Goal: Task Accomplishment & Management: Use online tool/utility

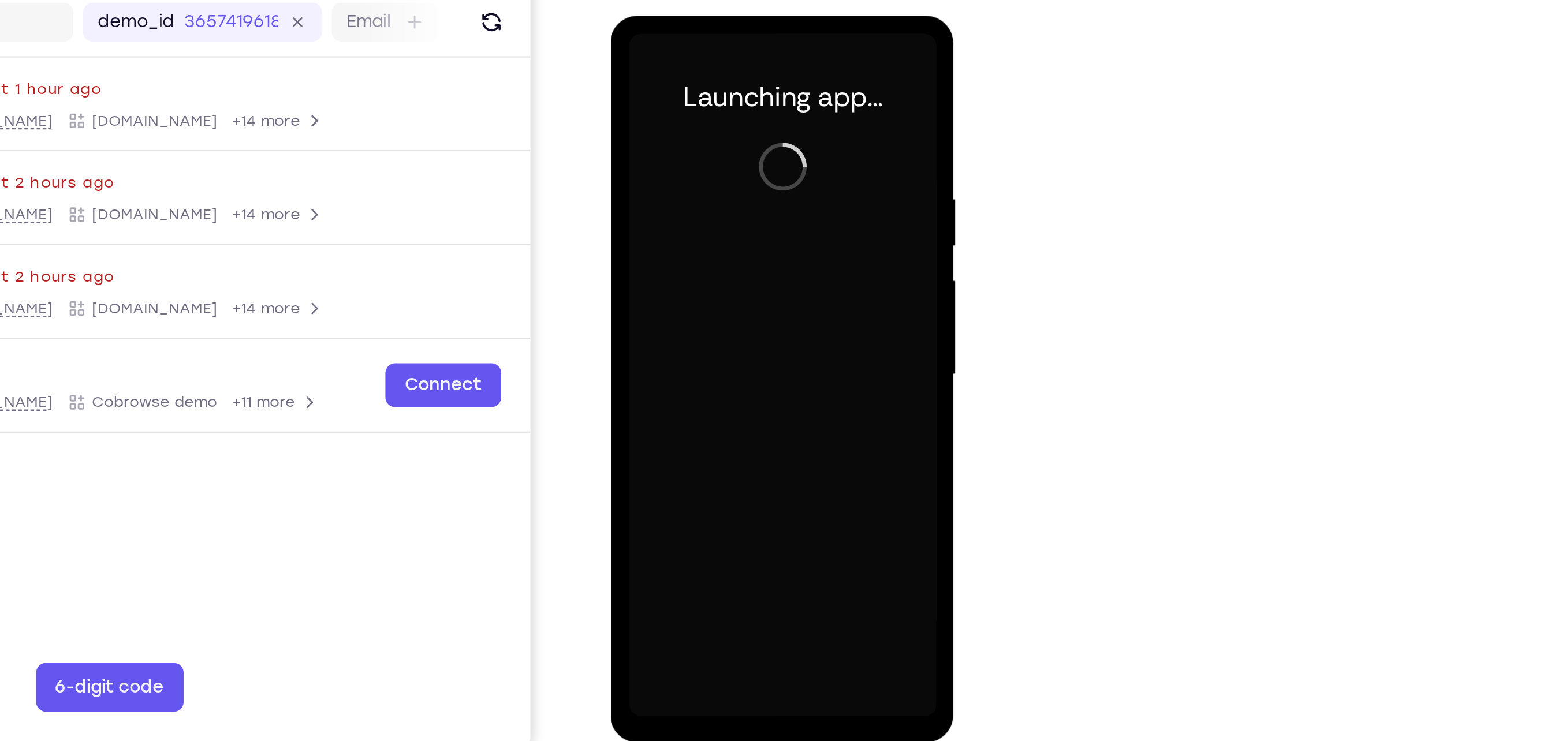
click at [689, 343] on div at bounding box center [691, 185] width 146 height 323
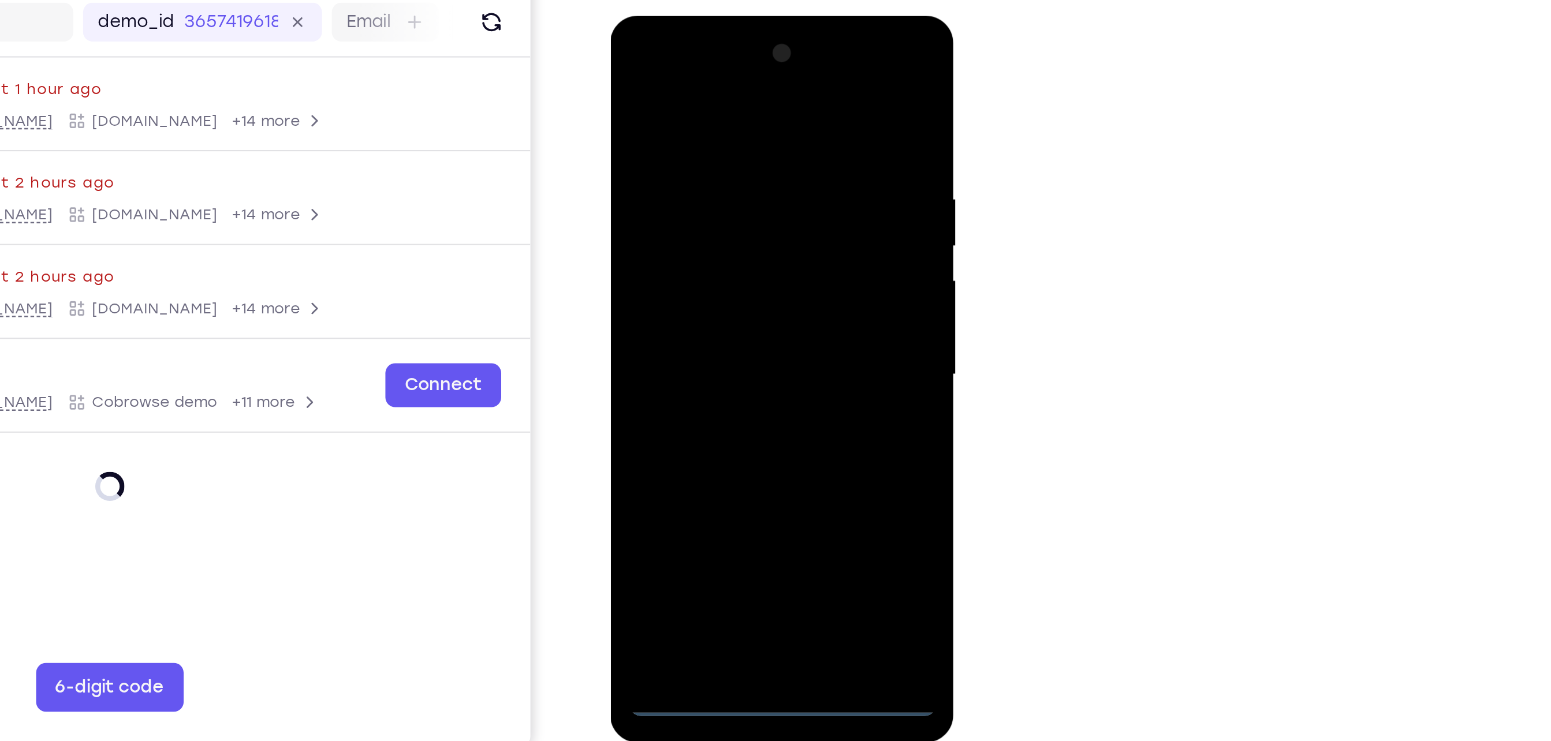
click at [733, 295] on div at bounding box center [691, 185] width 146 height 323
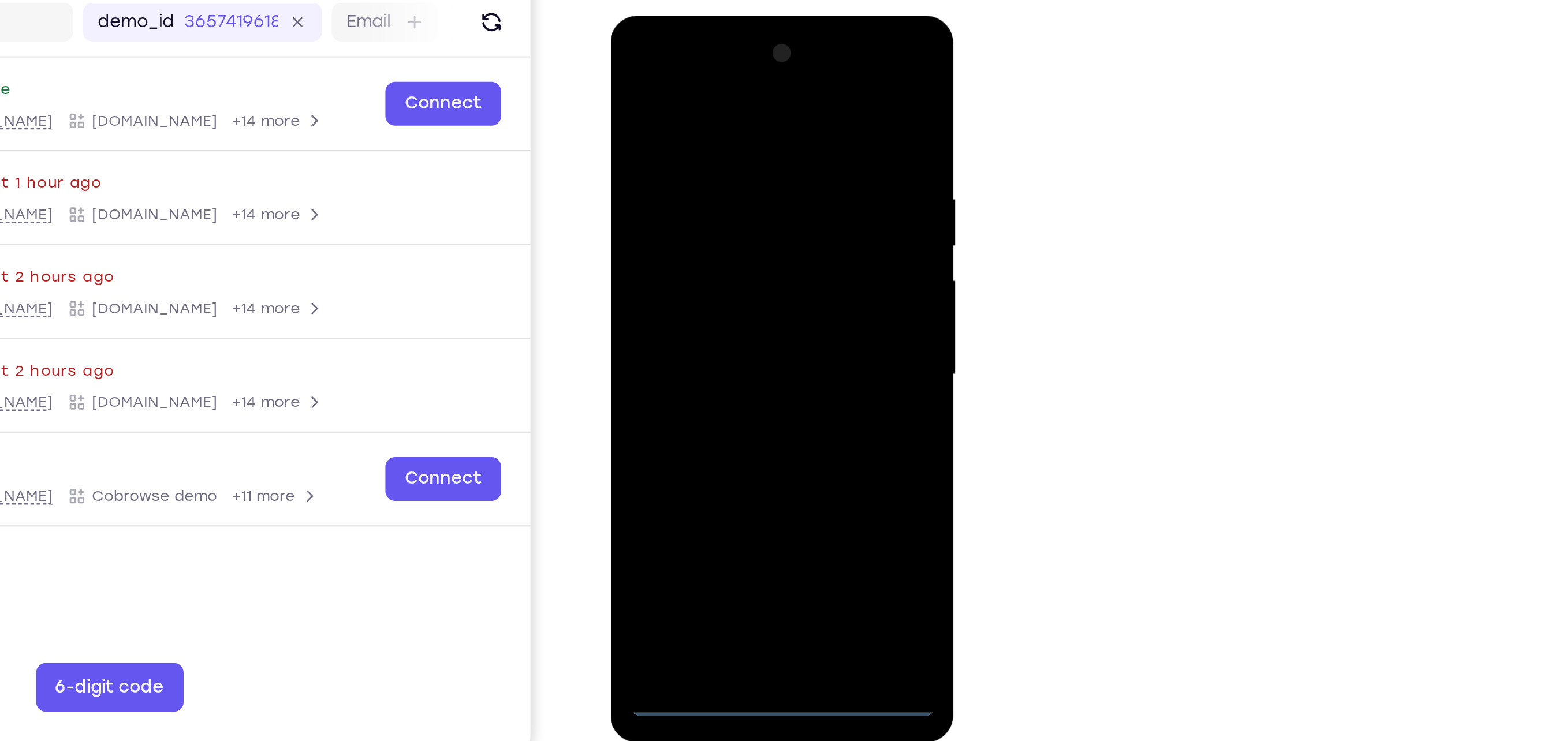
click at [652, 65] on div at bounding box center [691, 185] width 146 height 323
click at [737, 178] on div at bounding box center [691, 185] width 146 height 323
click at [679, 208] on div at bounding box center [691, 185] width 146 height 323
click at [681, 245] on div at bounding box center [691, 185] width 146 height 323
click at [740, 134] on div at bounding box center [691, 185] width 146 height 323
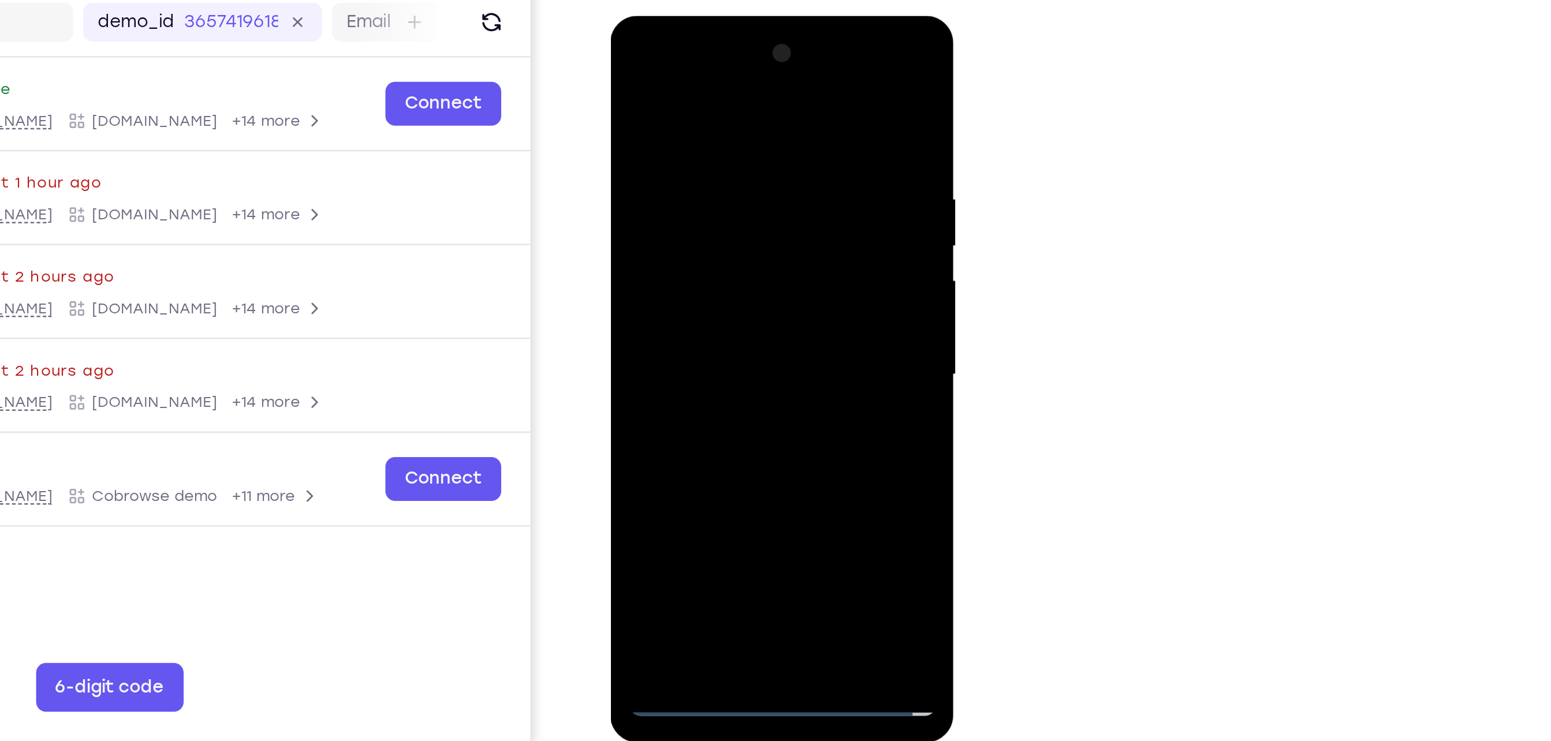
click at [729, 174] on div at bounding box center [691, 185] width 146 height 323
click at [687, 319] on div at bounding box center [691, 185] width 146 height 323
click at [696, 145] on div at bounding box center [691, 185] width 146 height 323
click at [696, 143] on div at bounding box center [691, 185] width 146 height 323
click at [755, 88] on div at bounding box center [691, 185] width 146 height 323
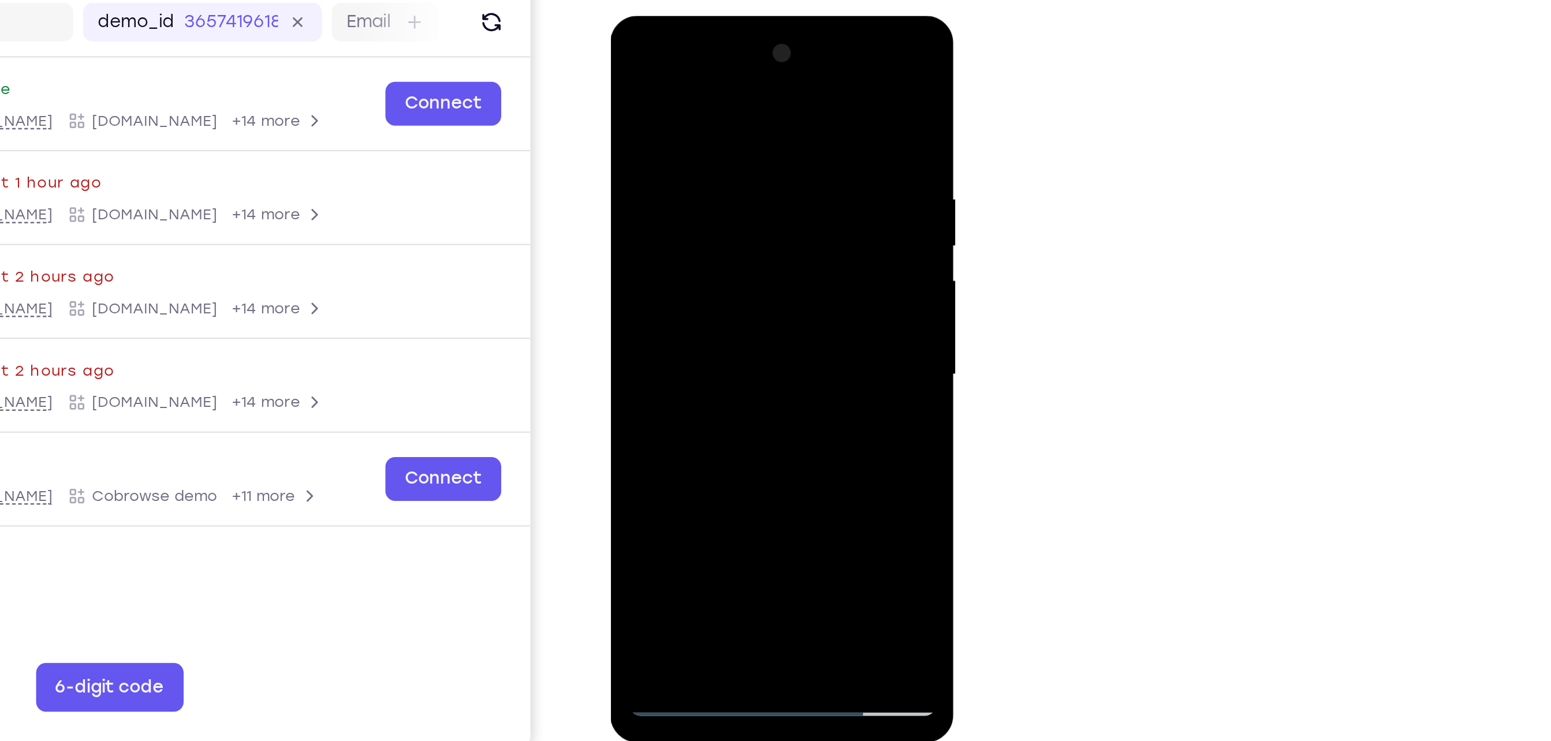
click at [721, 319] on div at bounding box center [691, 185] width 146 height 323
click at [708, 249] on div at bounding box center [691, 185] width 146 height 323
click at [741, 151] on div at bounding box center [691, 185] width 146 height 323
drag, startPoint x: 738, startPoint y: 162, endPoint x: 741, endPoint y: 307, distance: 145.0
click at [741, 307] on div at bounding box center [691, 185] width 146 height 323
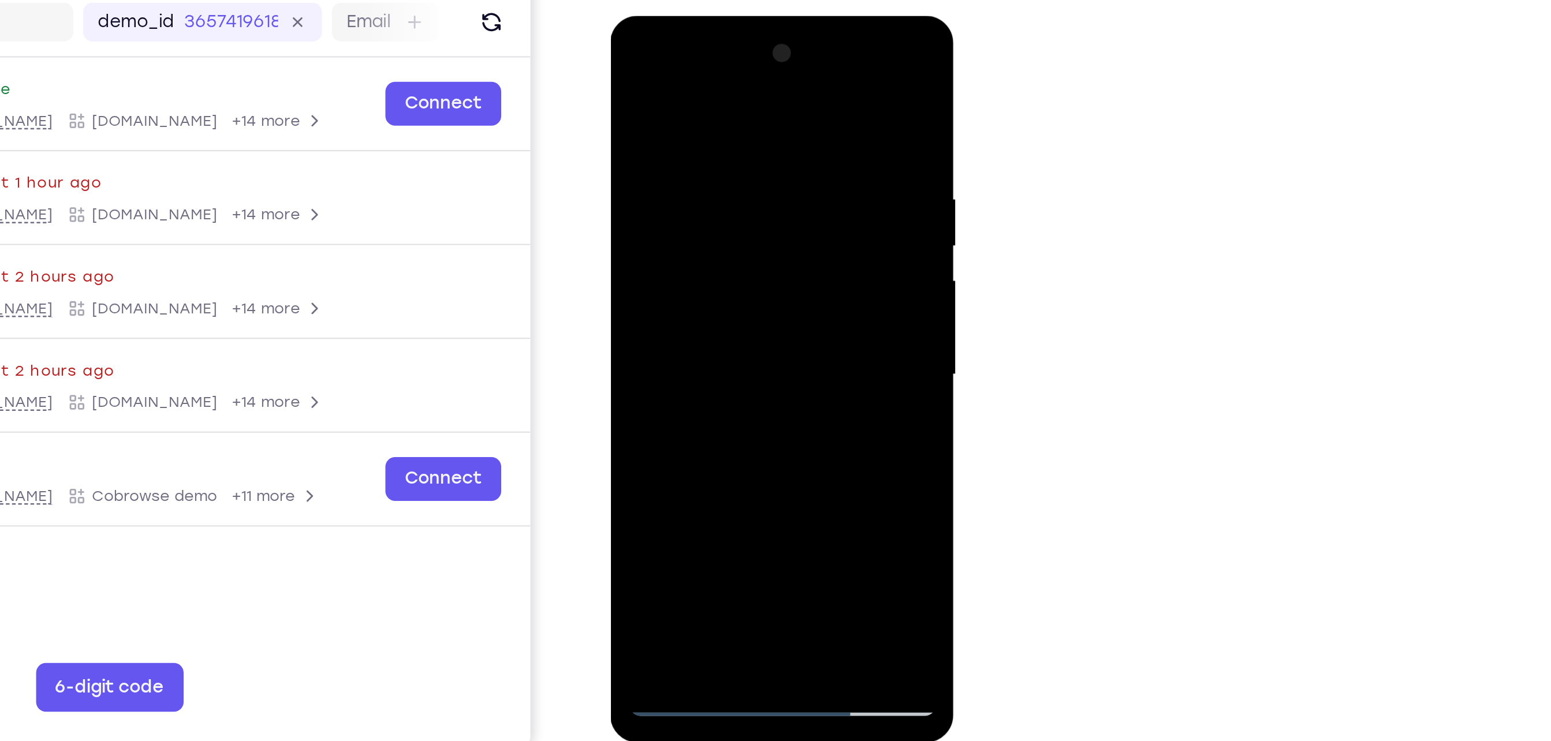
drag, startPoint x: 736, startPoint y: 113, endPoint x: 757, endPoint y: 311, distance: 199.1
click at [757, 311] on div at bounding box center [691, 185] width 146 height 323
drag, startPoint x: 740, startPoint y: 148, endPoint x: 748, endPoint y: 300, distance: 152.1
click at [748, 300] on div at bounding box center [691, 185] width 146 height 323
drag, startPoint x: 743, startPoint y: 161, endPoint x: 747, endPoint y: 296, distance: 135.2
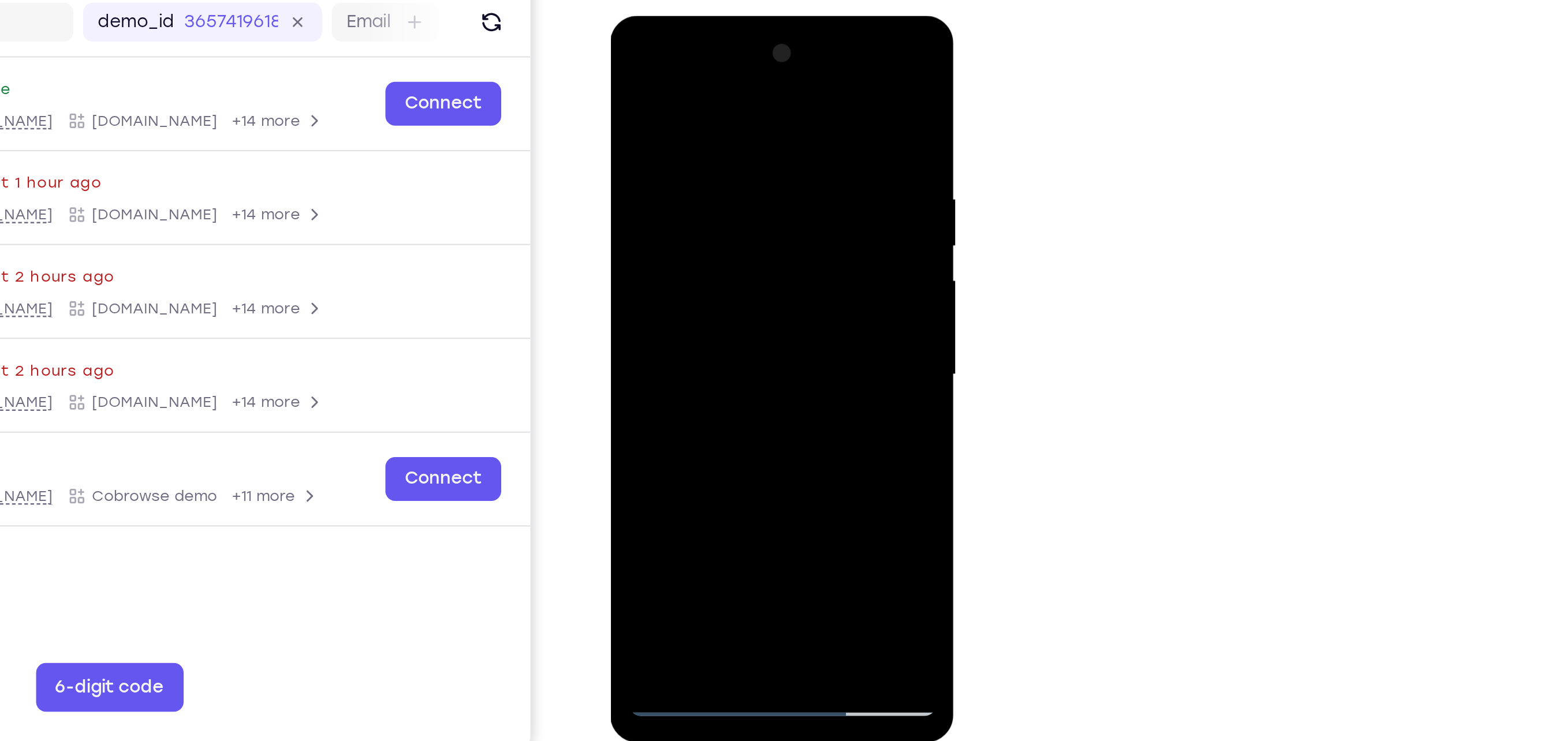
click at [747, 296] on div at bounding box center [691, 185] width 146 height 323
drag, startPoint x: 738, startPoint y: 156, endPoint x: 740, endPoint y: 289, distance: 132.8
click at [740, 289] on div at bounding box center [691, 185] width 146 height 323
drag, startPoint x: 732, startPoint y: 134, endPoint x: 755, endPoint y: 283, distance: 150.8
click at [755, 283] on div at bounding box center [691, 185] width 146 height 323
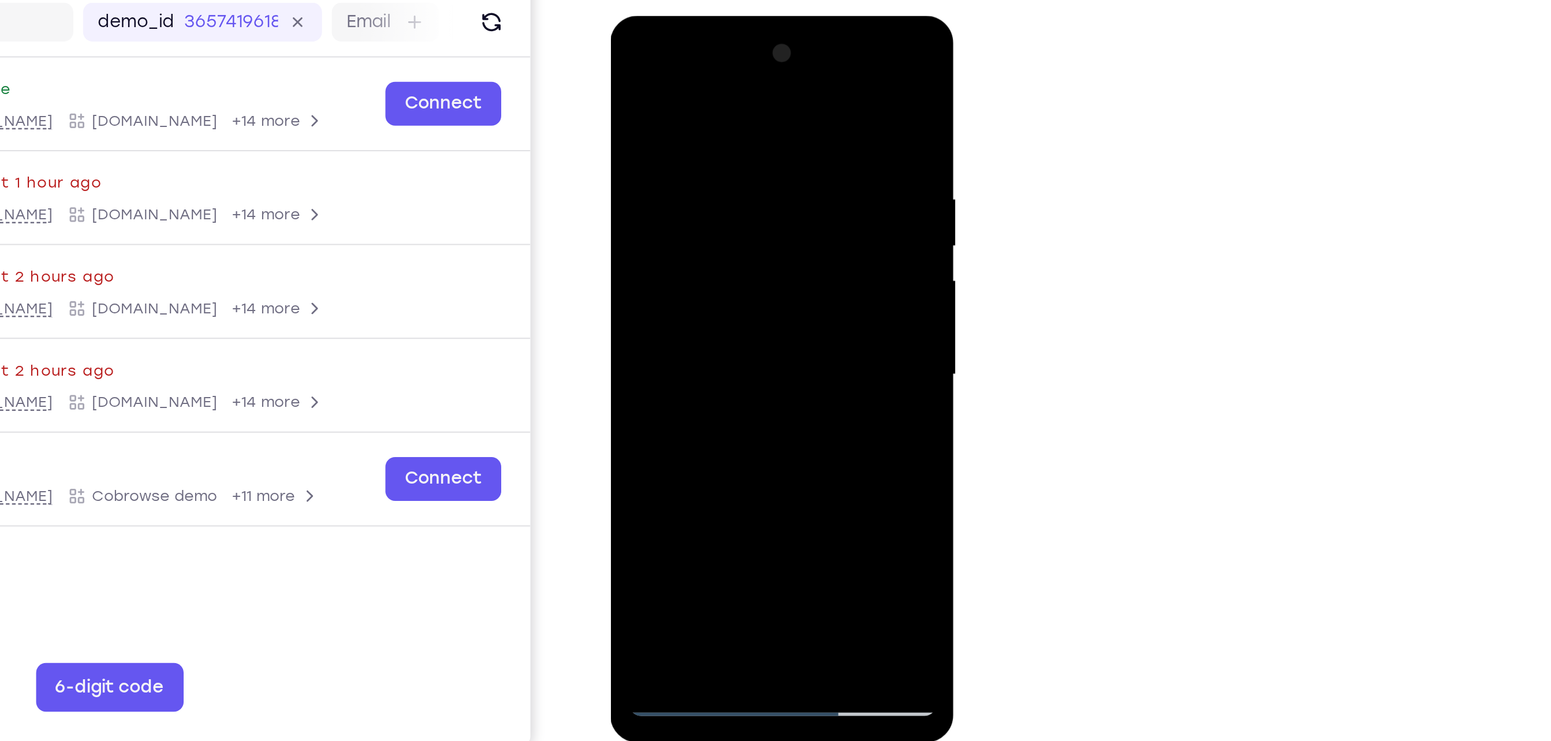
drag, startPoint x: 750, startPoint y: 125, endPoint x: 725, endPoint y: 261, distance: 138.0
click at [725, 261] on div at bounding box center [691, 185] width 146 height 323
drag, startPoint x: 755, startPoint y: 86, endPoint x: 732, endPoint y: 260, distance: 175.9
click at [732, 260] on div at bounding box center [691, 185] width 146 height 323
drag, startPoint x: 729, startPoint y: 124, endPoint x: 732, endPoint y: 266, distance: 141.5
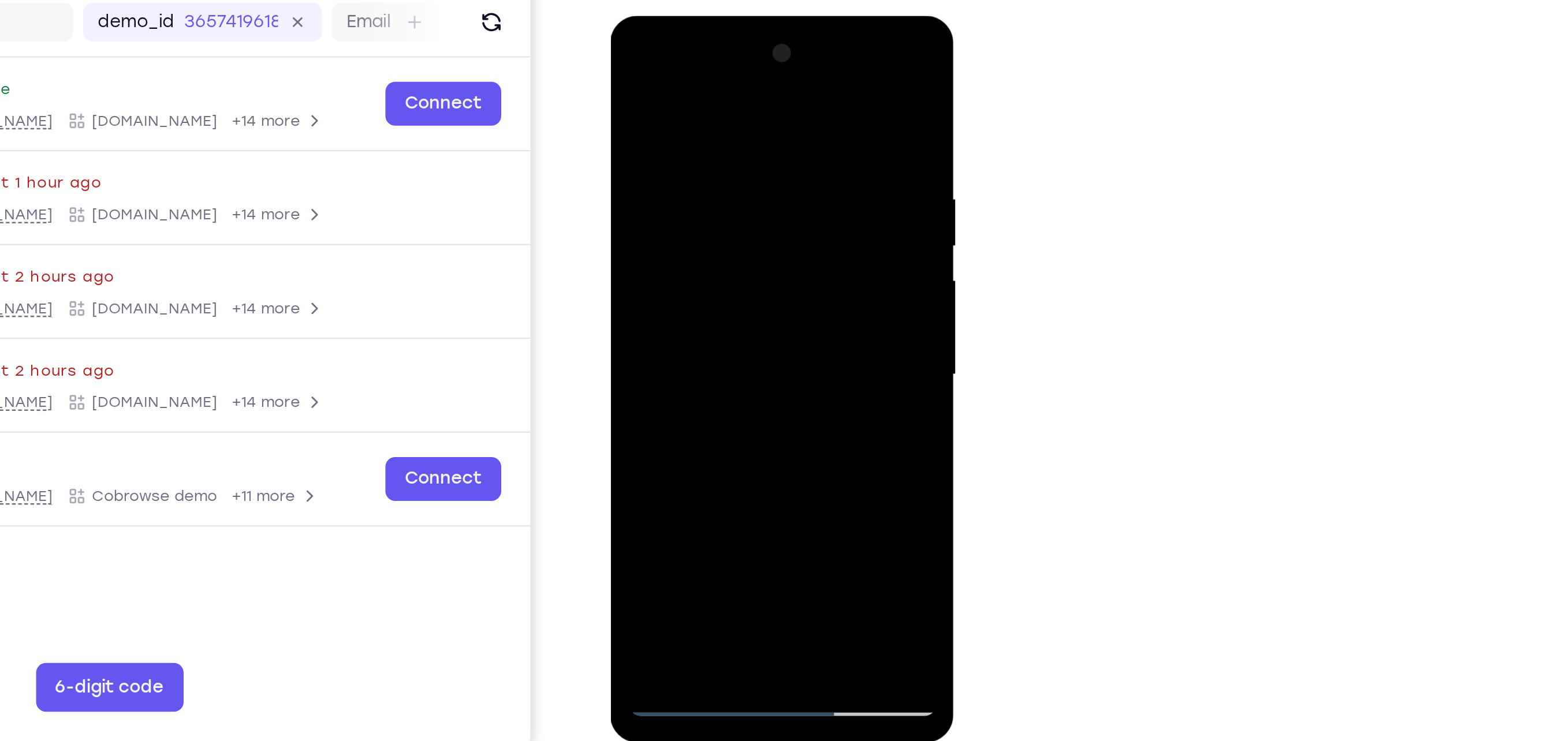
click at [732, 266] on div at bounding box center [691, 185] width 146 height 323
drag, startPoint x: 733, startPoint y: 116, endPoint x: 725, endPoint y: 267, distance: 151.5
click at [725, 267] on div at bounding box center [691, 185] width 146 height 323
drag, startPoint x: 747, startPoint y: 158, endPoint x: 748, endPoint y: 195, distance: 37.0
click at [748, 195] on div at bounding box center [691, 185] width 146 height 323
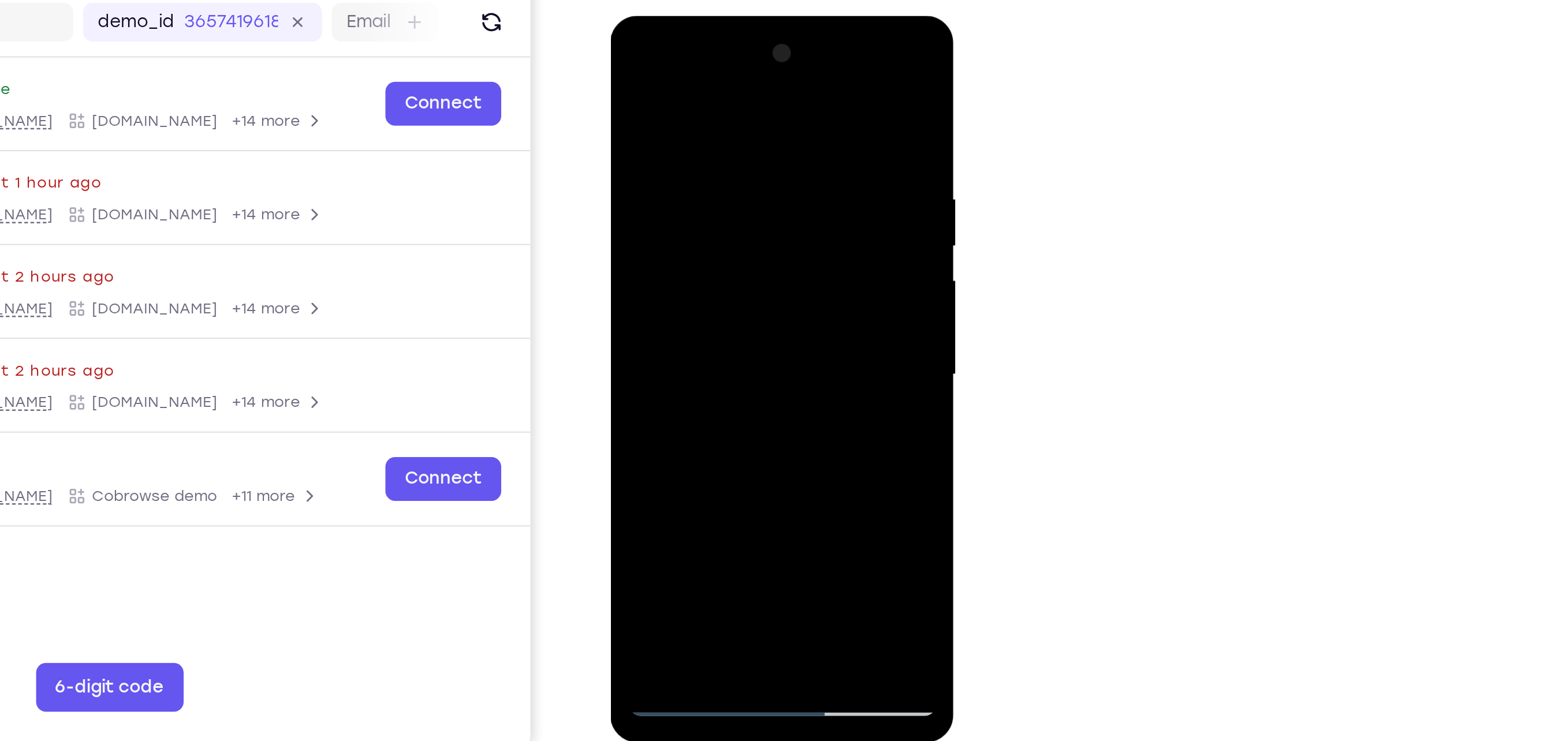
drag, startPoint x: 747, startPoint y: 128, endPoint x: 743, endPoint y: 293, distance: 165.2
click at [743, 293] on div at bounding box center [691, 185] width 146 height 323
drag, startPoint x: 744, startPoint y: 187, endPoint x: 777, endPoint y: -33, distance: 221.9
click at [774, 16] on html "Online web based iOS Simulators and Android Emulators. Run iPhone, iPad, Mobile…" at bounding box center [692, 189] width 165 height 346
drag, startPoint x: 719, startPoint y: 124, endPoint x: 710, endPoint y: 294, distance: 171.1
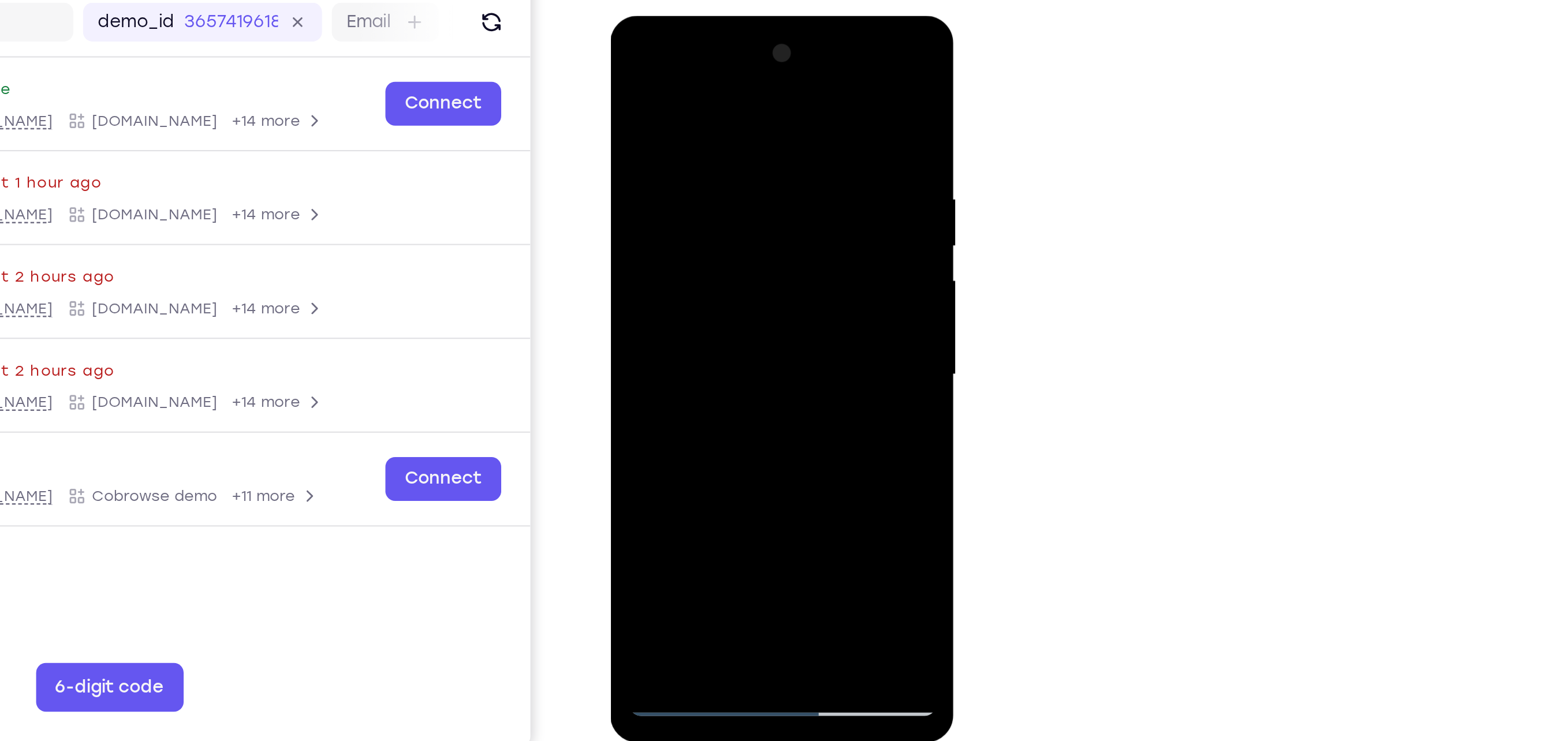
click at [710, 294] on div at bounding box center [691, 185] width 146 height 323
drag, startPoint x: 747, startPoint y: 106, endPoint x: 749, endPoint y: 270, distance: 164.0
click at [749, 270] on div at bounding box center [691, 185] width 146 height 323
drag, startPoint x: 744, startPoint y: 125, endPoint x: 738, endPoint y: 262, distance: 137.0
click at [738, 262] on div at bounding box center [691, 185] width 146 height 323
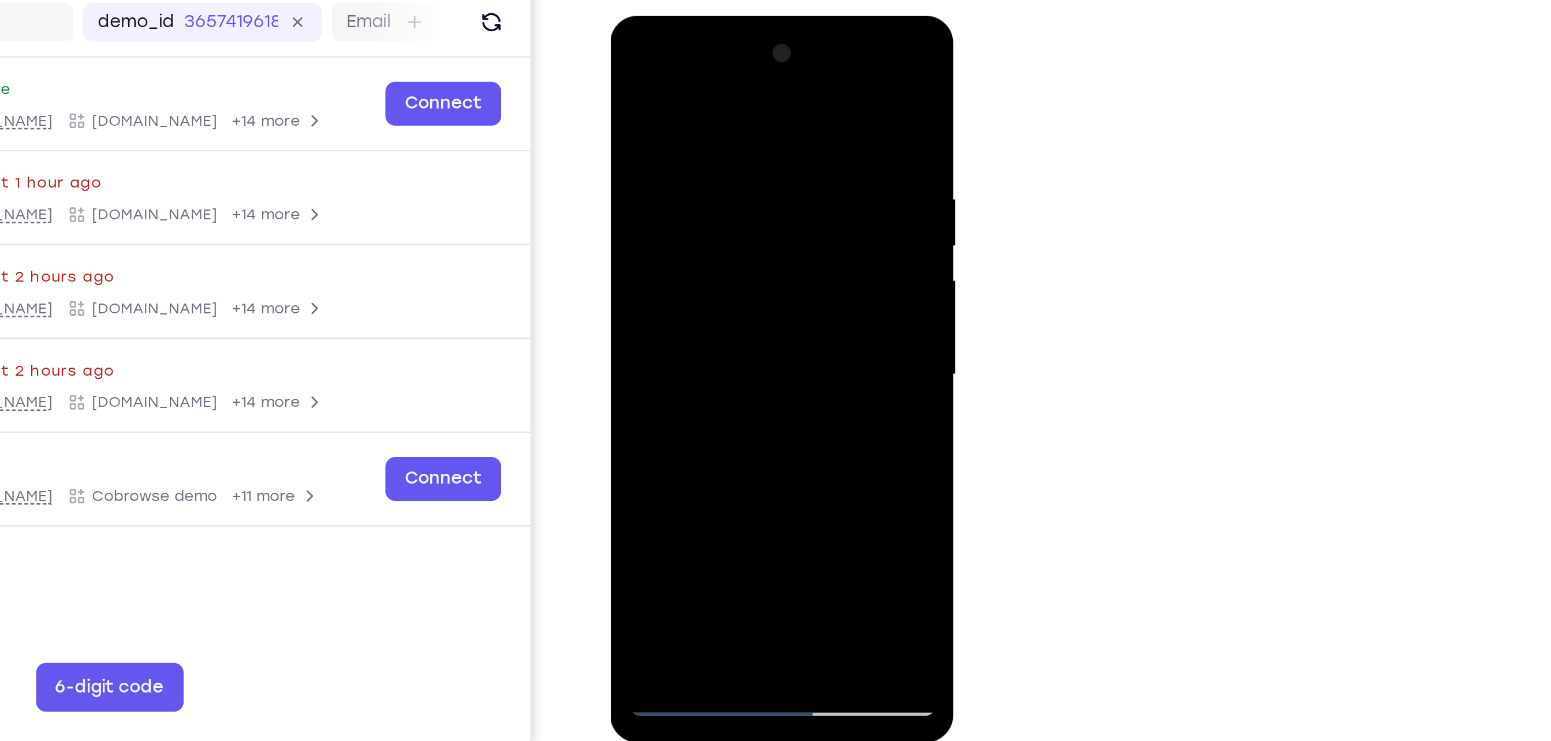
drag, startPoint x: 740, startPoint y: 121, endPoint x: 740, endPoint y: 240, distance: 119.5
click at [740, 240] on div at bounding box center [691, 185] width 146 height 323
drag, startPoint x: 741, startPoint y: 129, endPoint x: 710, endPoint y: 267, distance: 141.5
click at [710, 267] on div at bounding box center [691, 185] width 146 height 323
drag, startPoint x: 732, startPoint y: 112, endPoint x: 716, endPoint y: 301, distance: 190.1
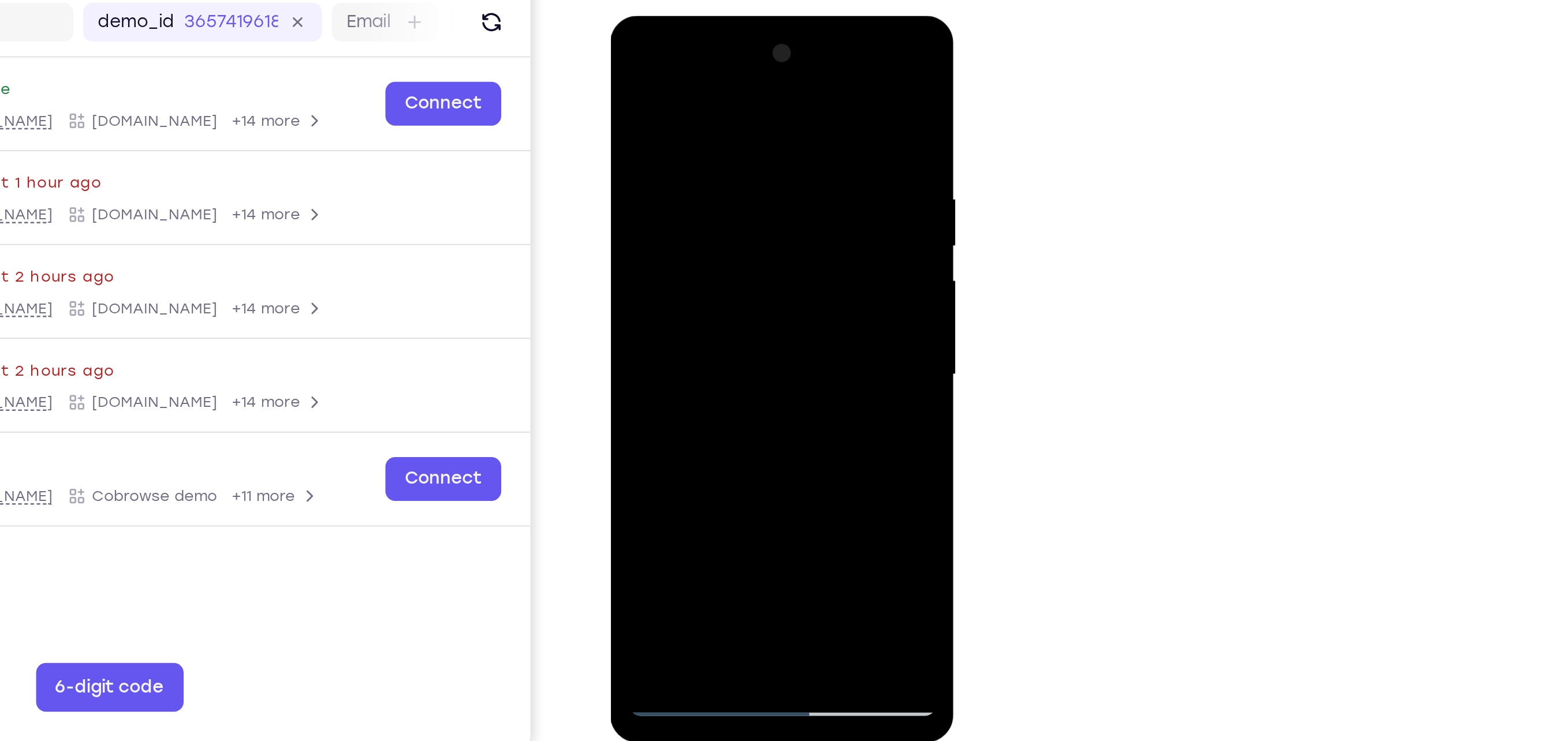
click at [716, 301] on div at bounding box center [691, 185] width 146 height 323
drag, startPoint x: 739, startPoint y: 91, endPoint x: 722, endPoint y: 277, distance: 187.3
click at [722, 277] on div at bounding box center [691, 185] width 146 height 323
drag, startPoint x: 741, startPoint y: 126, endPoint x: 731, endPoint y: 316, distance: 190.8
click at [731, 316] on div at bounding box center [691, 185] width 146 height 323
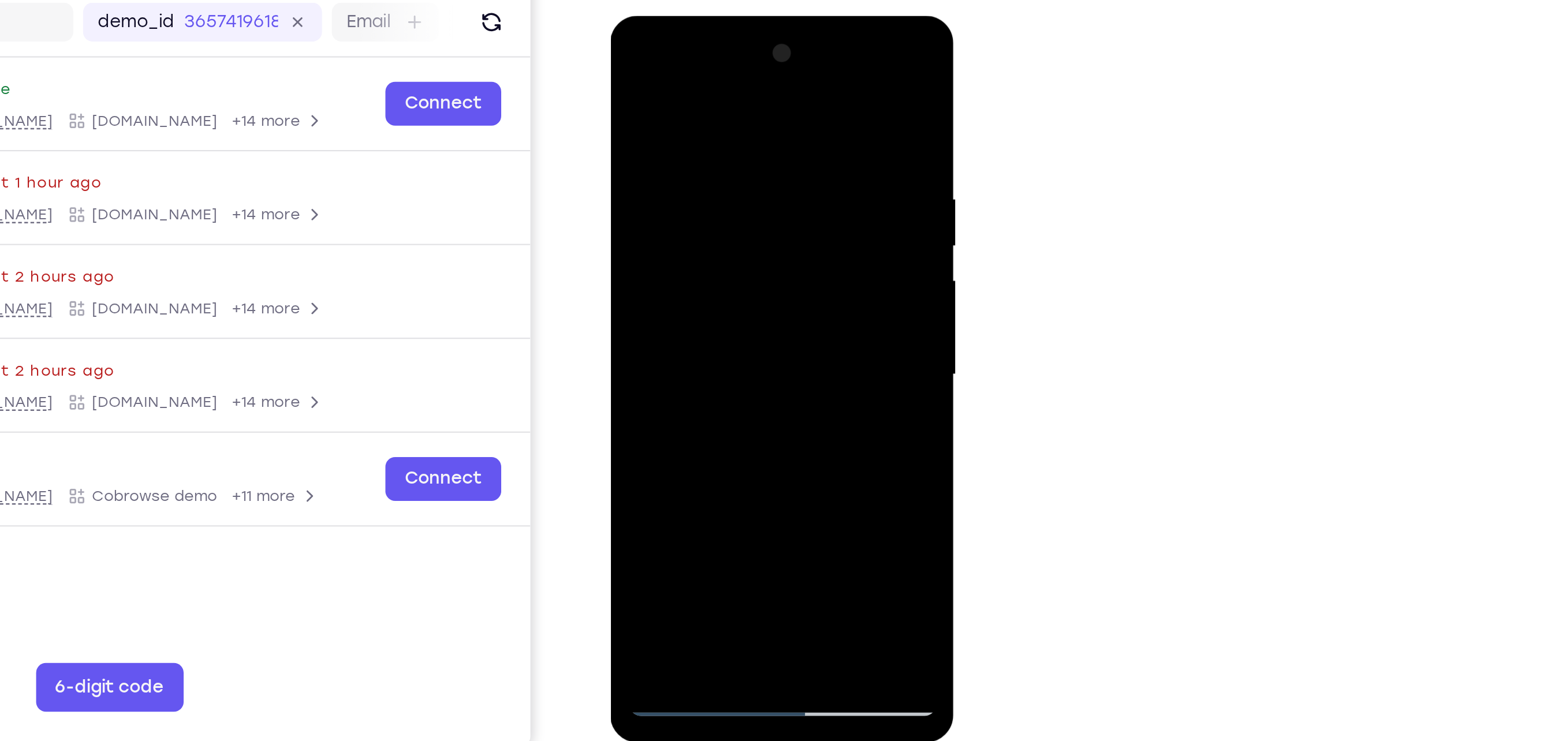
drag, startPoint x: 749, startPoint y: 159, endPoint x: 731, endPoint y: 372, distance: 214.4
click at [731, 362] on html "Online web based iOS Simulators and Android Emulators. Run iPhone, iPad, Mobile…" at bounding box center [692, 189] width 165 height 346
drag, startPoint x: 733, startPoint y: 163, endPoint x: 713, endPoint y: 292, distance: 129.7
click at [713, 292] on div at bounding box center [691, 185] width 146 height 323
drag, startPoint x: 748, startPoint y: 208, endPoint x: 751, endPoint y: 170, distance: 38.2
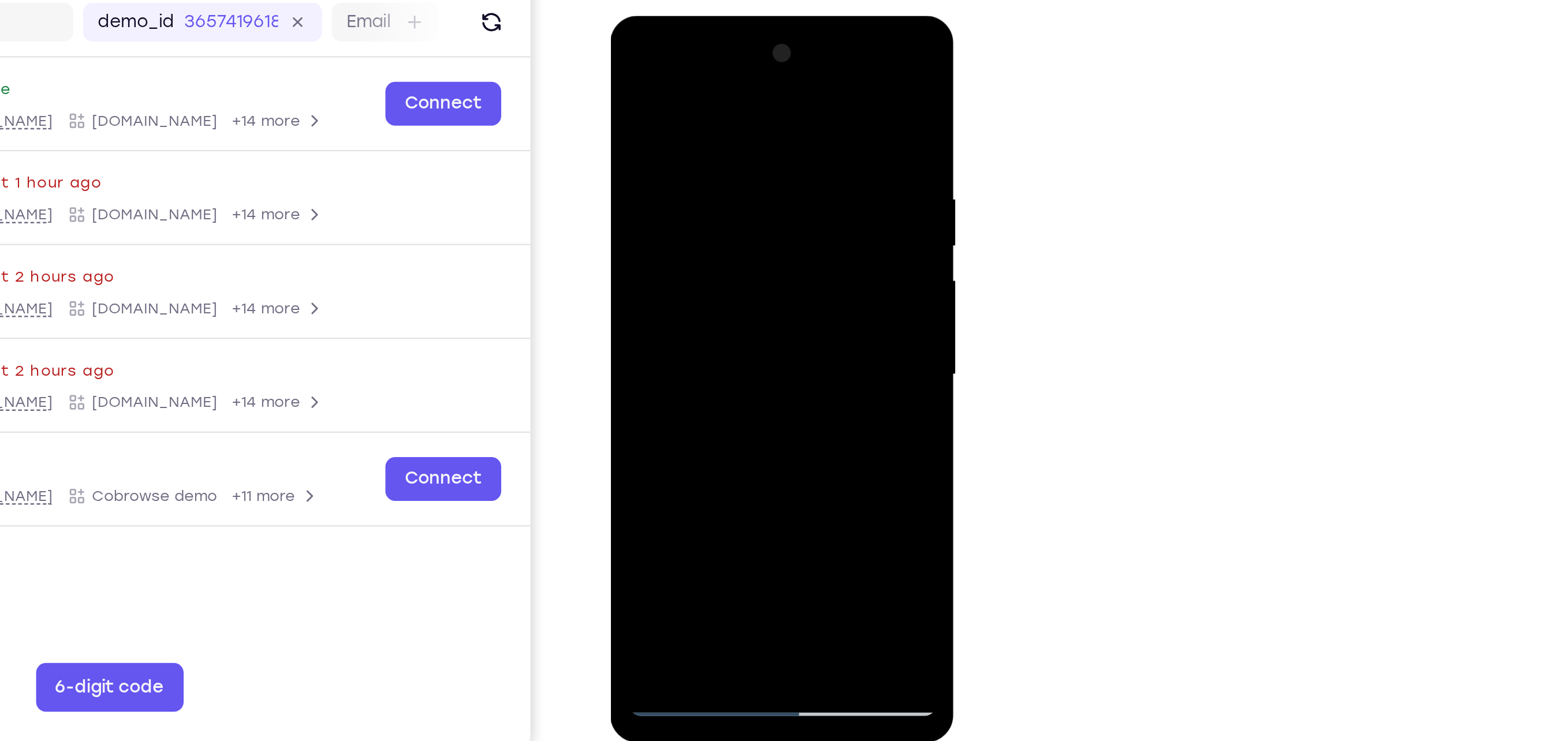
click at [751, 170] on div at bounding box center [691, 185] width 146 height 323
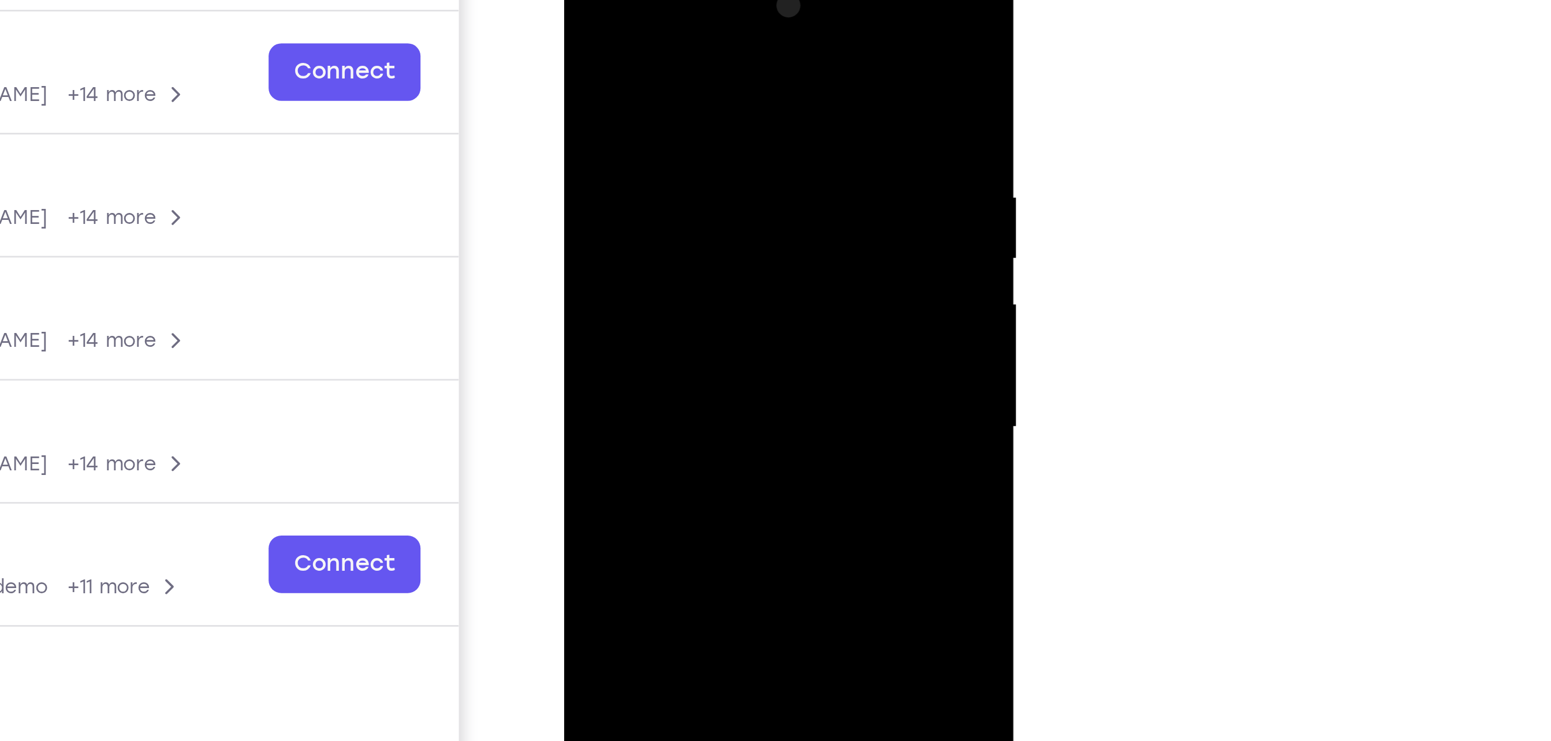
drag, startPoint x: 691, startPoint y: 161, endPoint x: 687, endPoint y: 51, distance: 109.8
click at [687, 51] on div at bounding box center [645, 127] width 146 height 323
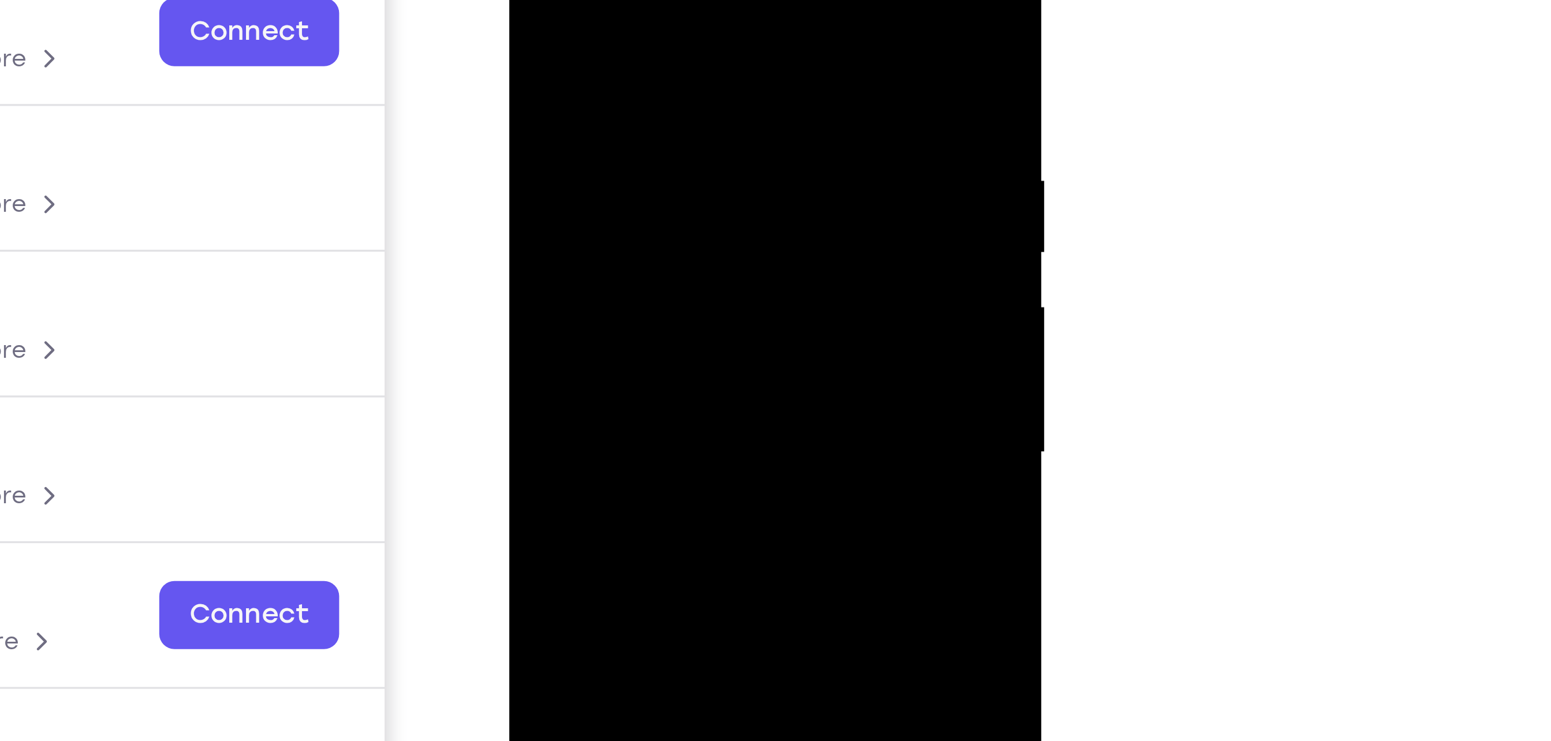
drag, startPoint x: 635, startPoint y: 68, endPoint x: 643, endPoint y: 20, distance: 49.2
click at [643, 20] on div at bounding box center [590, 66] width 146 height 323
drag, startPoint x: 647, startPoint y: 72, endPoint x: 647, endPoint y: 29, distance: 42.2
click at [647, 29] on div at bounding box center [590, 66] width 146 height 323
drag, startPoint x: 641, startPoint y: 81, endPoint x: 651, endPoint y: 55, distance: 27.2
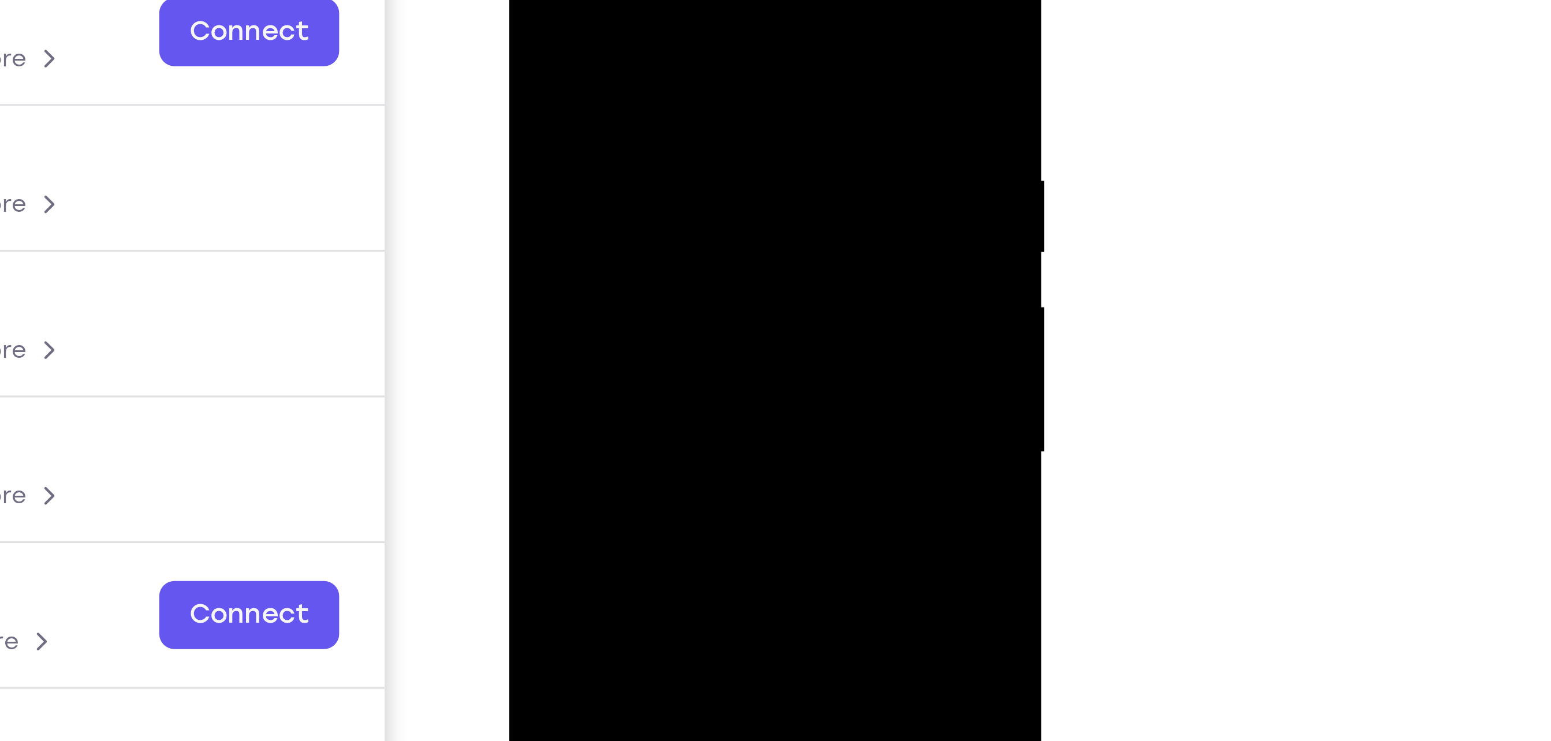
click at [651, 55] on div at bounding box center [590, 66] width 146 height 323
drag, startPoint x: 647, startPoint y: 81, endPoint x: 639, endPoint y: 34, distance: 47.5
click at [639, 34] on div at bounding box center [590, 66] width 146 height 323
drag, startPoint x: 641, startPoint y: 66, endPoint x: 639, endPoint y: 18, distance: 48.0
click at [639, 18] on div at bounding box center [590, 66] width 146 height 323
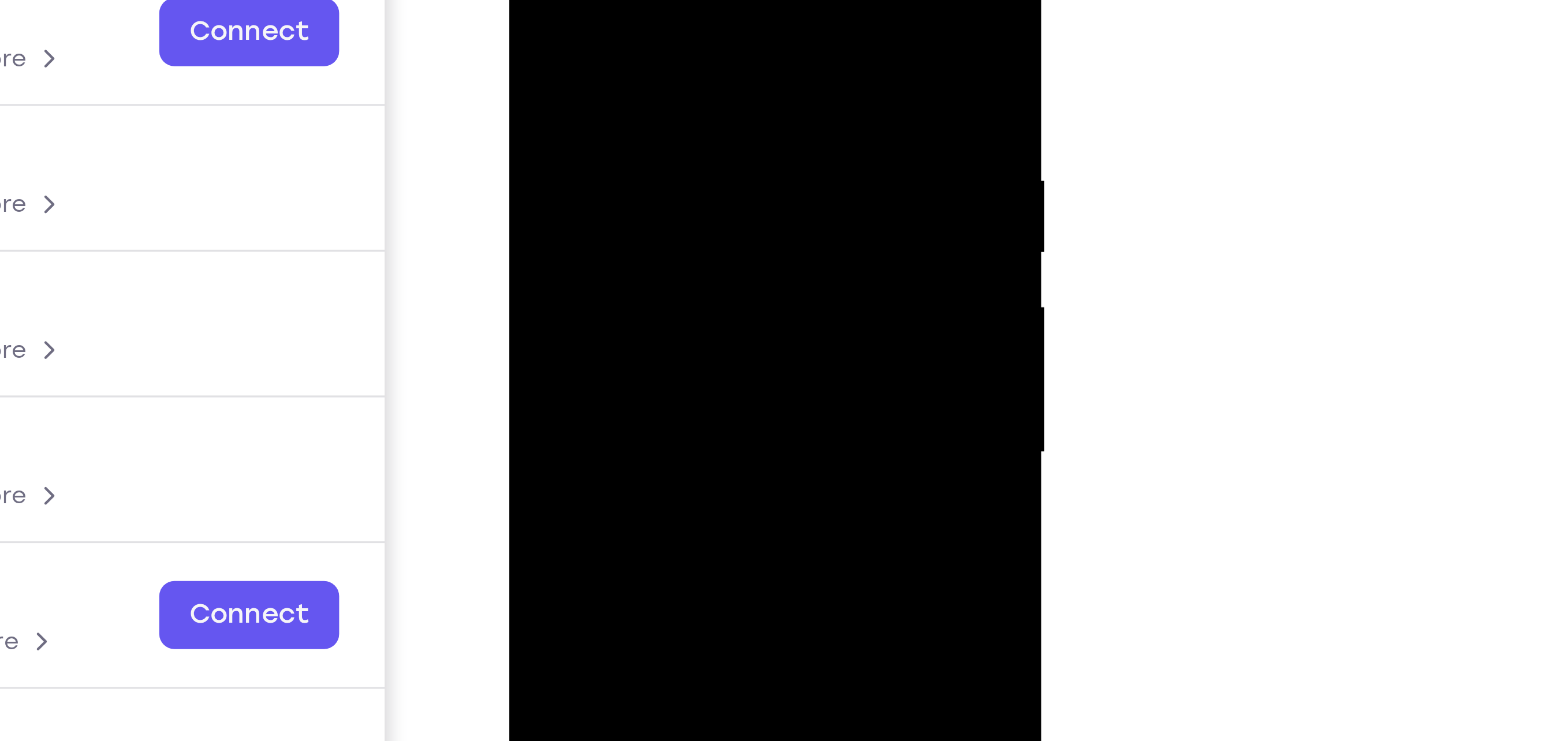
drag, startPoint x: 640, startPoint y: 50, endPoint x: 644, endPoint y: 39, distance: 11.5
click at [644, 39] on div at bounding box center [590, 66] width 146 height 323
drag, startPoint x: 639, startPoint y: 61, endPoint x: 648, endPoint y: 39, distance: 23.6
click at [648, 39] on div at bounding box center [590, 66] width 146 height 323
drag, startPoint x: 643, startPoint y: 88, endPoint x: 647, endPoint y: 39, distance: 49.8
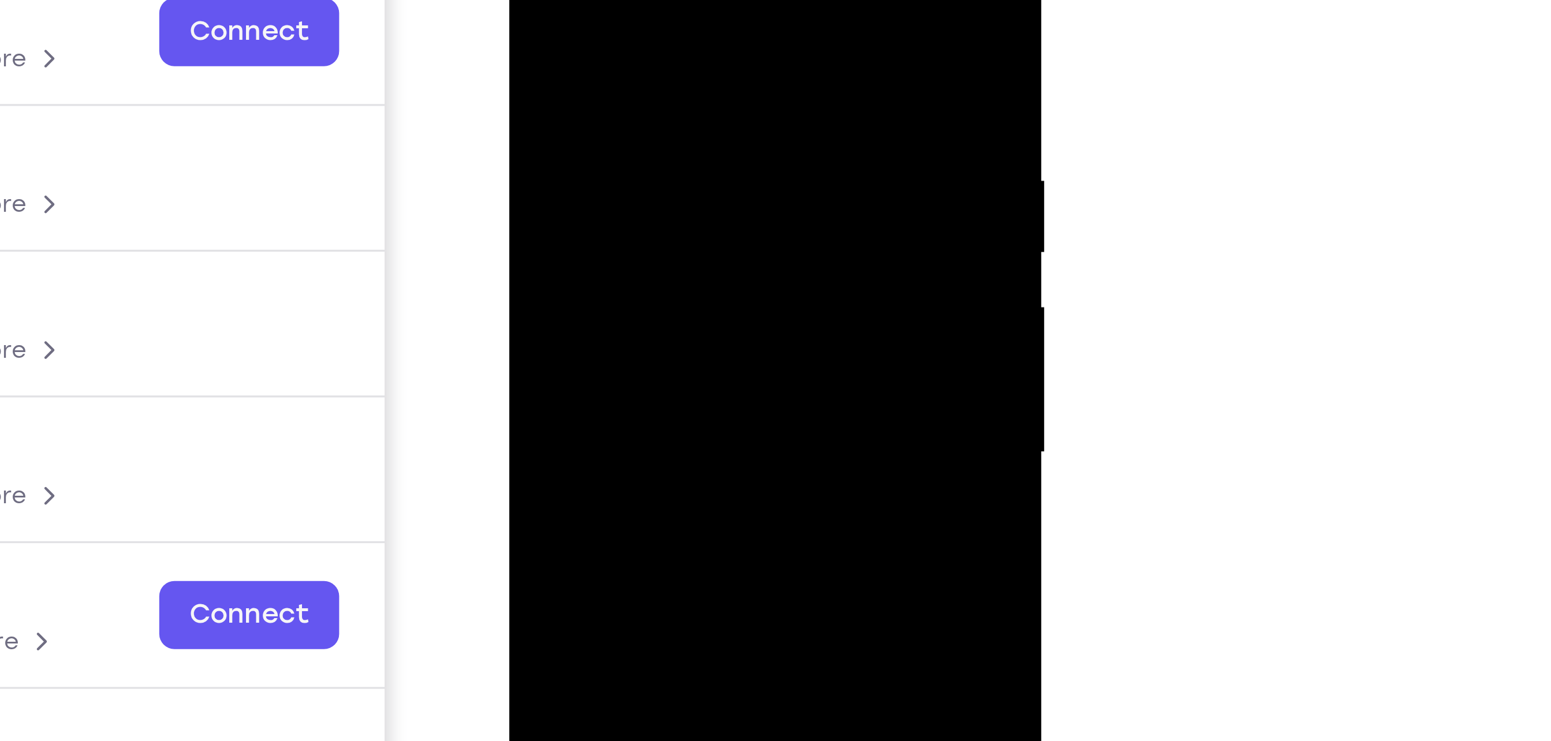
click at [647, 39] on div at bounding box center [590, 66] width 146 height 323
drag, startPoint x: 644, startPoint y: 80, endPoint x: 643, endPoint y: 40, distance: 39.9
click at [643, 40] on div at bounding box center [590, 66] width 146 height 323
drag, startPoint x: 639, startPoint y: 84, endPoint x: 646, endPoint y: 45, distance: 39.9
click at [646, 45] on div at bounding box center [590, 66] width 146 height 323
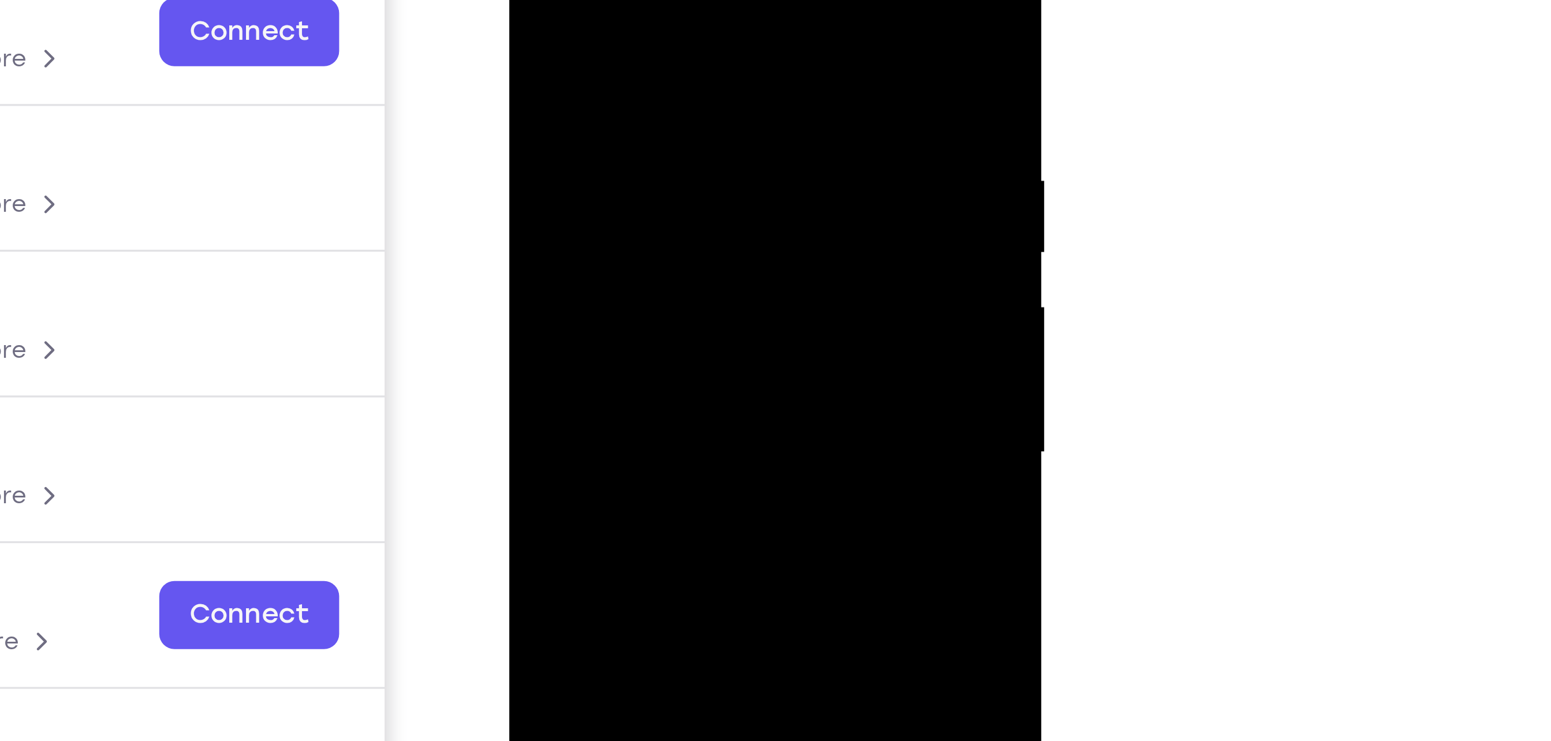
drag, startPoint x: 644, startPoint y: 74, endPoint x: 646, endPoint y: 66, distance: 8.8
click at [646, 66] on div at bounding box center [590, 66] width 146 height 323
drag, startPoint x: 646, startPoint y: 66, endPoint x: 647, endPoint y: 13, distance: 52.6
click at [647, 13] on div at bounding box center [590, 66] width 146 height 323
drag, startPoint x: 643, startPoint y: 55, endPoint x: 646, endPoint y: 45, distance: 10.8
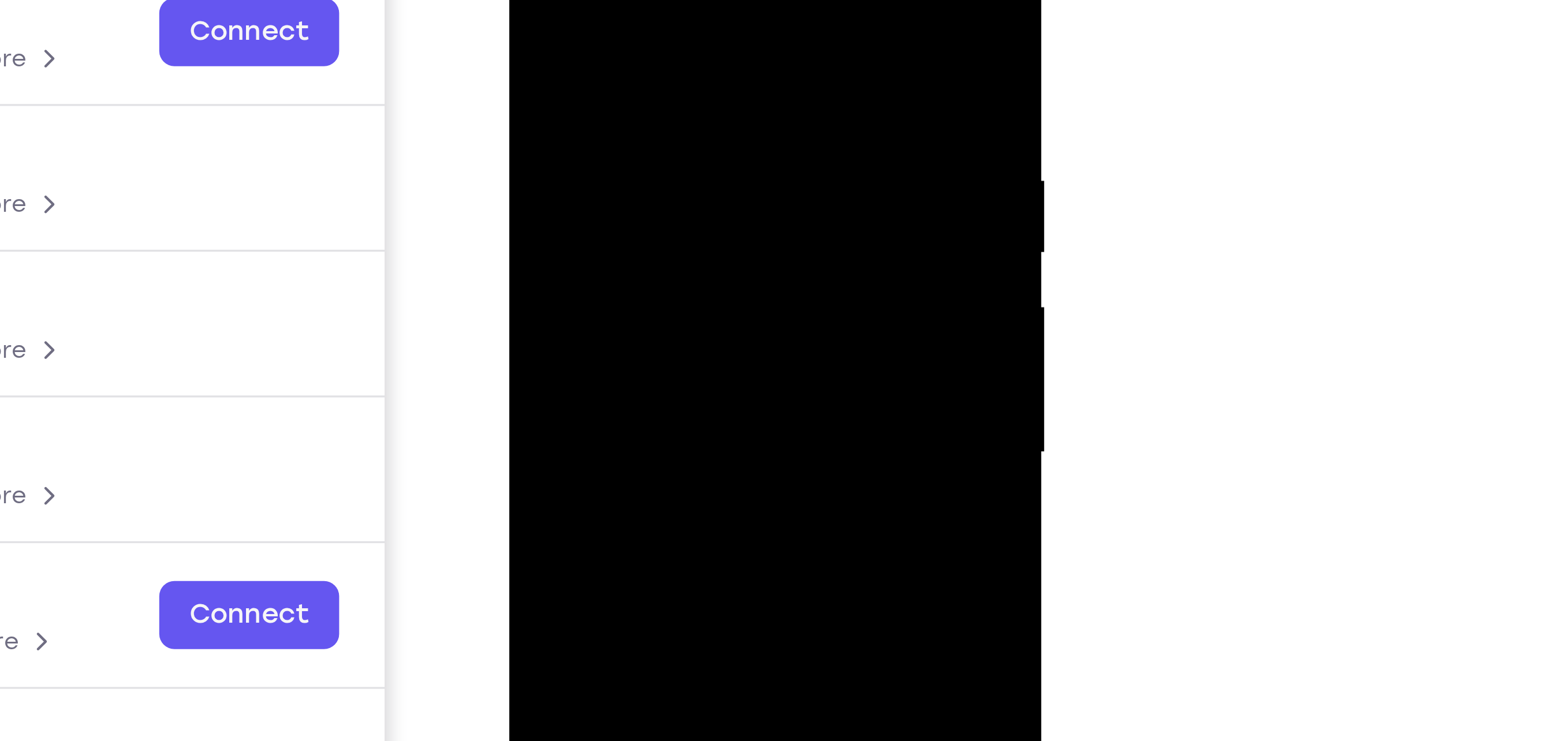
click at [646, 45] on div at bounding box center [590, 66] width 146 height 323
drag, startPoint x: 647, startPoint y: 69, endPoint x: 641, endPoint y: 10, distance: 59.1
click at [641, 10] on div at bounding box center [590, 66] width 146 height 323
drag, startPoint x: 644, startPoint y: 63, endPoint x: 653, endPoint y: 36, distance: 28.5
click at [653, 36] on div at bounding box center [590, 66] width 146 height 323
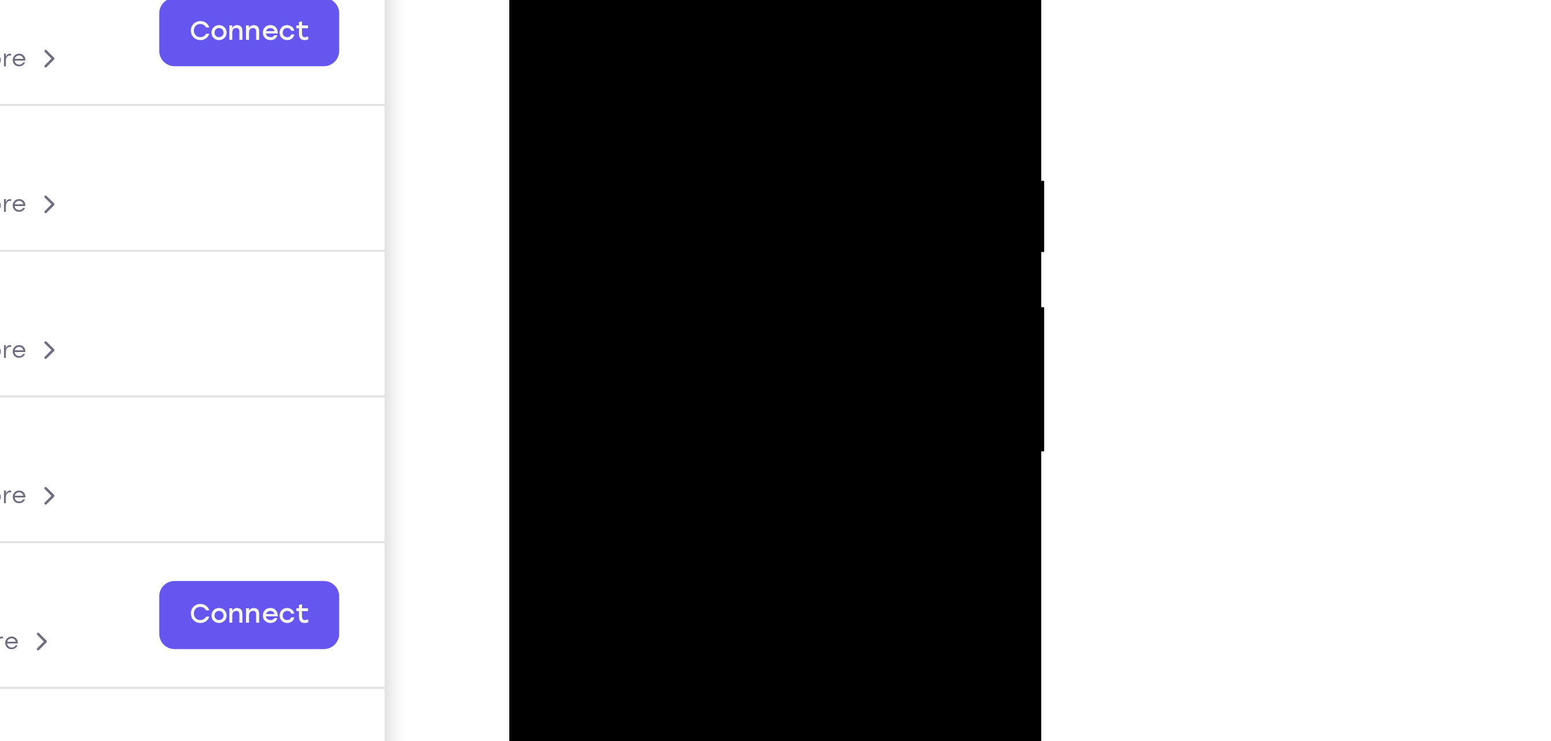
drag, startPoint x: 642, startPoint y: 70, endPoint x: 647, endPoint y: 55, distance: 15.9
click at [647, 55] on div at bounding box center [590, 66] width 146 height 323
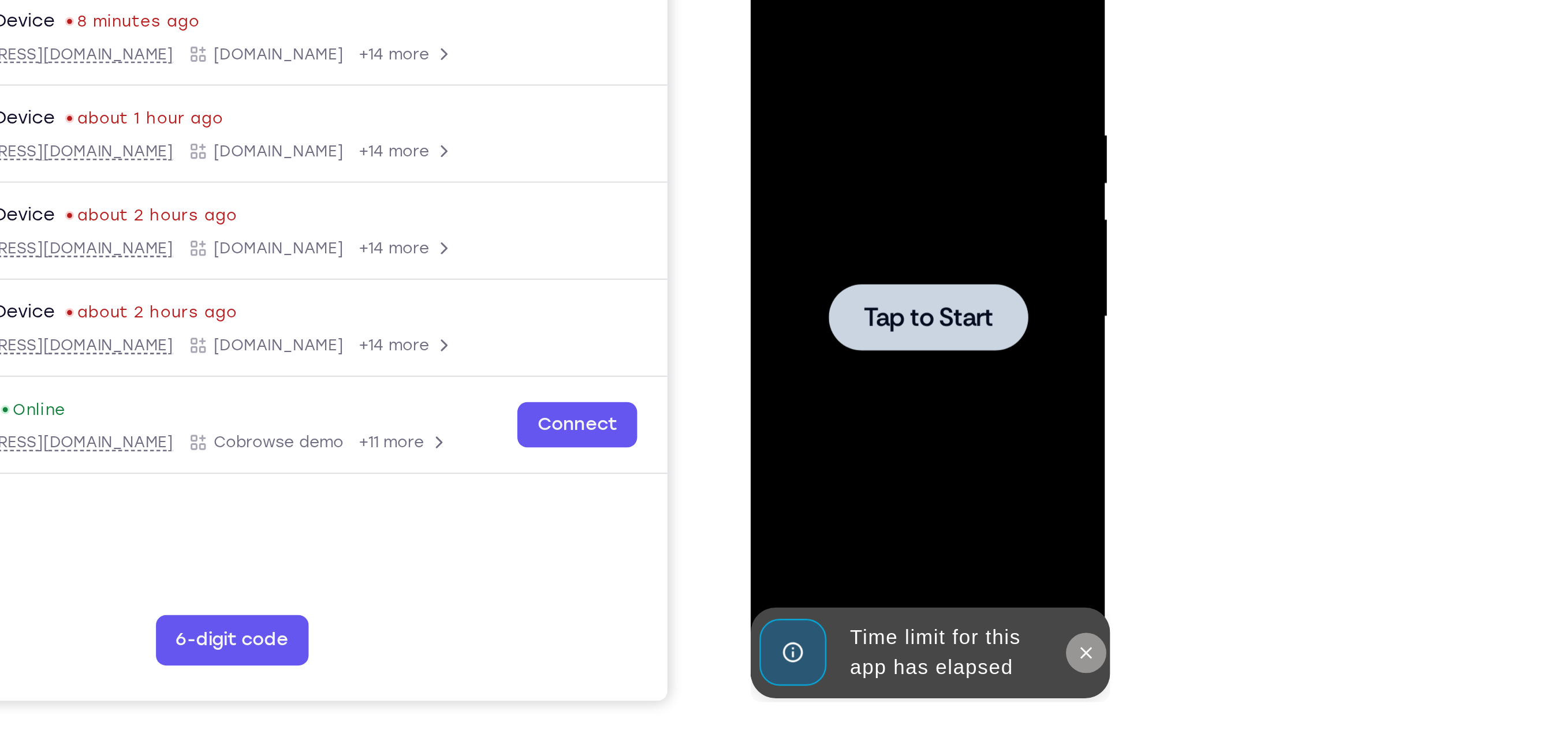
click at [901, 274] on icon at bounding box center [902, 270] width 9 height 9
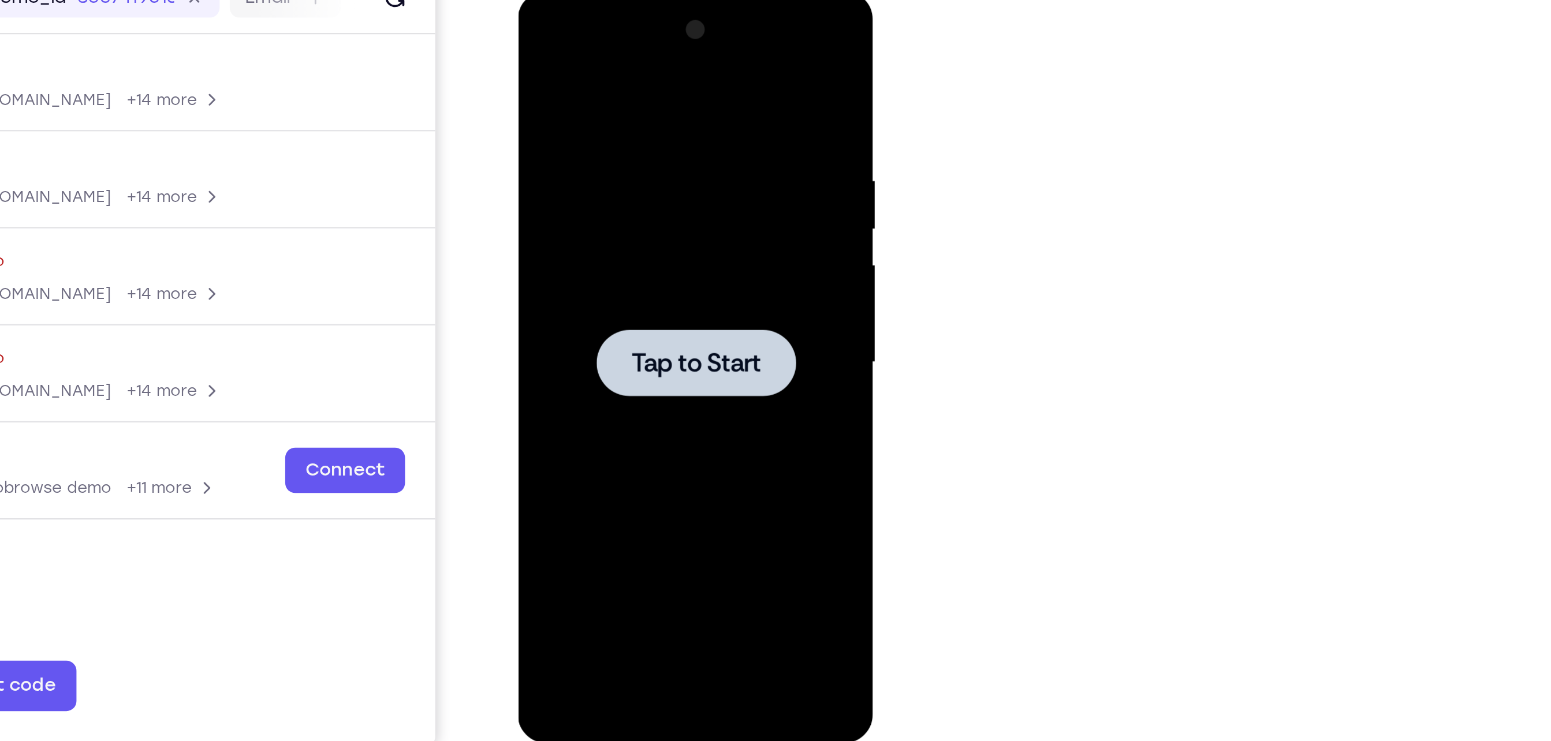
click at [605, 171] on div at bounding box center [598, 161] width 91 height 31
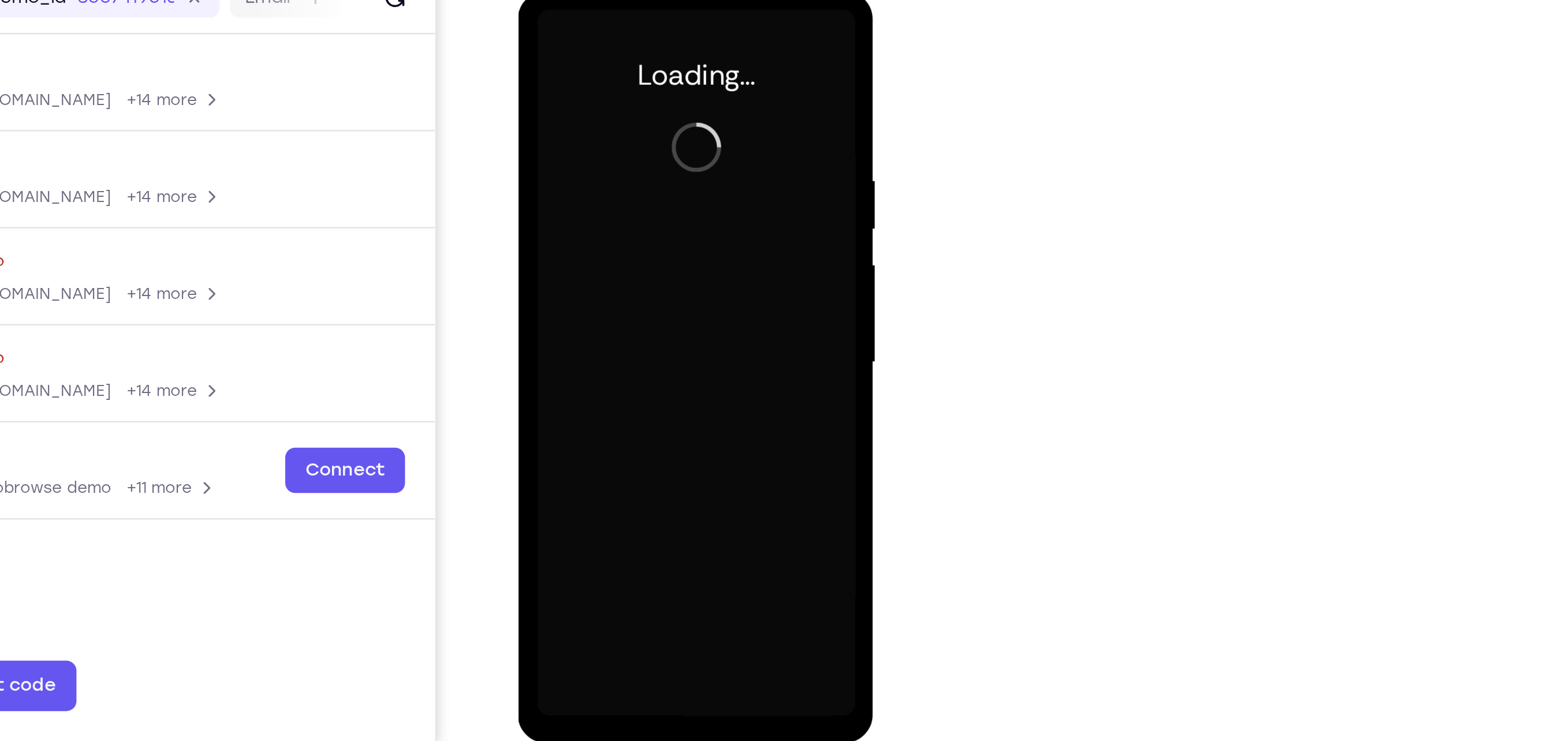
click at [599, 315] on div at bounding box center [599, 161] width 146 height 323
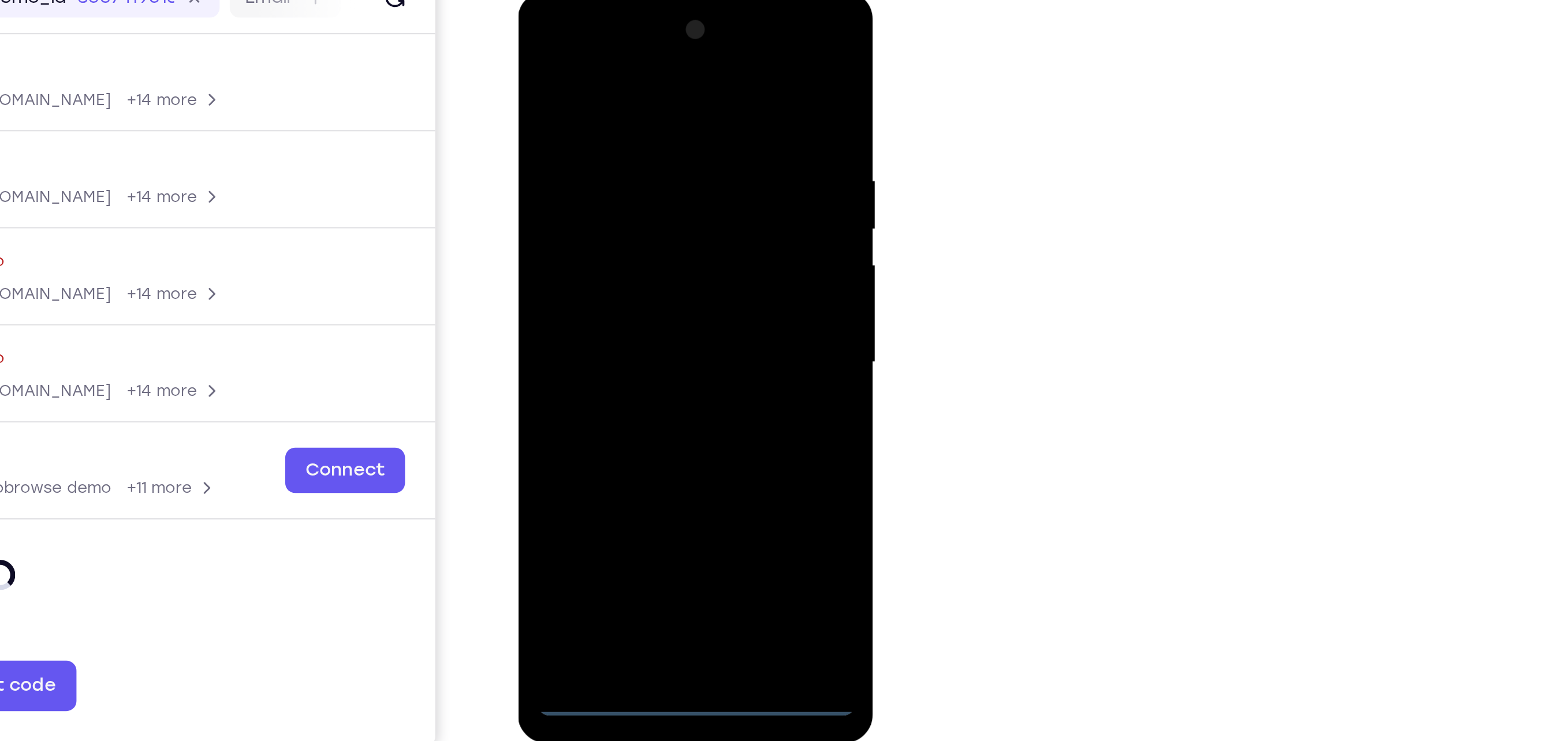
click at [595, 315] on div at bounding box center [599, 161] width 146 height 323
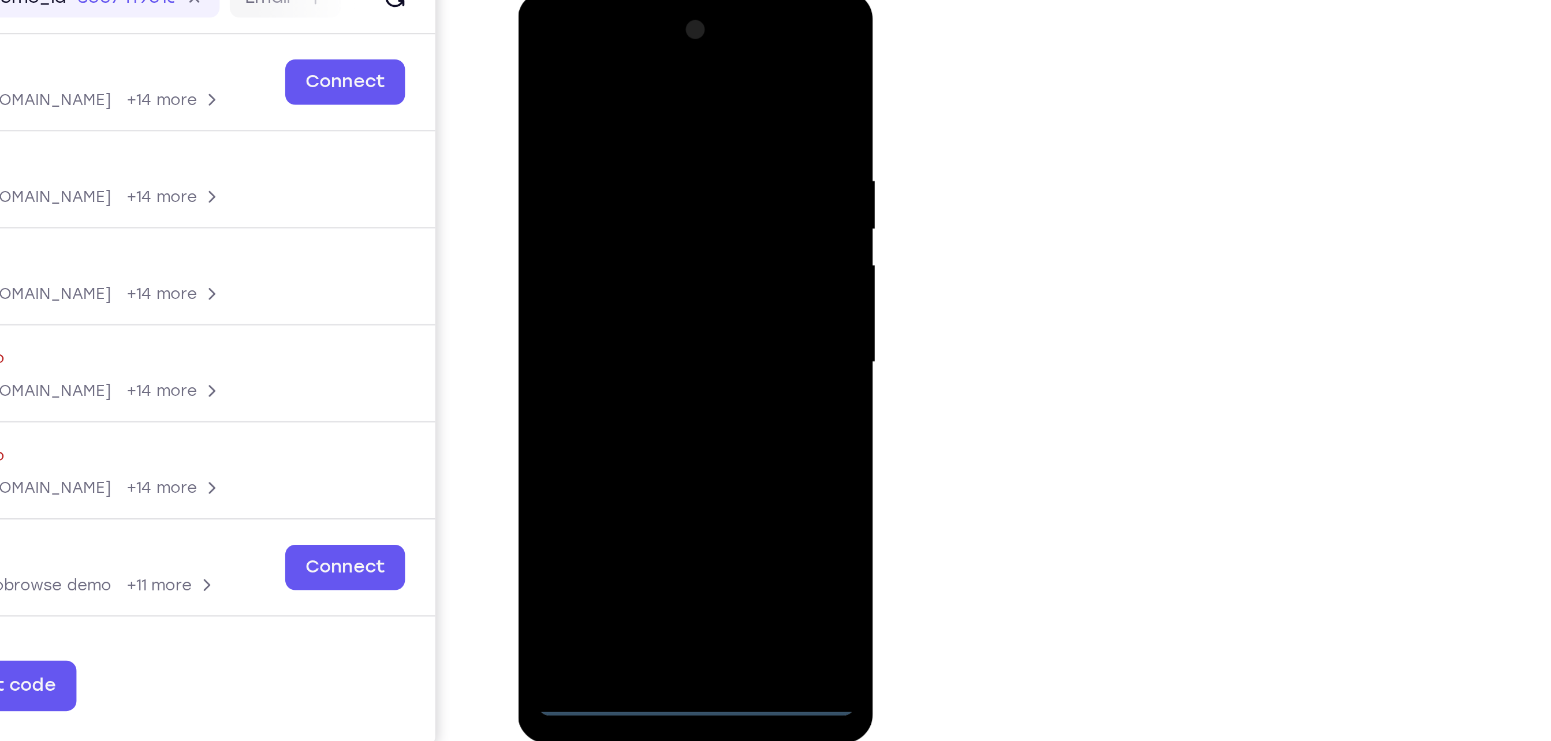
click at [647, 271] on div at bounding box center [599, 161] width 146 height 323
click at [560, 47] on div at bounding box center [599, 161] width 146 height 323
click at [646, 158] on div at bounding box center [599, 161] width 146 height 323
click at [584, 184] on div at bounding box center [599, 161] width 146 height 323
click at [615, 218] on div at bounding box center [599, 161] width 146 height 323
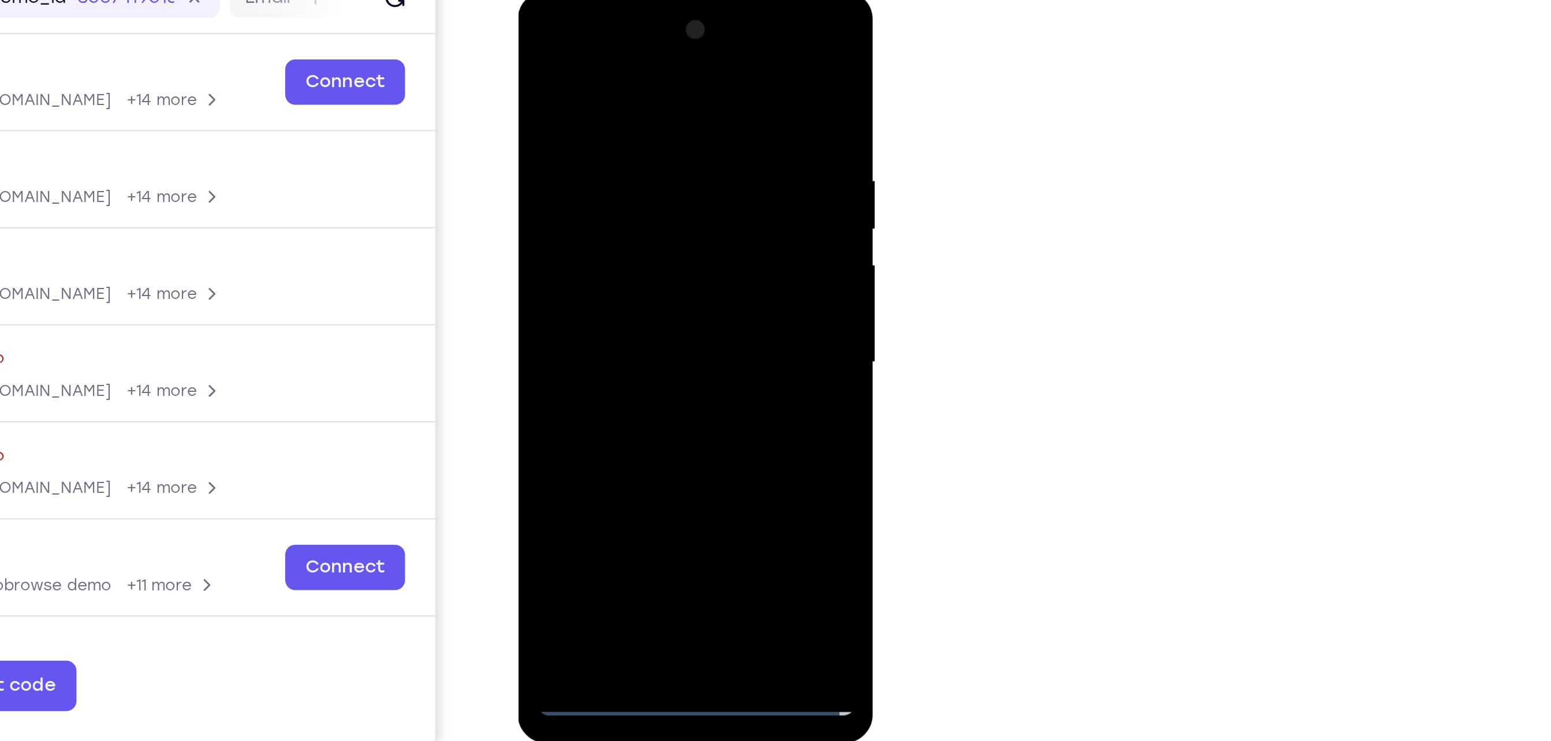
click at [614, 106] on div at bounding box center [599, 161] width 146 height 323
click at [610, 147] on div at bounding box center [599, 161] width 146 height 323
click at [604, 299] on div at bounding box center [599, 161] width 146 height 323
click at [622, 118] on div at bounding box center [599, 161] width 146 height 323
click at [578, 120] on div at bounding box center [599, 161] width 146 height 323
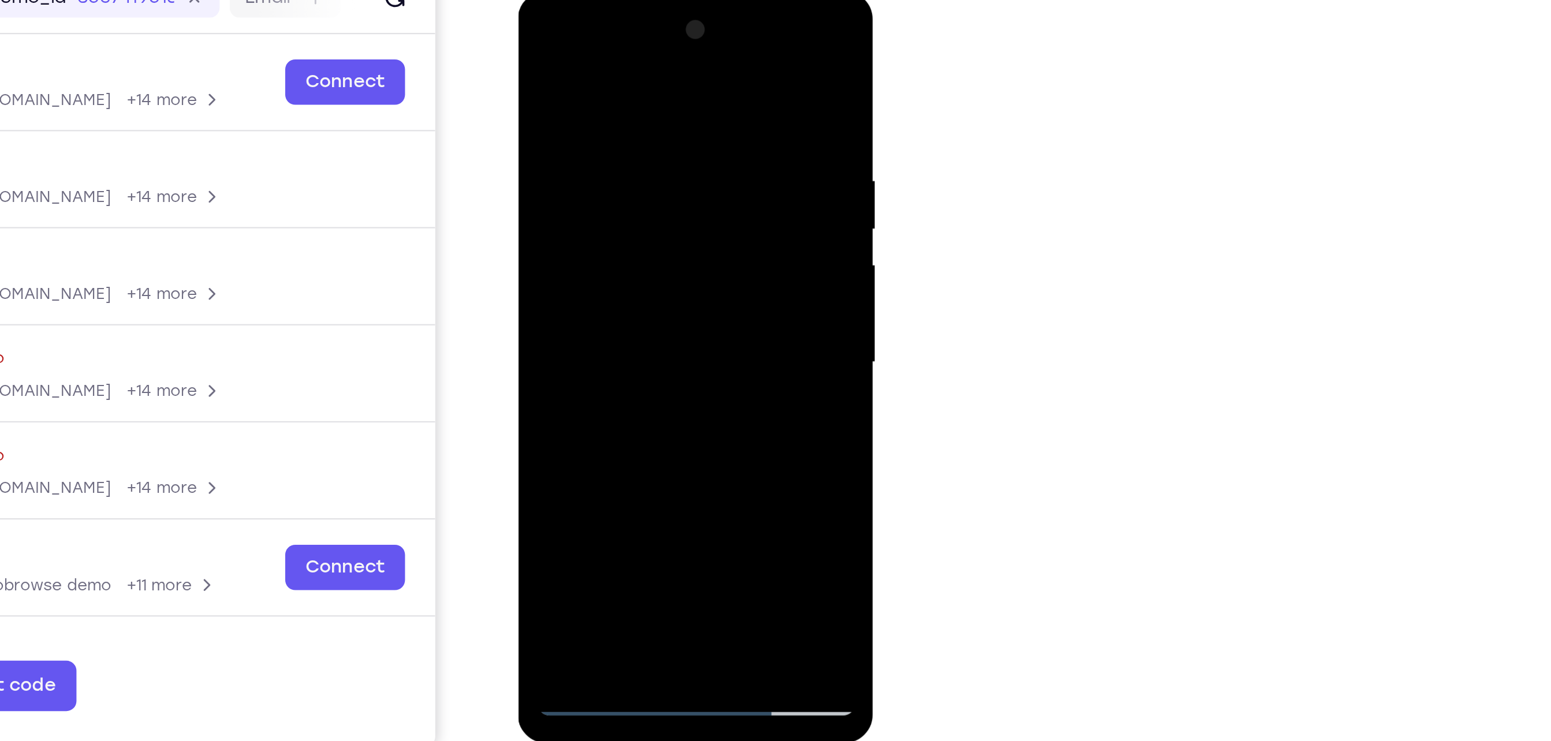
click at [659, 68] on div at bounding box center [599, 161] width 146 height 323
click at [628, 300] on div at bounding box center [599, 161] width 146 height 323
click at [584, 221] on div at bounding box center [599, 161] width 146 height 323
click at [645, 132] on div at bounding box center [599, 161] width 146 height 323
drag, startPoint x: 628, startPoint y: 84, endPoint x: 616, endPoint y: 264, distance: 180.6
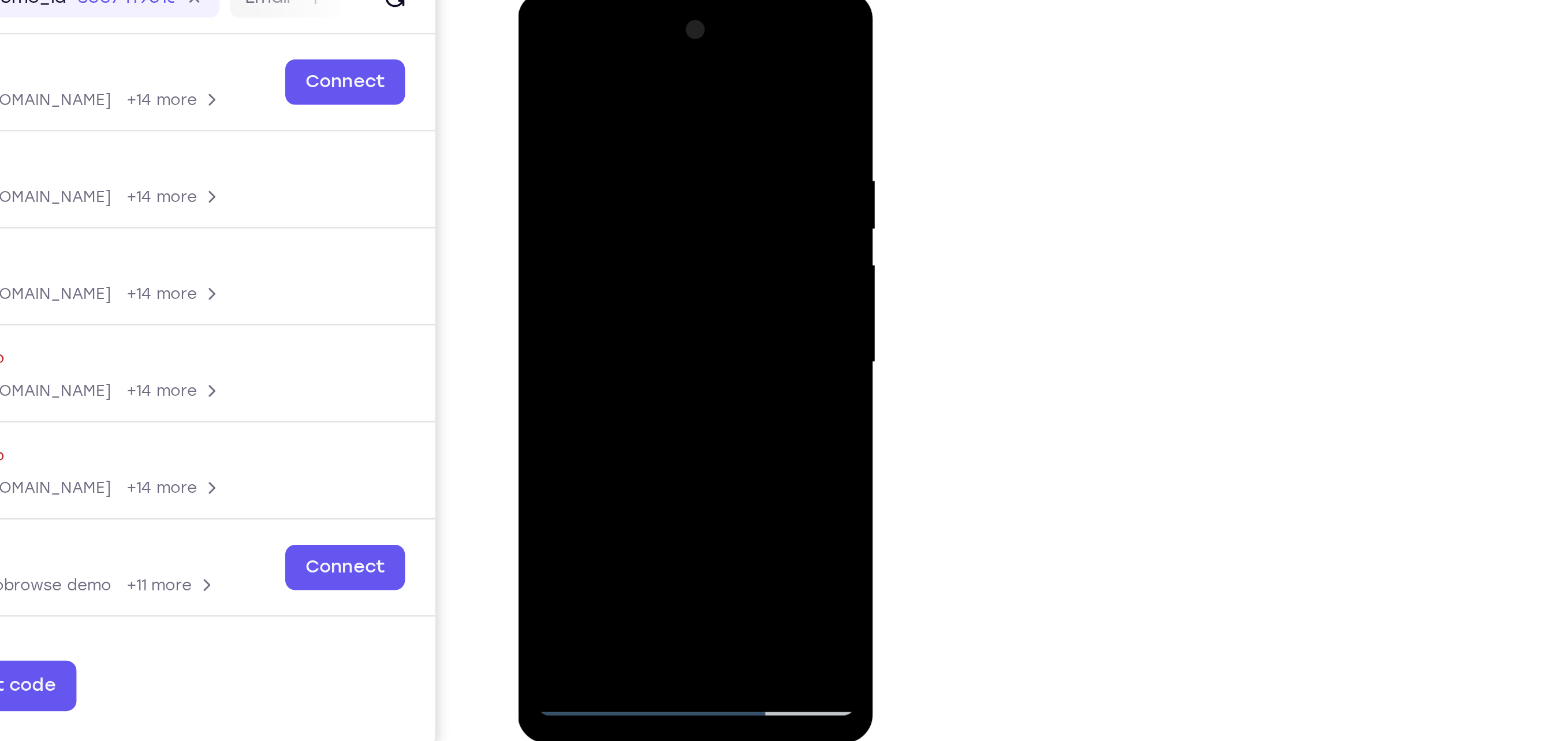
click at [616, 264] on div at bounding box center [599, 161] width 146 height 323
drag, startPoint x: 650, startPoint y: 73, endPoint x: 627, endPoint y: 251, distance: 179.8
click at [627, 251] on div at bounding box center [599, 161] width 146 height 323
drag, startPoint x: 639, startPoint y: 89, endPoint x: 635, endPoint y: 249, distance: 160.6
click at [635, 249] on div at bounding box center [599, 161] width 146 height 323
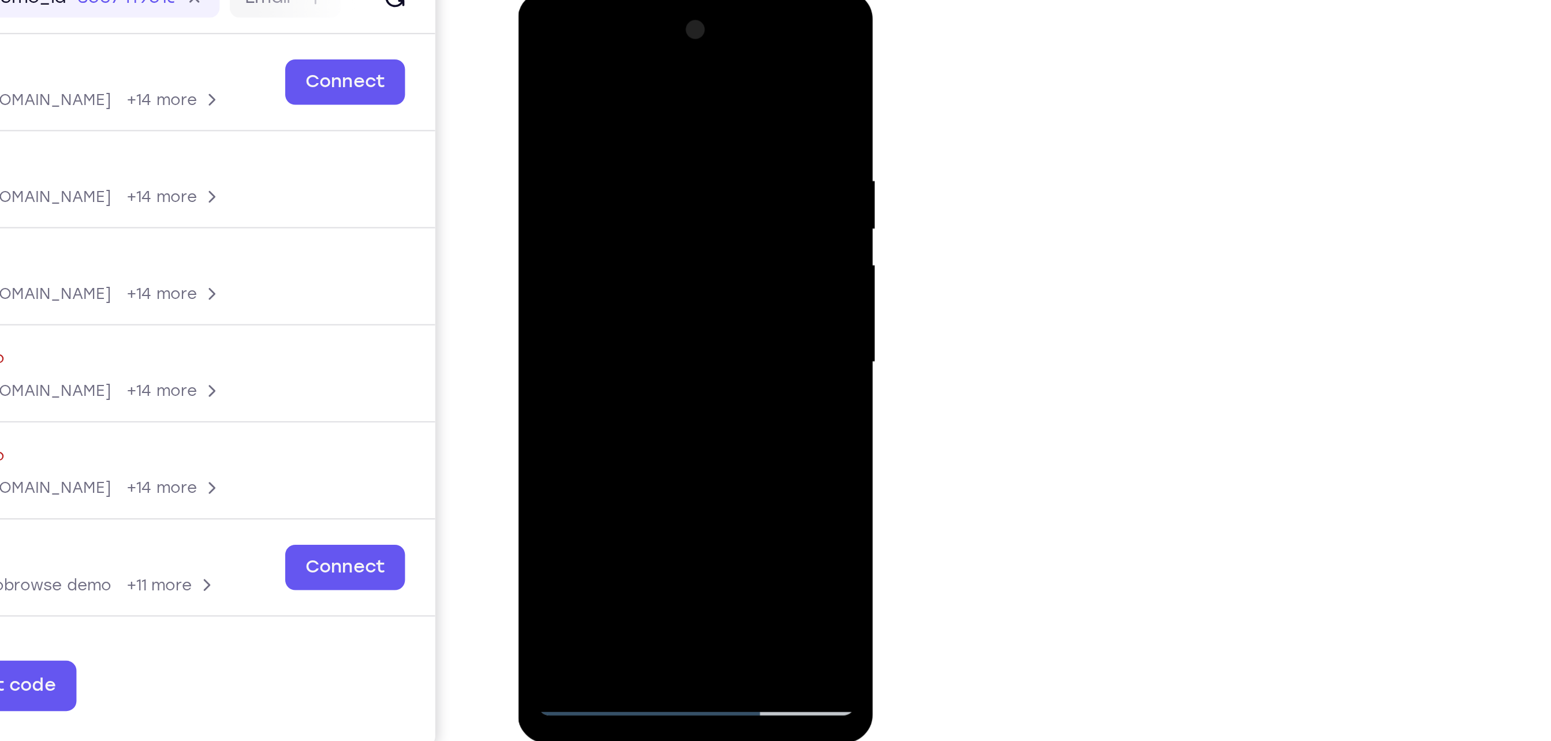
drag, startPoint x: 640, startPoint y: 83, endPoint x: 627, endPoint y: 254, distance: 172.0
click at [627, 254] on div at bounding box center [599, 161] width 146 height 323
drag, startPoint x: 640, startPoint y: 110, endPoint x: 638, endPoint y: 243, distance: 132.8
click at [638, 243] on div at bounding box center [599, 161] width 146 height 323
drag, startPoint x: 639, startPoint y: 100, endPoint x: 633, endPoint y: 266, distance: 166.4
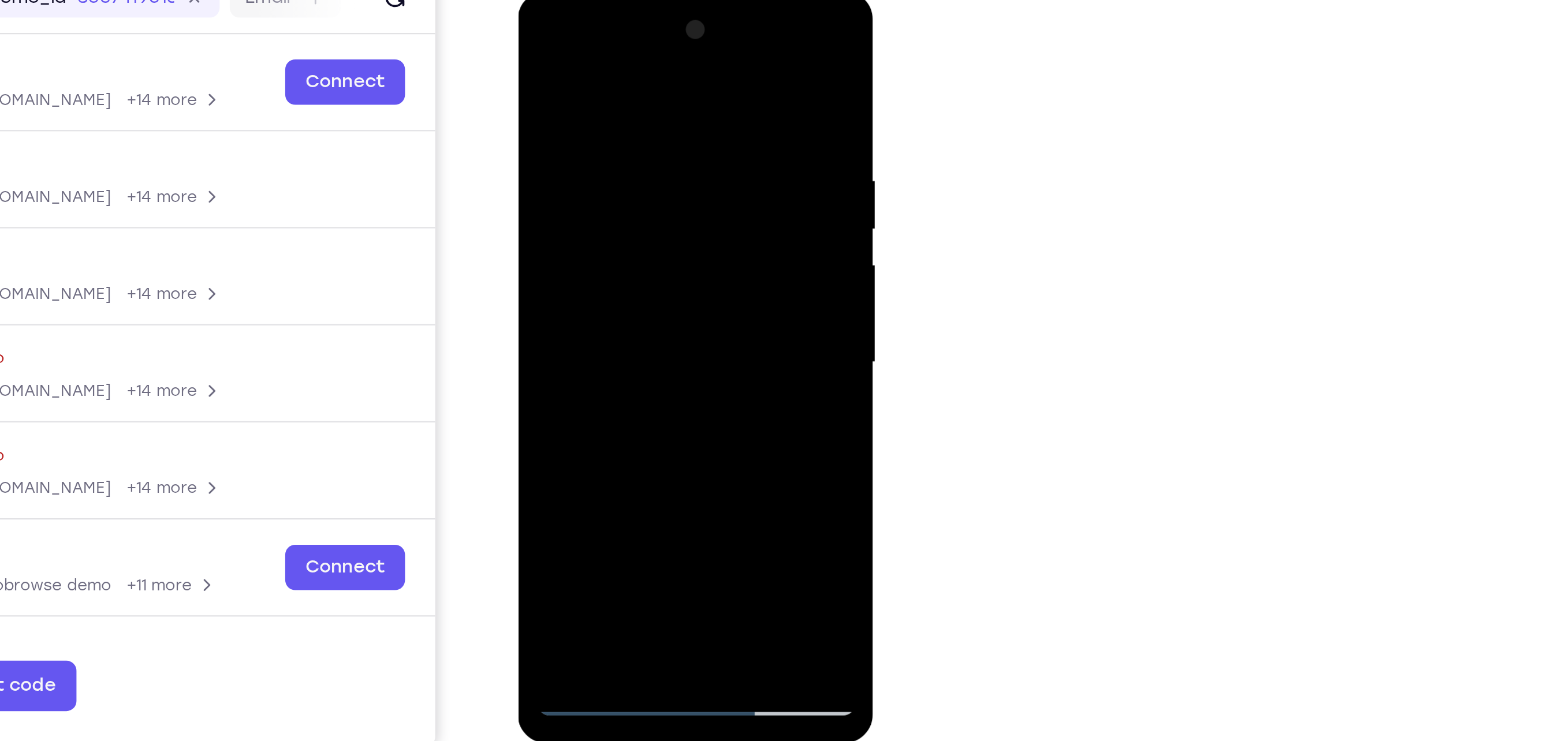
click at [633, 266] on div at bounding box center [599, 161] width 146 height 323
drag, startPoint x: 651, startPoint y: 113, endPoint x: 650, endPoint y: 249, distance: 135.7
click at [650, 249] on div at bounding box center [599, 161] width 146 height 323
drag, startPoint x: 646, startPoint y: 115, endPoint x: 645, endPoint y: 185, distance: 69.9
click at [645, 185] on div at bounding box center [599, 161] width 146 height 323
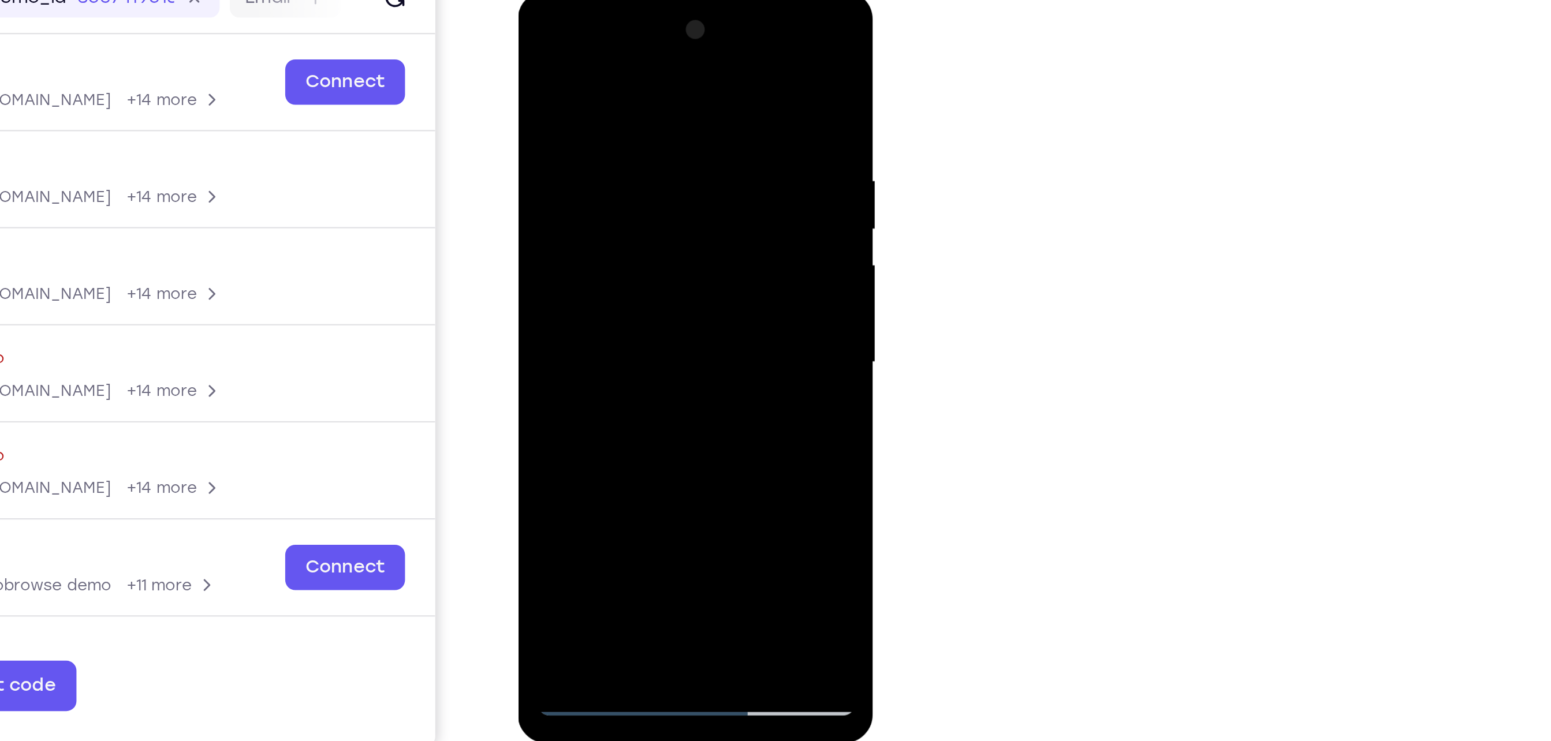
drag, startPoint x: 647, startPoint y: 104, endPoint x: 632, endPoint y: 141, distance: 40.2
click at [632, 141] on div at bounding box center [599, 161] width 146 height 323
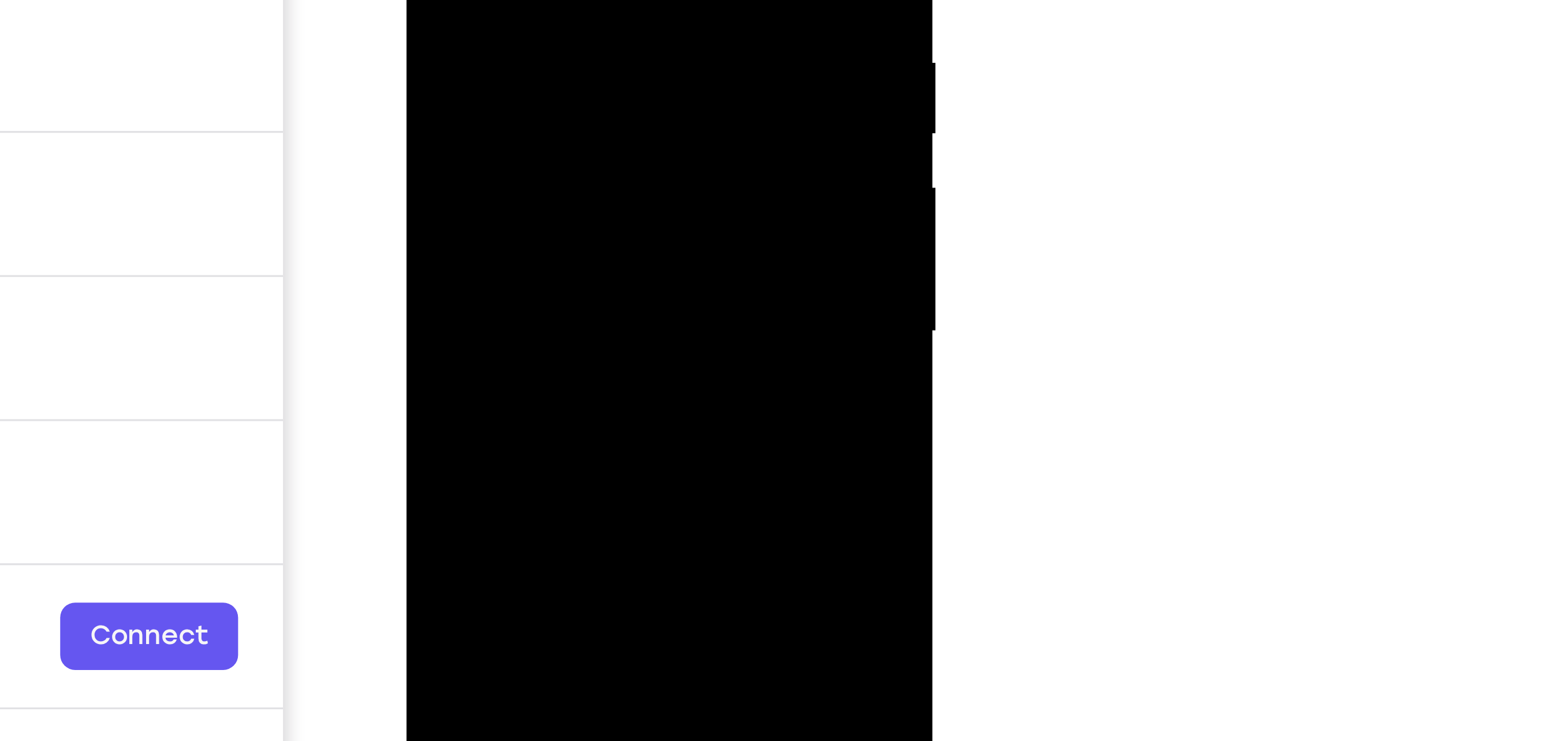
drag, startPoint x: 535, startPoint y: -1, endPoint x: 532, endPoint y: -38, distance: 37.1
drag, startPoint x: 535, startPoint y: -2, endPoint x: 532, endPoint y: -39, distance: 37.6
drag, startPoint x: 537, startPoint y: -25, endPoint x: 537, endPoint y: -66, distance: 40.4
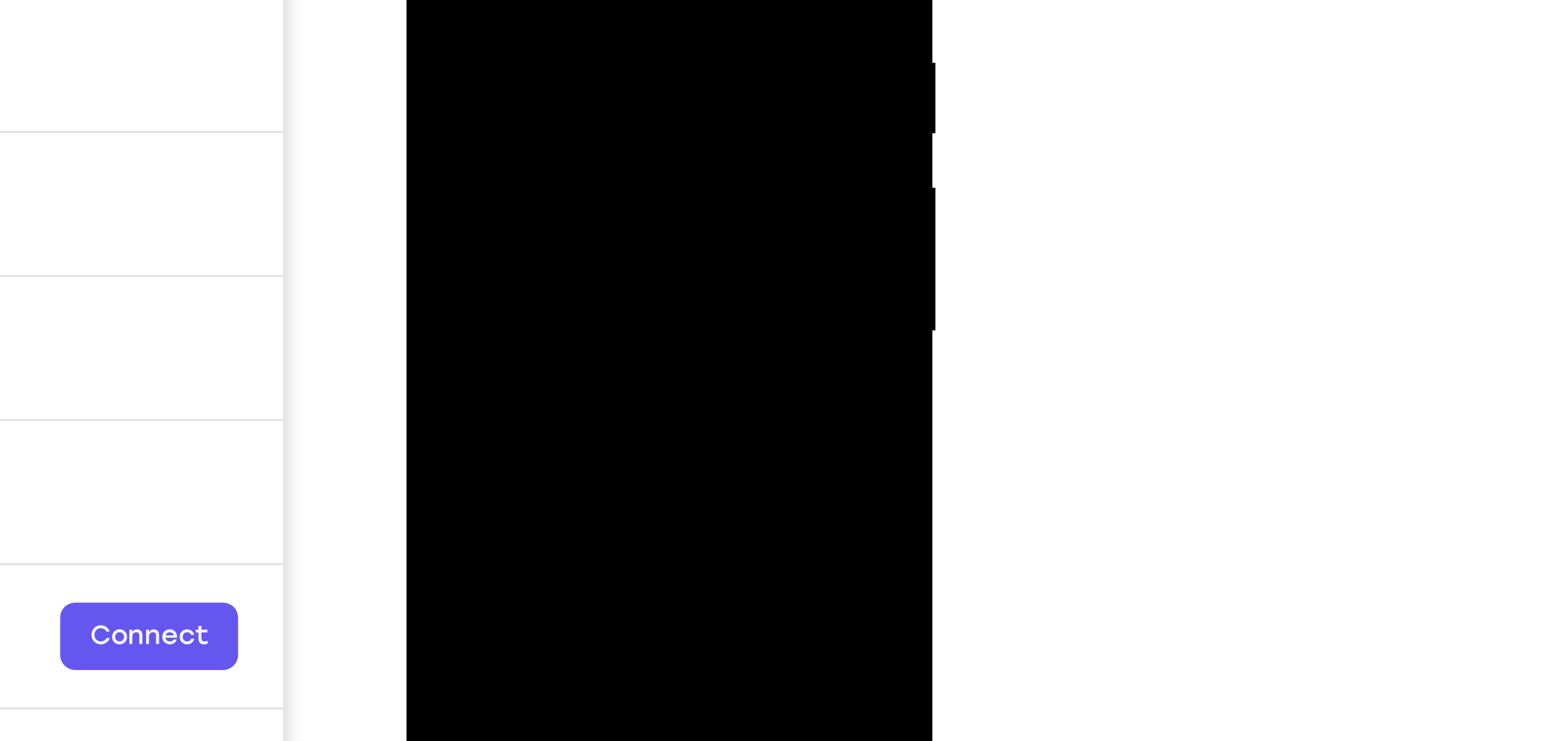
drag, startPoint x: 543, startPoint y: -32, endPoint x: 542, endPoint y: -70, distance: 38.1
drag, startPoint x: 544, startPoint y: -36, endPoint x: 545, endPoint y: -53, distance: 16.2
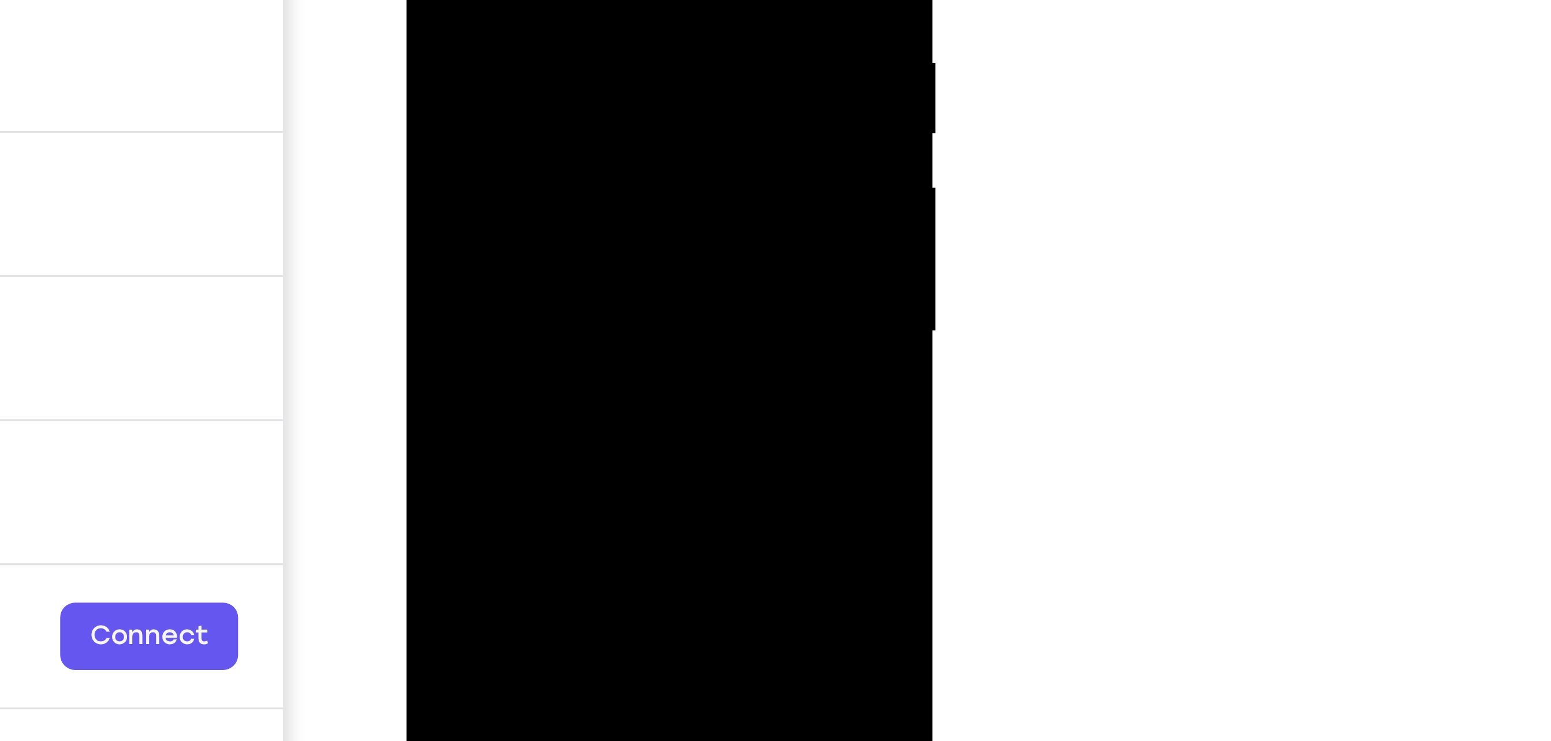
drag, startPoint x: 540, startPoint y: -30, endPoint x: 533, endPoint y: -84, distance: 54.2
drag, startPoint x: 547, startPoint y: -12, endPoint x: 547, endPoint y: -26, distance: 13.9
drag, startPoint x: 543, startPoint y: -10, endPoint x: 544, endPoint y: -23, distance: 12.7
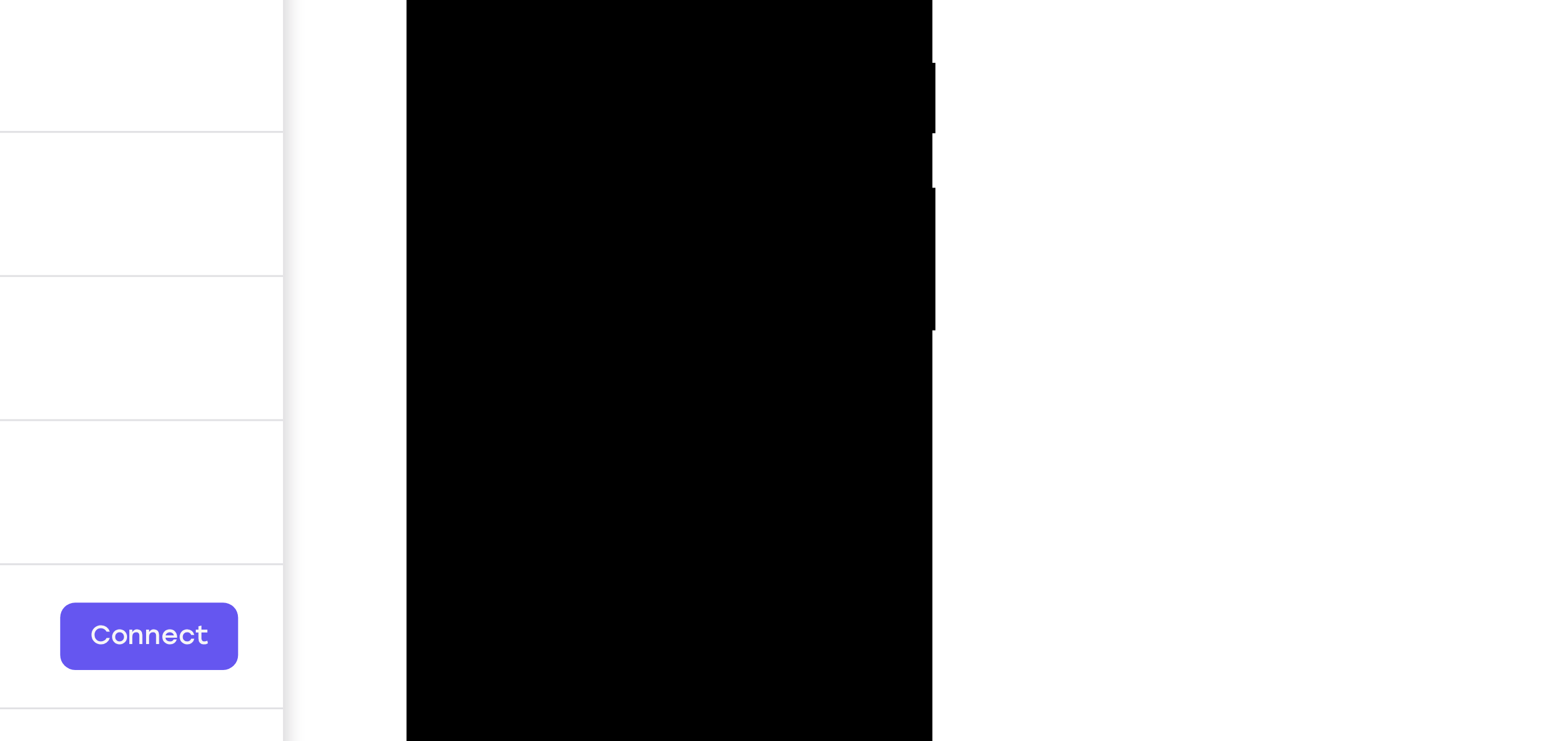
drag, startPoint x: 538, startPoint y: 3, endPoint x: 532, endPoint y: -64, distance: 67.2
drag, startPoint x: 536, startPoint y: -21, endPoint x: 535, endPoint y: -40, distance: 19.1
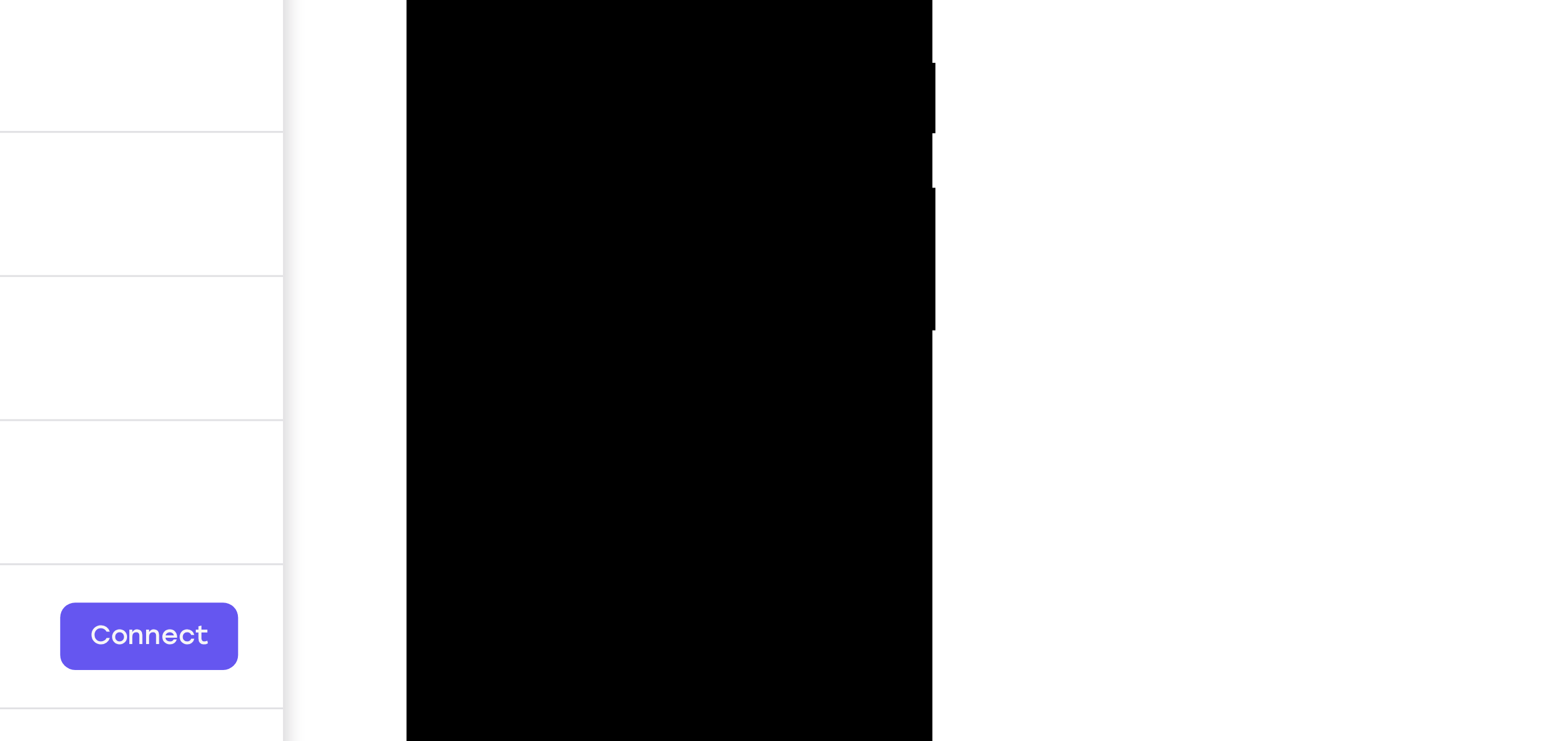
drag, startPoint x: 532, startPoint y: -16, endPoint x: 536, endPoint y: -54, distance: 38.3
drag, startPoint x: 527, startPoint y: -23, endPoint x: 524, endPoint y: -65, distance: 42.2
drag, startPoint x: 532, startPoint y: -31, endPoint x: 531, endPoint y: -59, distance: 28.3
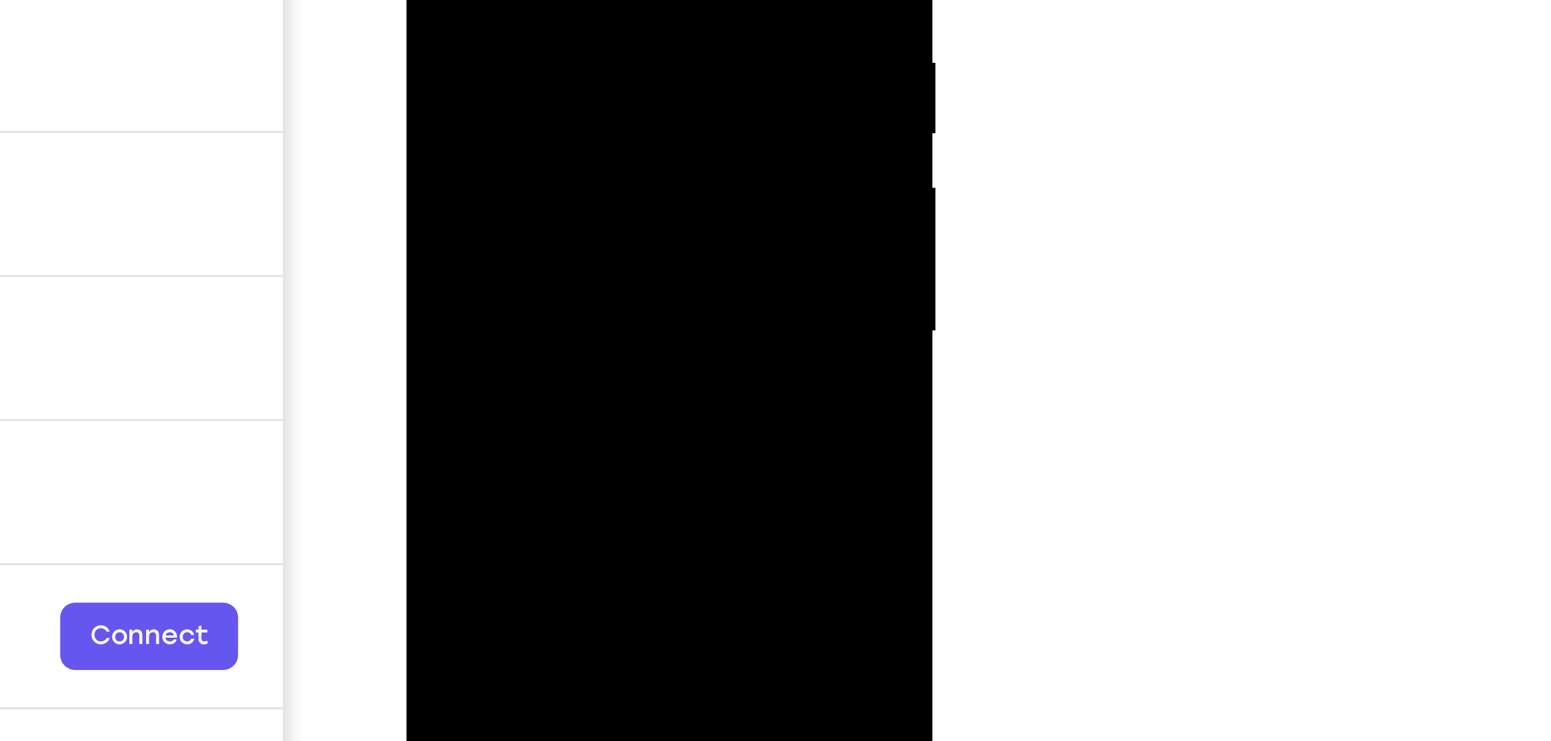
drag, startPoint x: 528, startPoint y: -18, endPoint x: 526, endPoint y: -90, distance: 72.2
drag, startPoint x: 536, startPoint y: -53, endPoint x: 535, endPoint y: -61, distance: 7.5
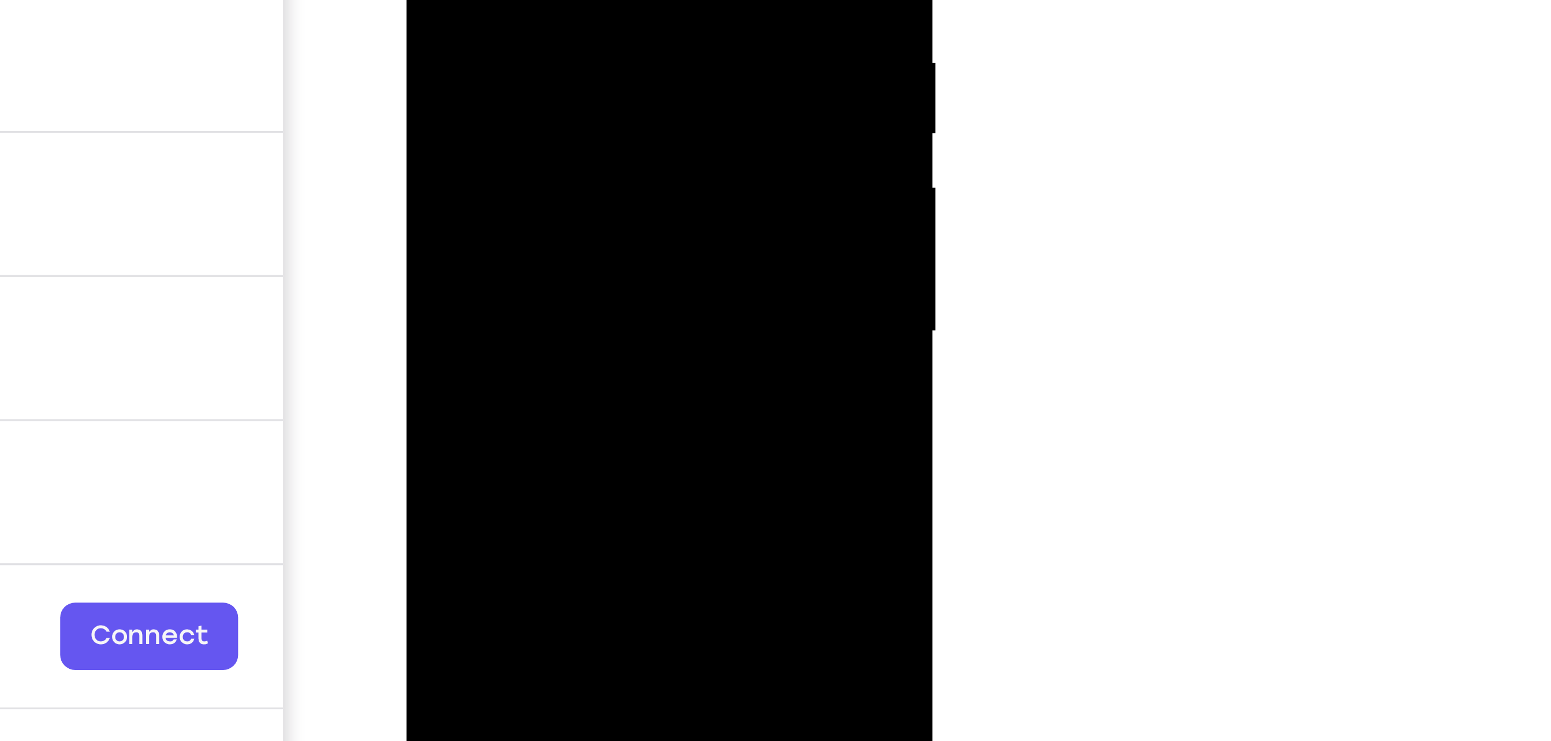
drag, startPoint x: 528, startPoint y: -34, endPoint x: 531, endPoint y: -52, distance: 18.1
drag, startPoint x: 538, startPoint y: -25, endPoint x: 529, endPoint y: -73, distance: 48.7
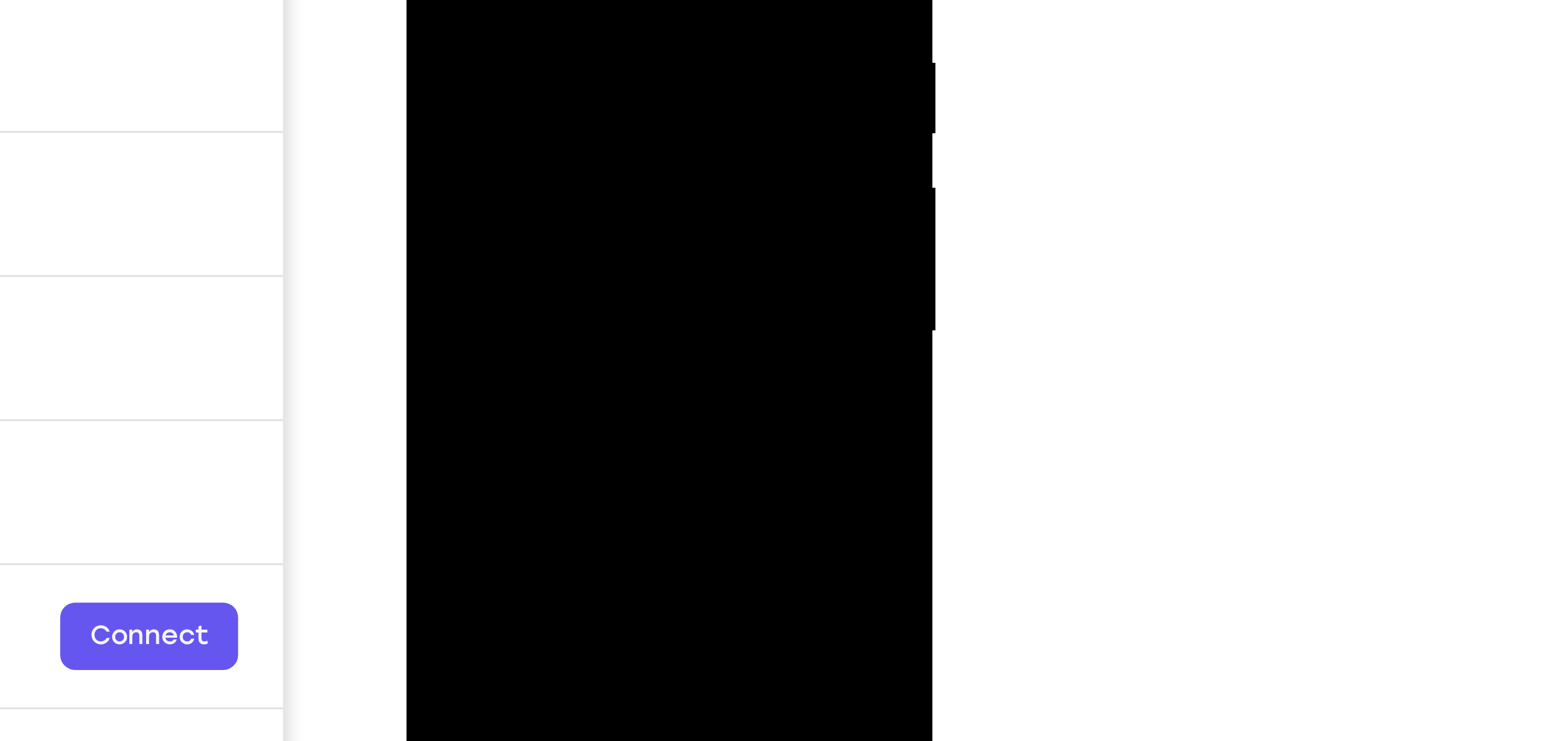
drag, startPoint x: 535, startPoint y: -33, endPoint x: 540, endPoint y: -61, distance: 27.5
drag, startPoint x: 542, startPoint y: -42, endPoint x: 533, endPoint y: -88, distance: 46.4
drag, startPoint x: 541, startPoint y: -20, endPoint x: 541, endPoint y: -50, distance: 30.6
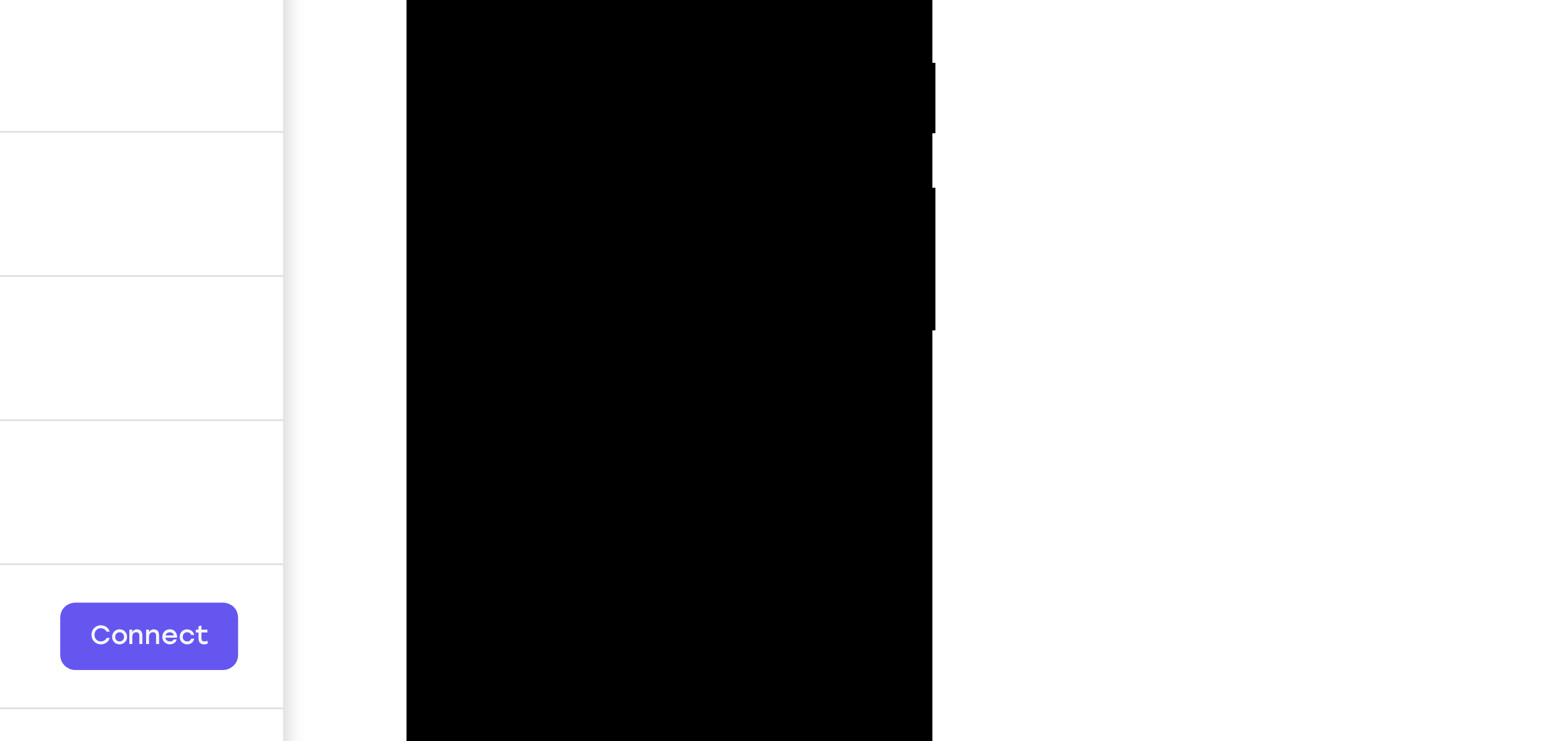
drag, startPoint x: 535, startPoint y: -13, endPoint x: 533, endPoint y: -52, distance: 38.8
drag, startPoint x: 541, startPoint y: -27, endPoint x: 539, endPoint y: -42, distance: 15.2
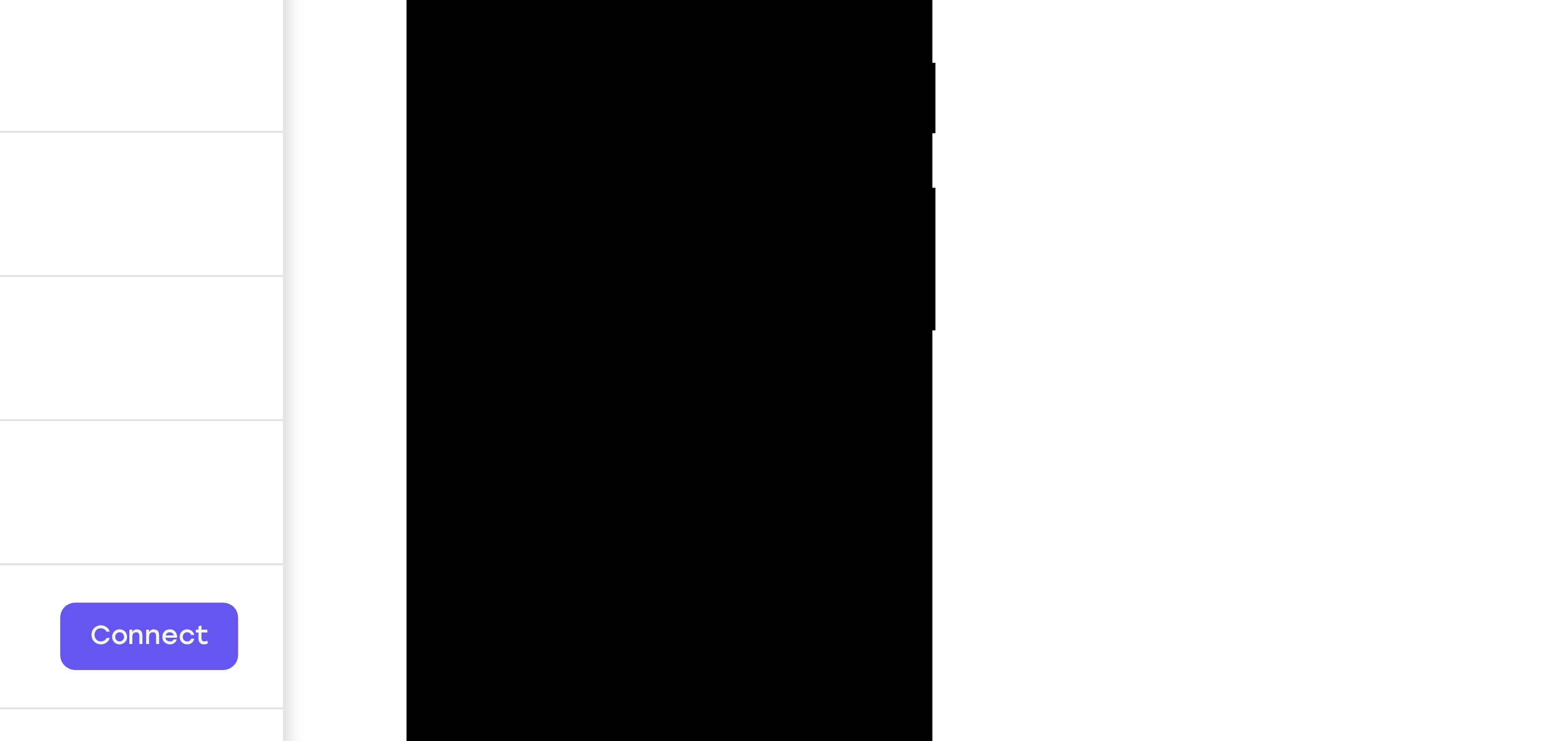
drag, startPoint x: 536, startPoint y: -15, endPoint x: 528, endPoint y: -51, distance: 37.3
drag, startPoint x: 529, startPoint y: -26, endPoint x: 535, endPoint y: -47, distance: 21.4
drag, startPoint x: 539, startPoint y: -10, endPoint x: 529, endPoint y: -57, distance: 47.8
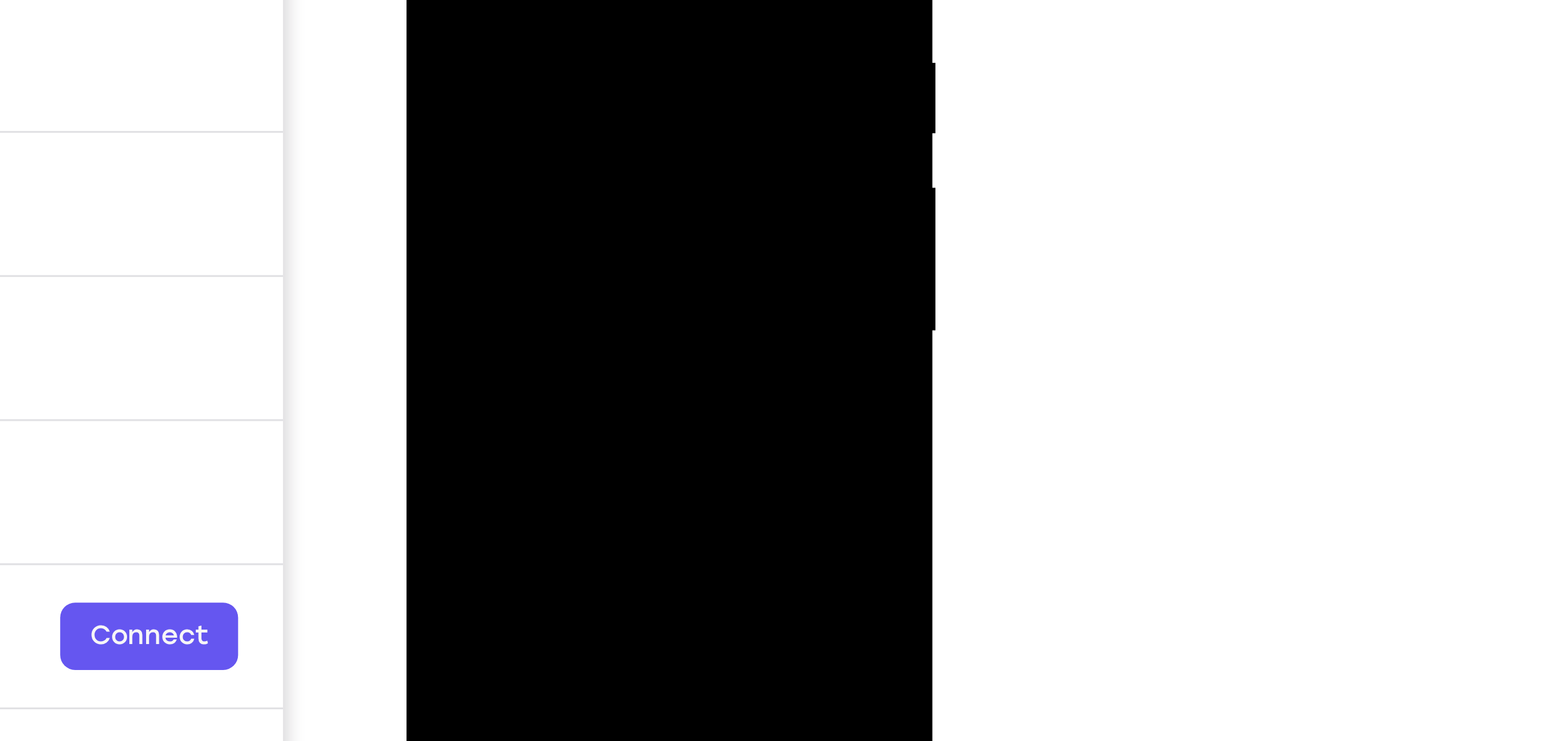
drag, startPoint x: 535, startPoint y: -20, endPoint x: 536, endPoint y: -29, distance: 8.7
drag, startPoint x: 538, startPoint y: 4, endPoint x: 534, endPoint y: -50, distance: 53.8
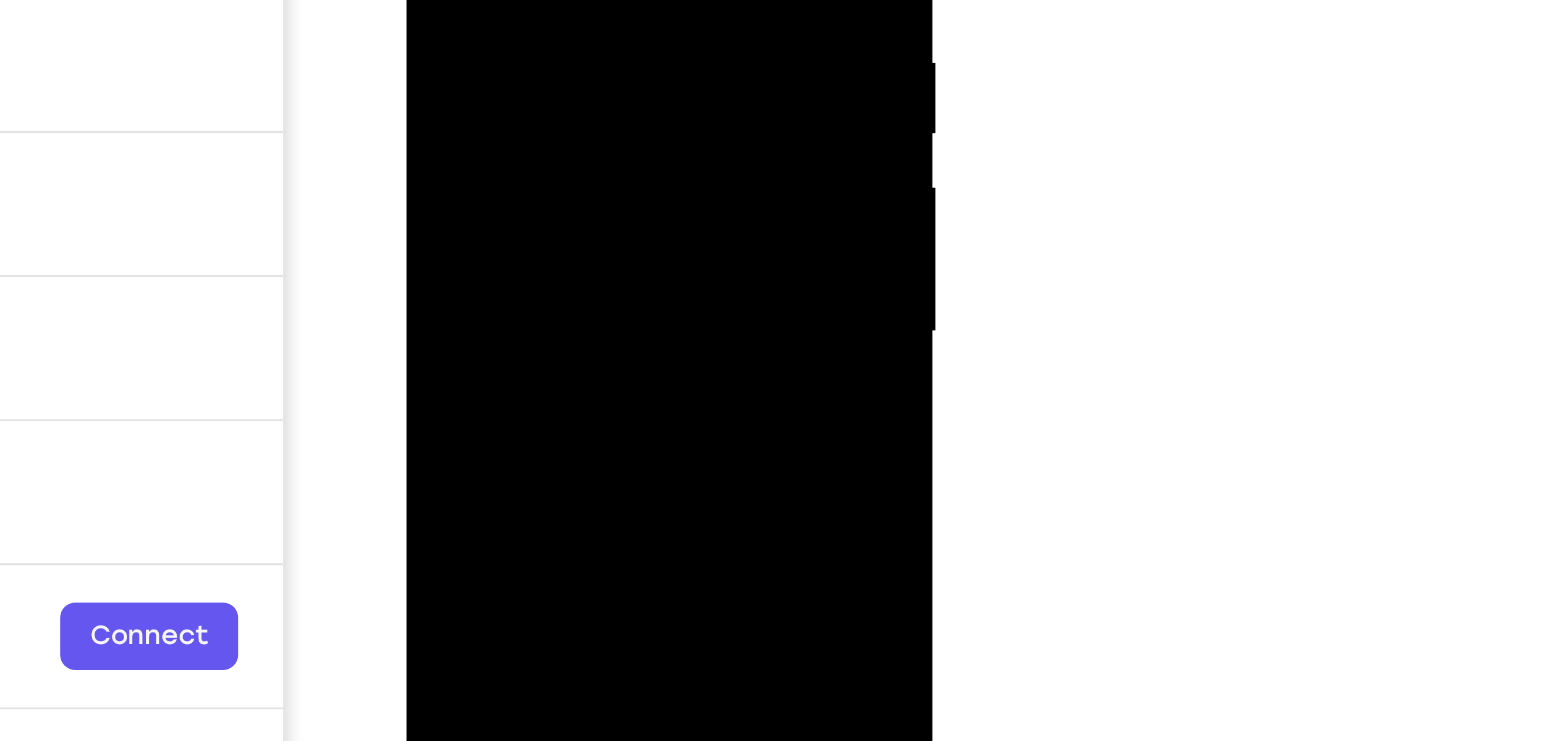
drag, startPoint x: 534, startPoint y: -18, endPoint x: 535, endPoint y: -31, distance: 12.8
drag, startPoint x: 532, startPoint y: -28, endPoint x: 534, endPoint y: -50, distance: 21.4
drag, startPoint x: 537, startPoint y: -33, endPoint x: 536, endPoint y: -61, distance: 27.7
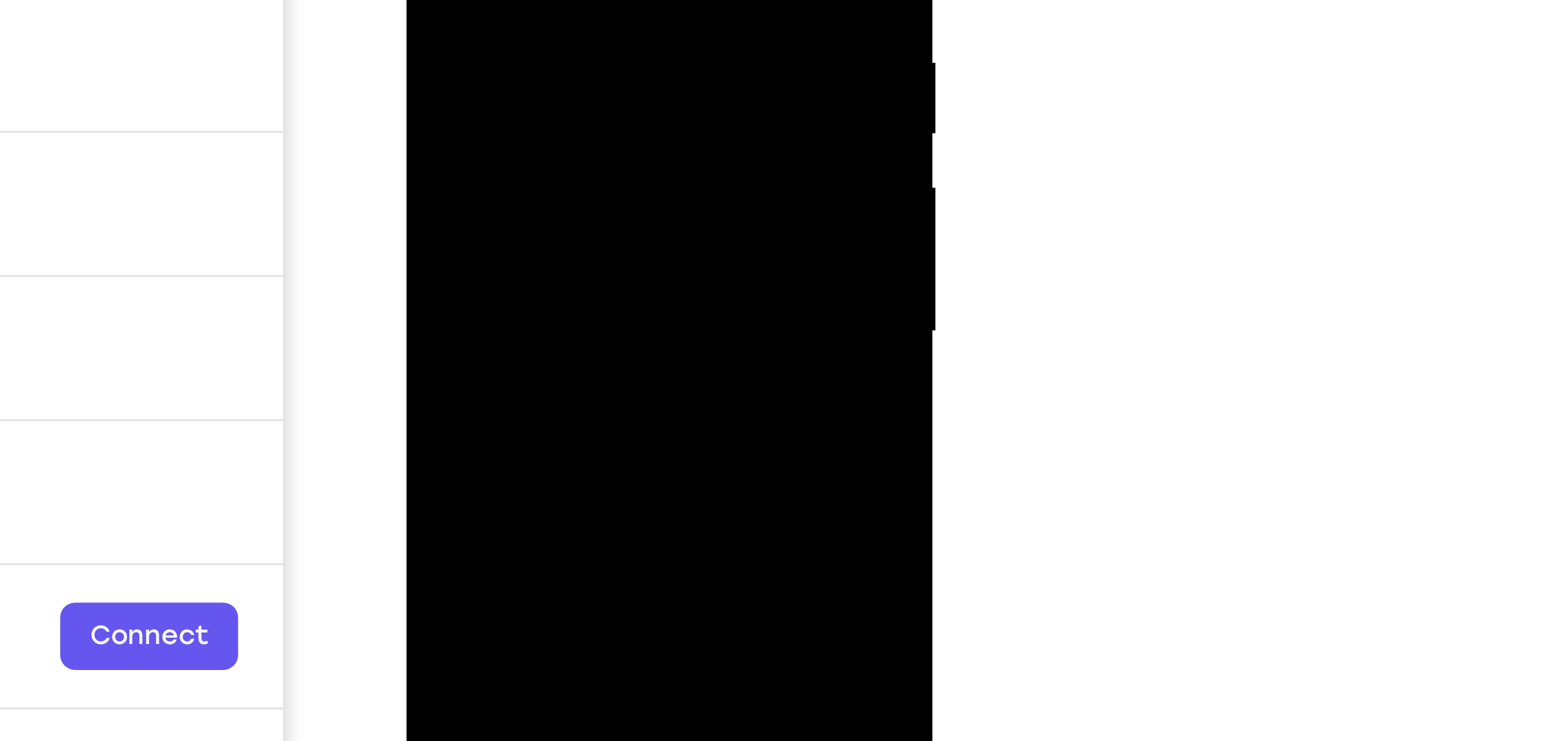
drag, startPoint x: 536, startPoint y: -15, endPoint x: 536, endPoint y: -63, distance: 47.9
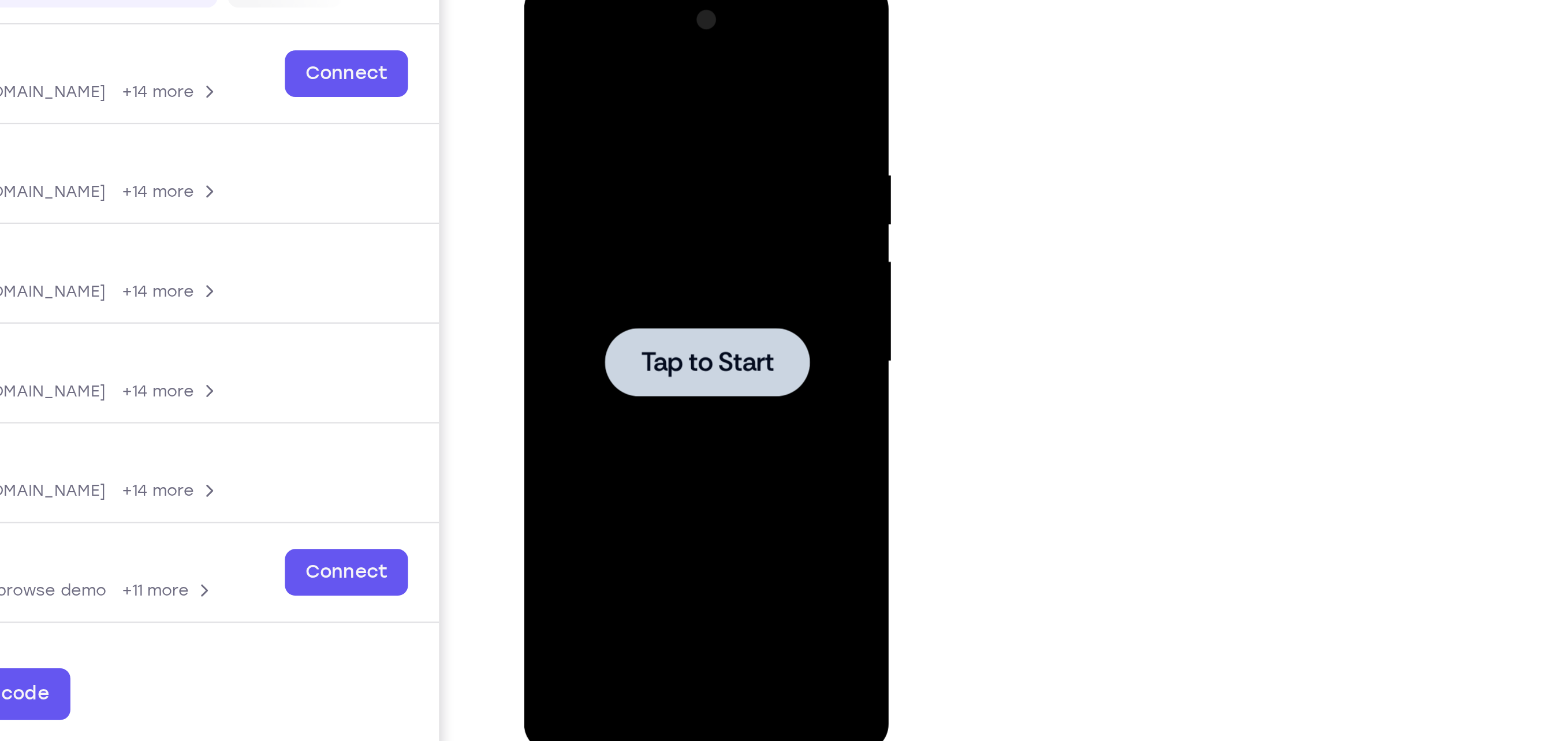
click at [613, 162] on div at bounding box center [605, 151] width 91 height 31
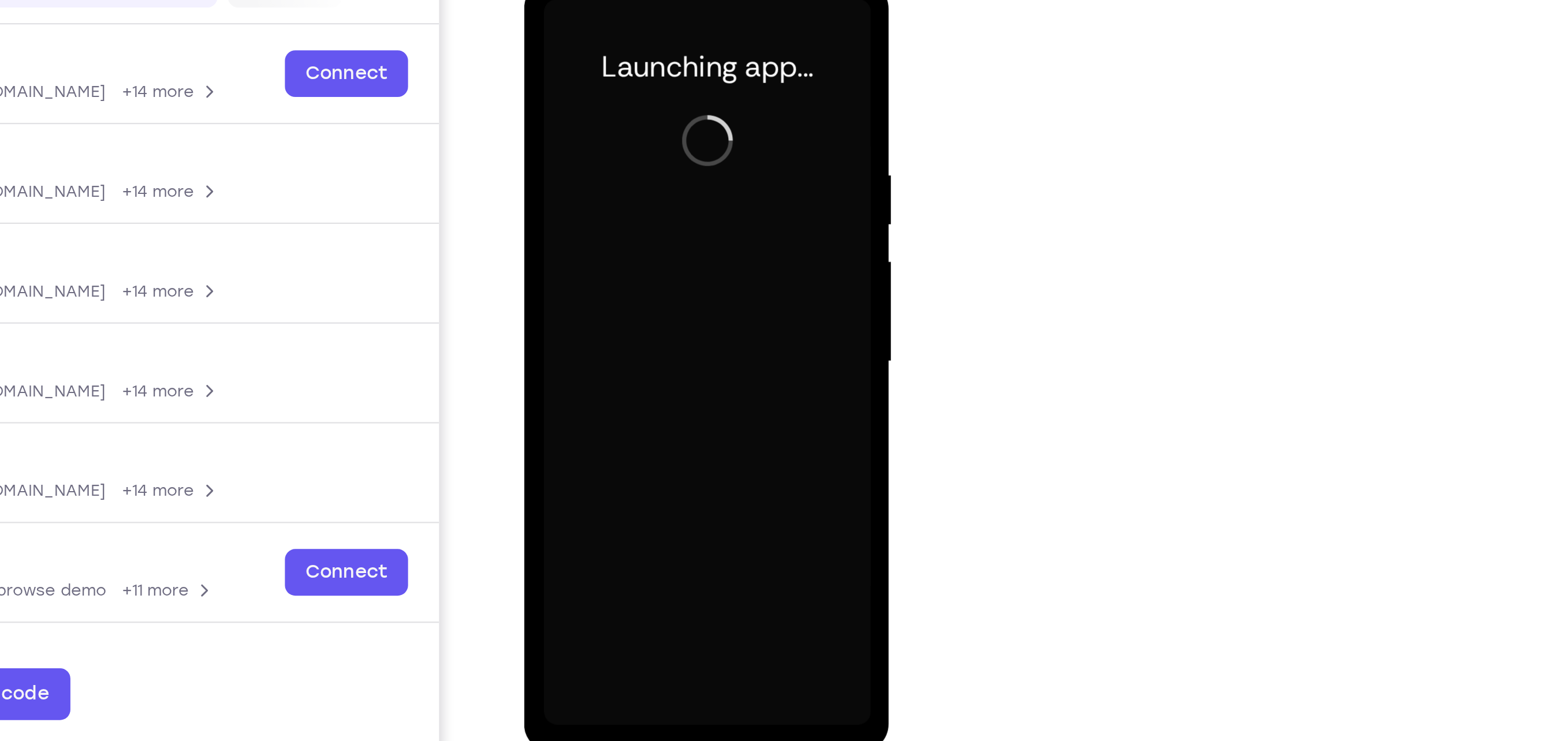
click at [606, 307] on div at bounding box center [605, 151] width 146 height 323
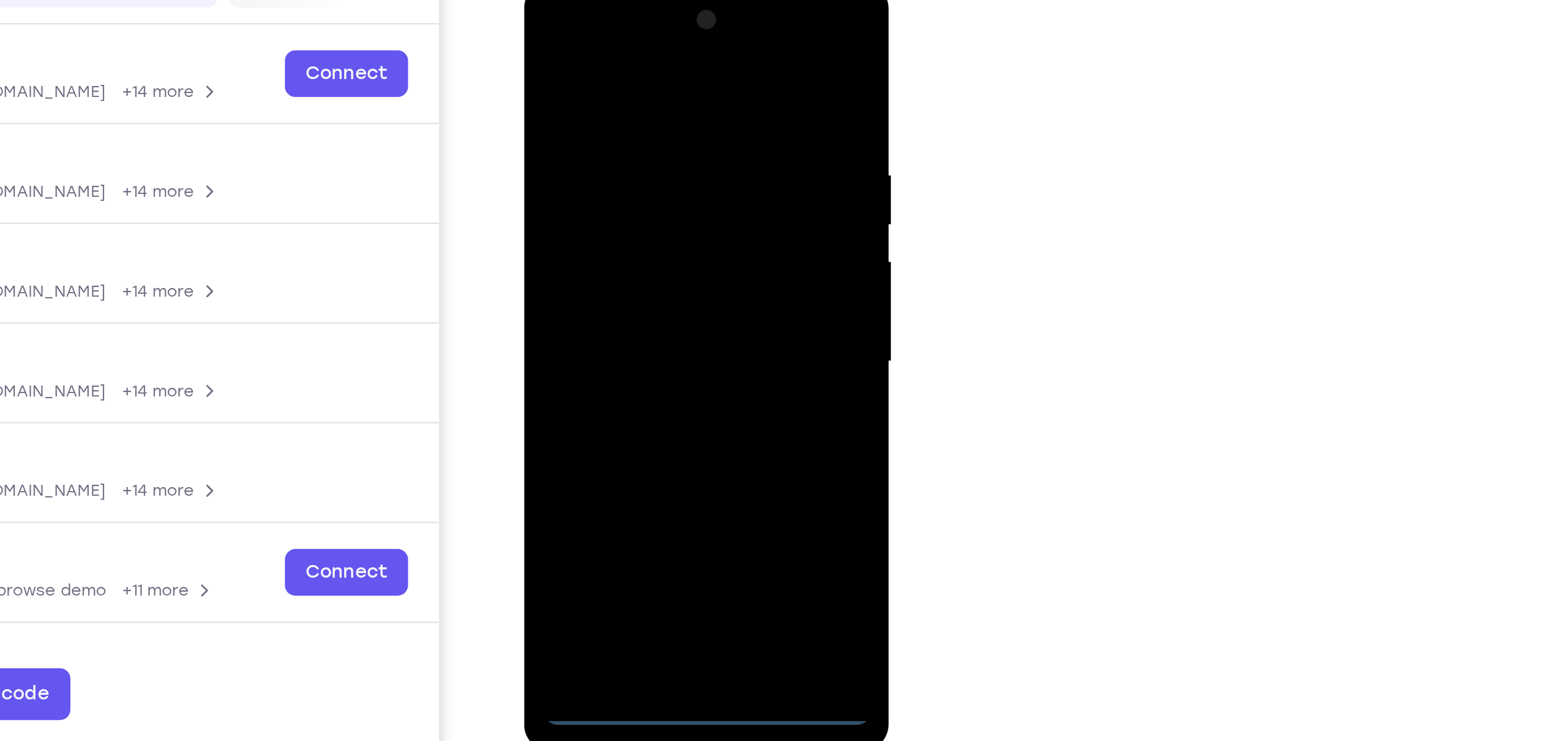
click at [606, 307] on div at bounding box center [605, 151] width 146 height 323
click at [661, 256] on div at bounding box center [605, 151] width 146 height 323
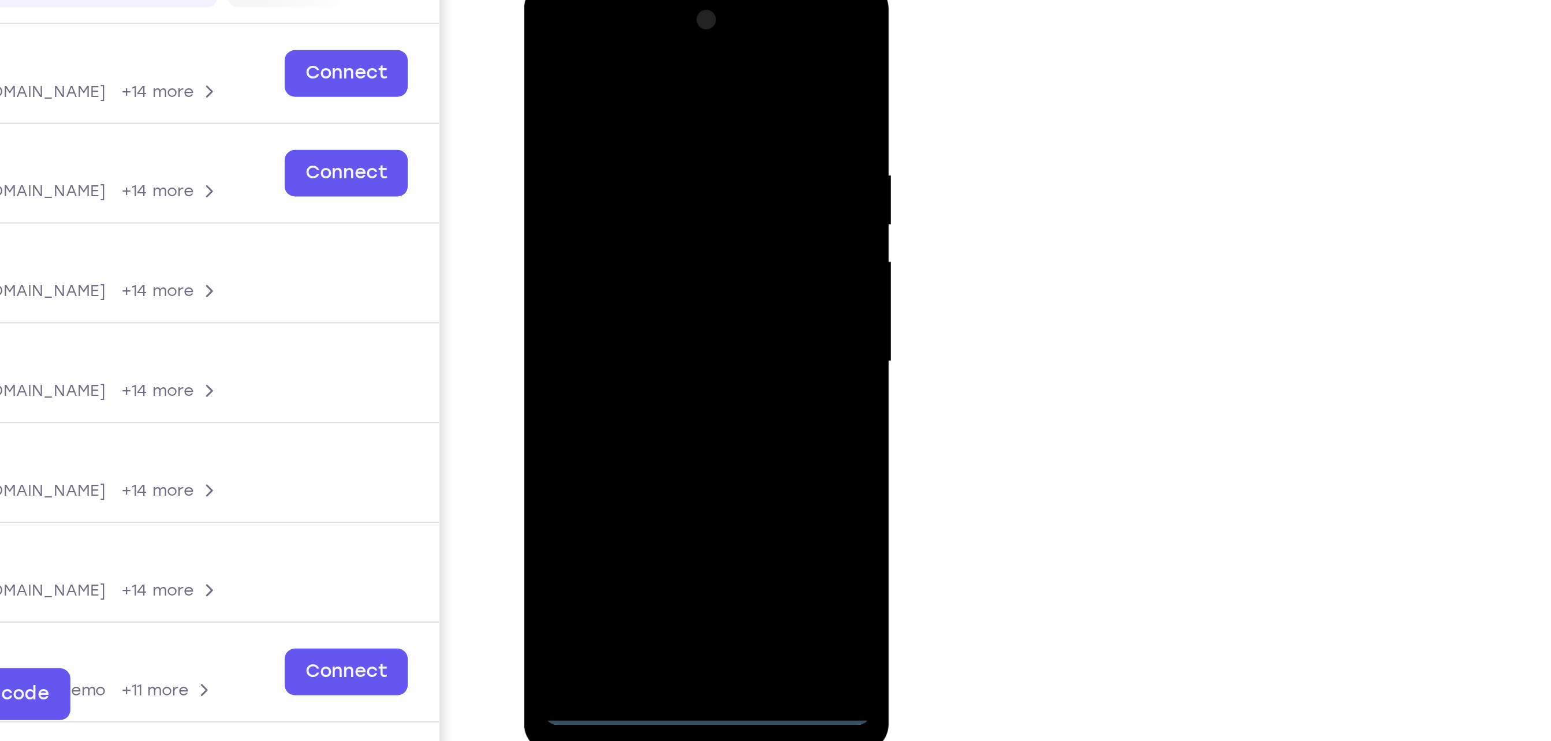
click at [565, 37] on div at bounding box center [605, 151] width 146 height 323
click at [648, 145] on div at bounding box center [605, 151] width 146 height 323
click at [598, 171] on div at bounding box center [605, 151] width 146 height 323
click at [625, 210] on div at bounding box center [605, 151] width 146 height 323
click at [594, 89] on div at bounding box center [605, 151] width 146 height 323
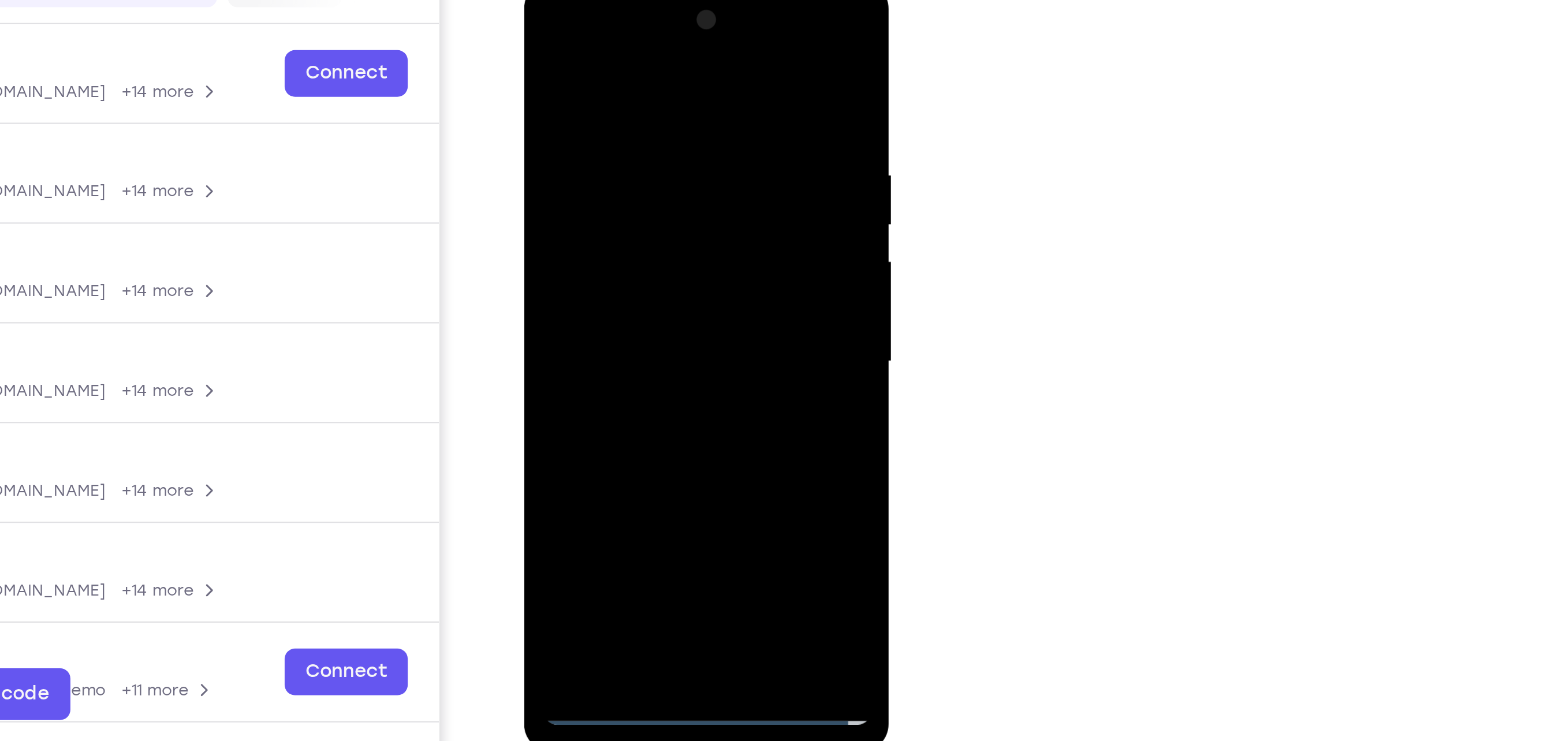
click at [603, 131] on div at bounding box center [605, 151] width 146 height 323
click at [566, 290] on div at bounding box center [605, 151] width 146 height 323
click at [609, 107] on div at bounding box center [605, 151] width 146 height 323
click at [668, 52] on div at bounding box center [605, 151] width 146 height 323
click at [631, 284] on div at bounding box center [605, 151] width 146 height 323
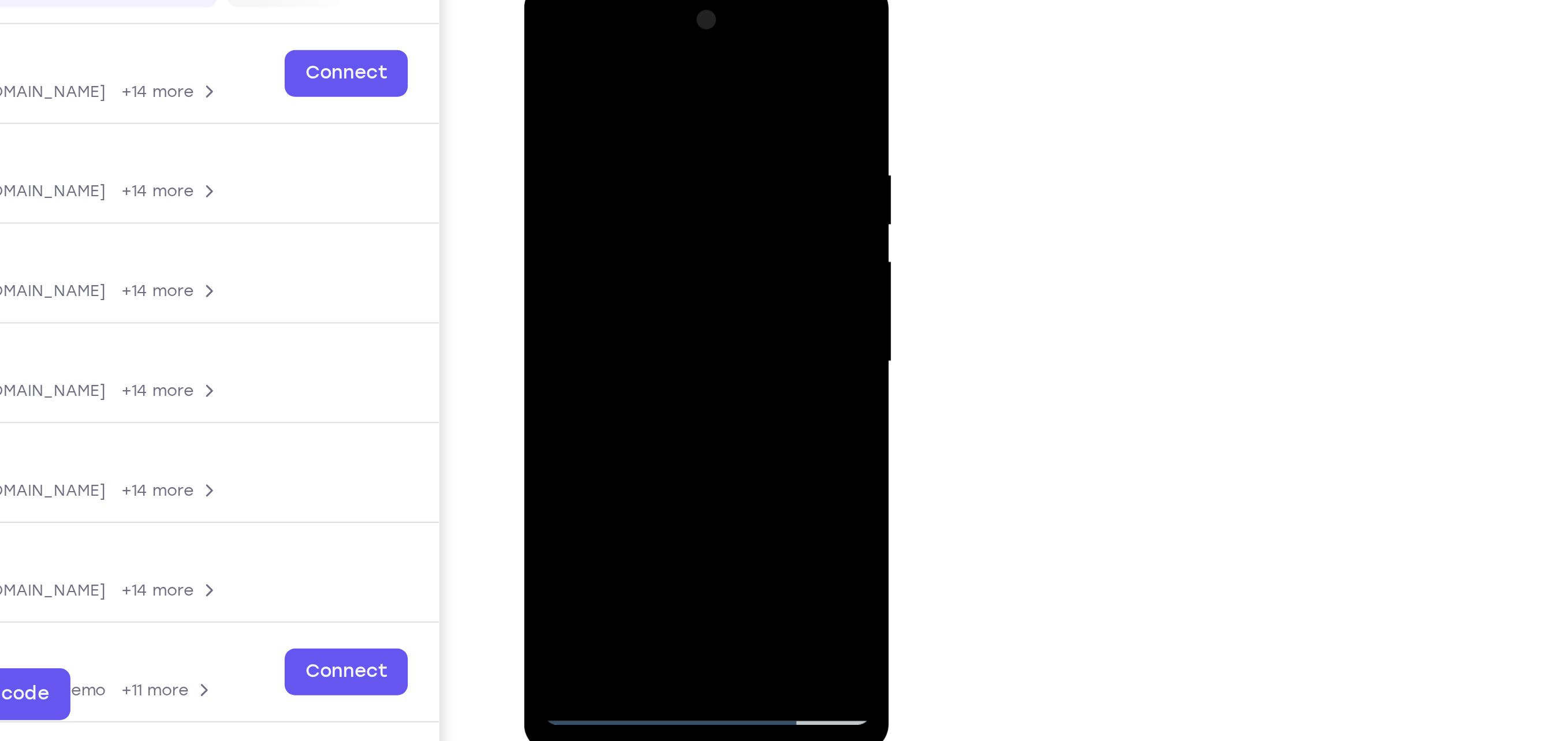
click at [596, 213] on div at bounding box center [605, 151] width 146 height 323
click at [660, 126] on div at bounding box center [605, 151] width 146 height 323
drag, startPoint x: 651, startPoint y: 101, endPoint x: 649, endPoint y: 266, distance: 165.1
click at [649, 266] on div at bounding box center [605, 151] width 146 height 323
drag, startPoint x: 651, startPoint y: 95, endPoint x: 654, endPoint y: 258, distance: 163.4
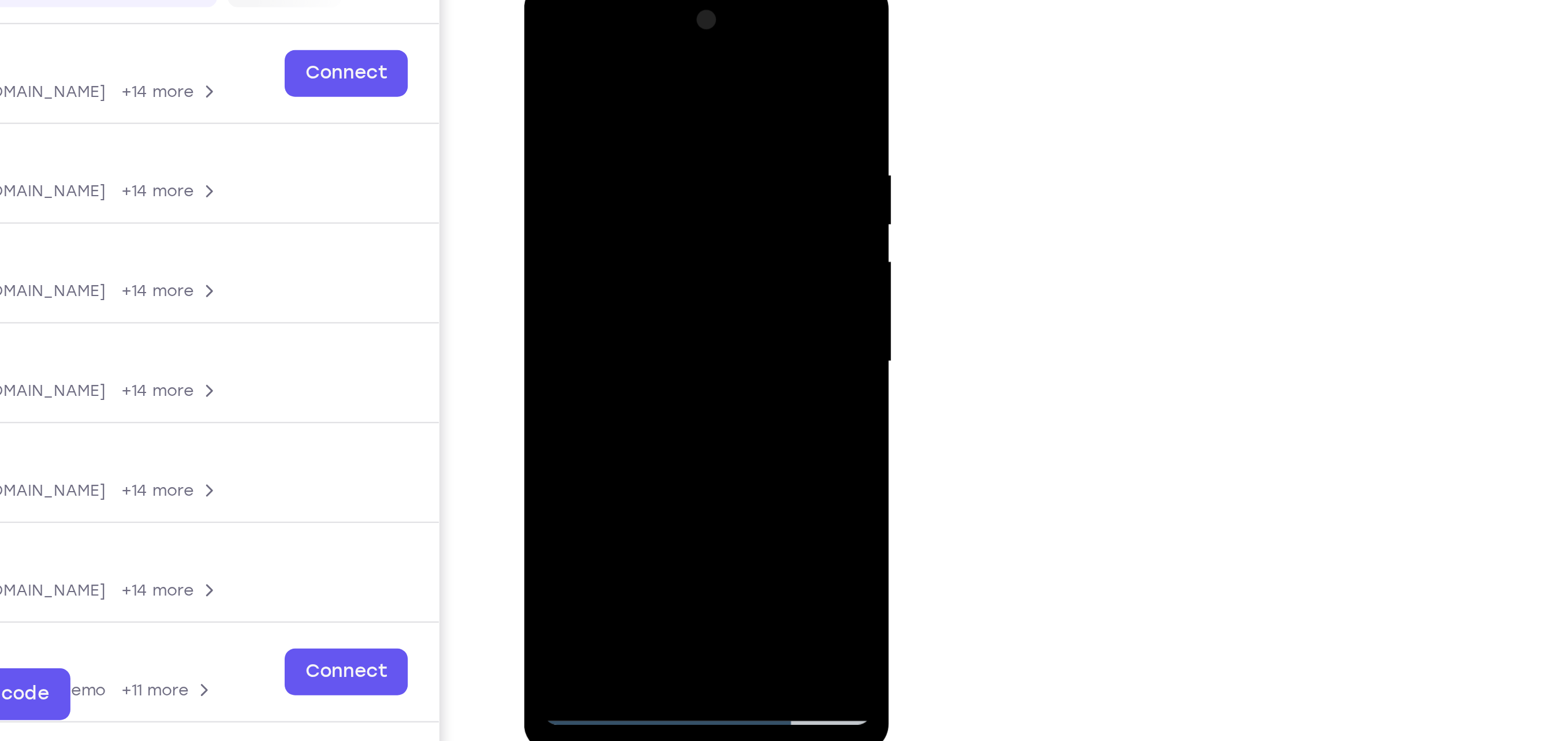
click at [654, 258] on div at bounding box center [605, 151] width 146 height 323
drag, startPoint x: 641, startPoint y: 245, endPoint x: 637, endPoint y: 93, distance: 152.5
click at [637, 93] on div at bounding box center [605, 151] width 146 height 323
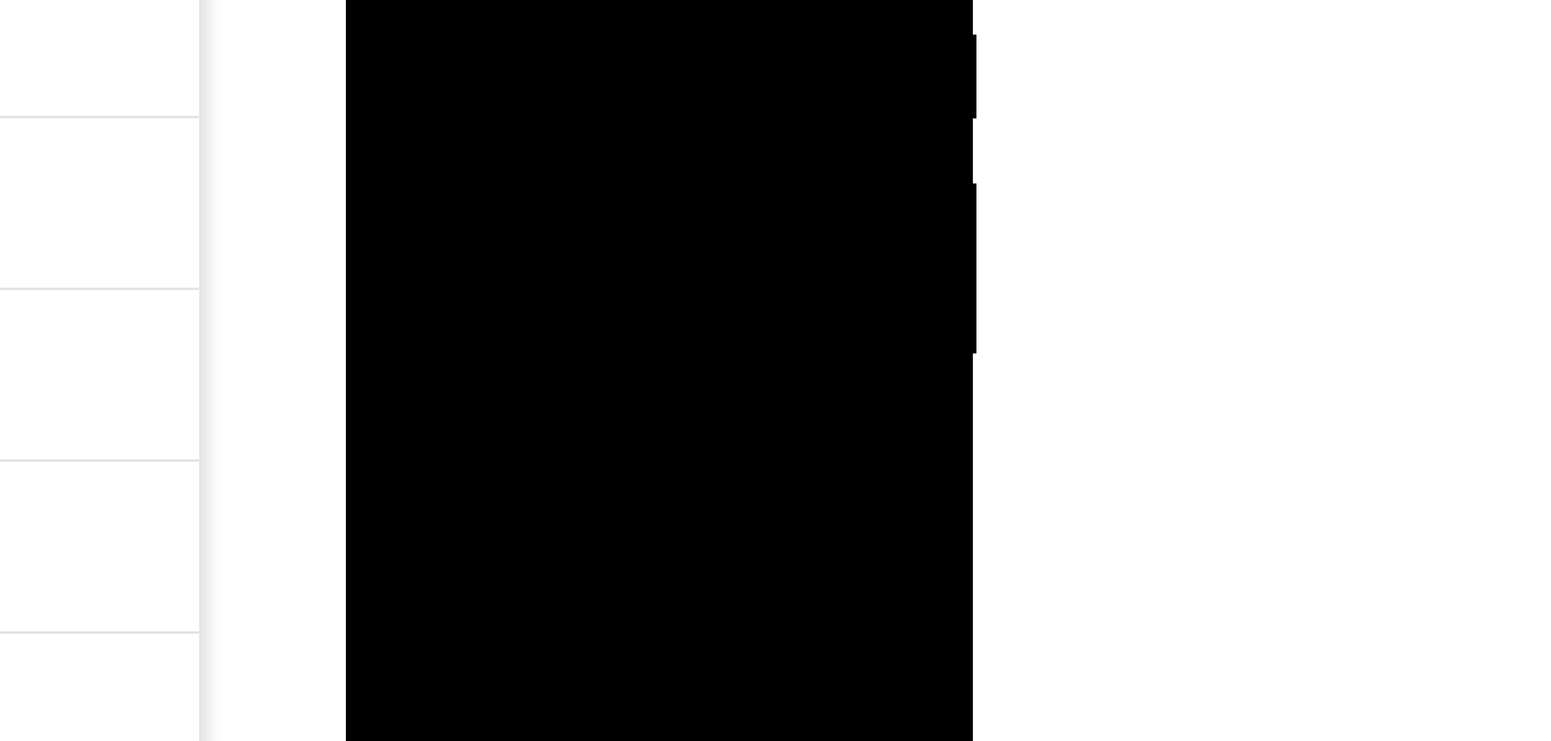
drag, startPoint x: 477, startPoint y: -79, endPoint x: 468, endPoint y: -134, distance: 56.2
drag, startPoint x: 472, startPoint y: -189, endPoint x: 472, endPoint y: -182, distance: 6.9
drag, startPoint x: 486, startPoint y: -191, endPoint x: 481, endPoint y: -78, distance: 113.3
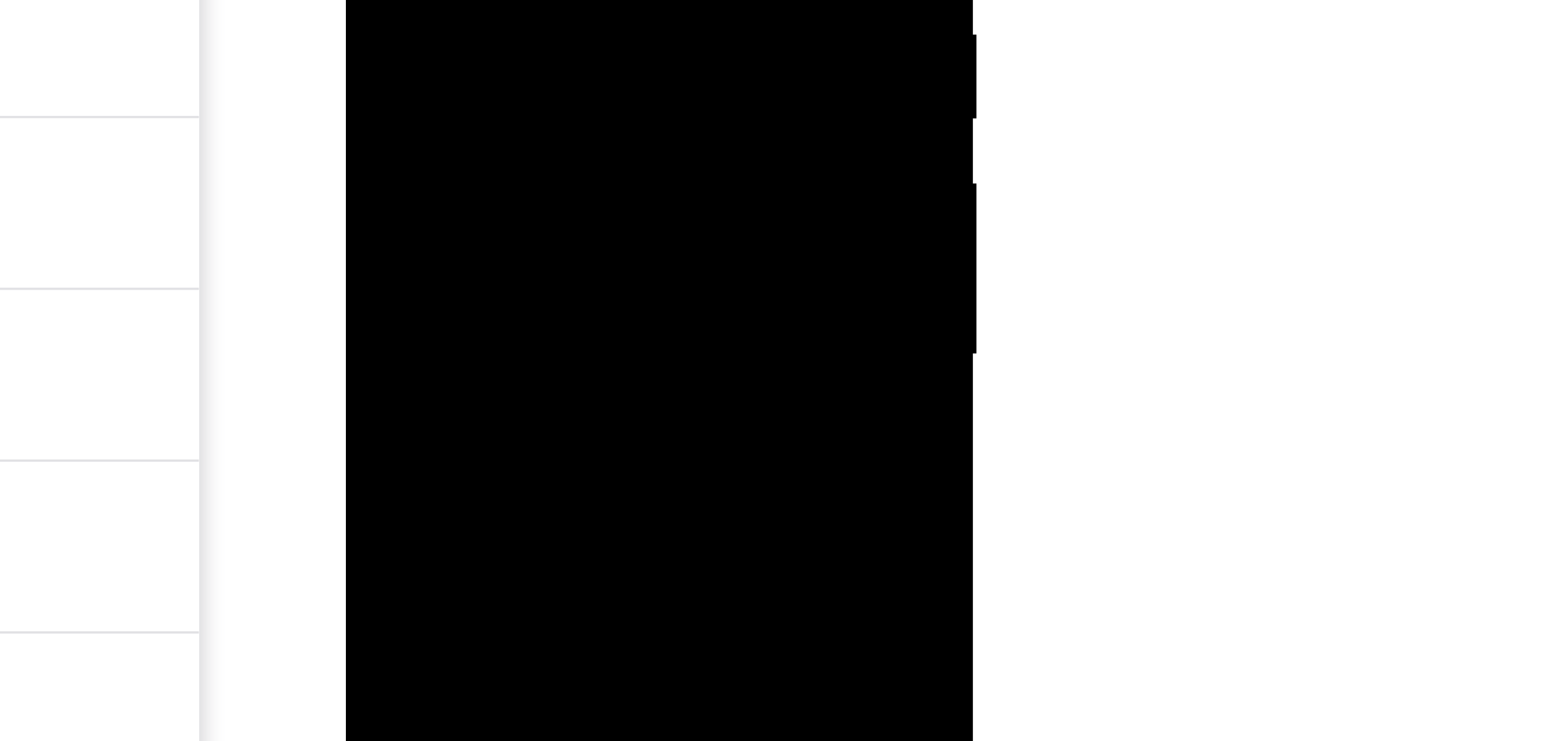
drag, startPoint x: 467, startPoint y: -102, endPoint x: 463, endPoint y: -162, distance: 59.7
drag, startPoint x: 484, startPoint y: -92, endPoint x: 465, endPoint y: -150, distance: 60.8
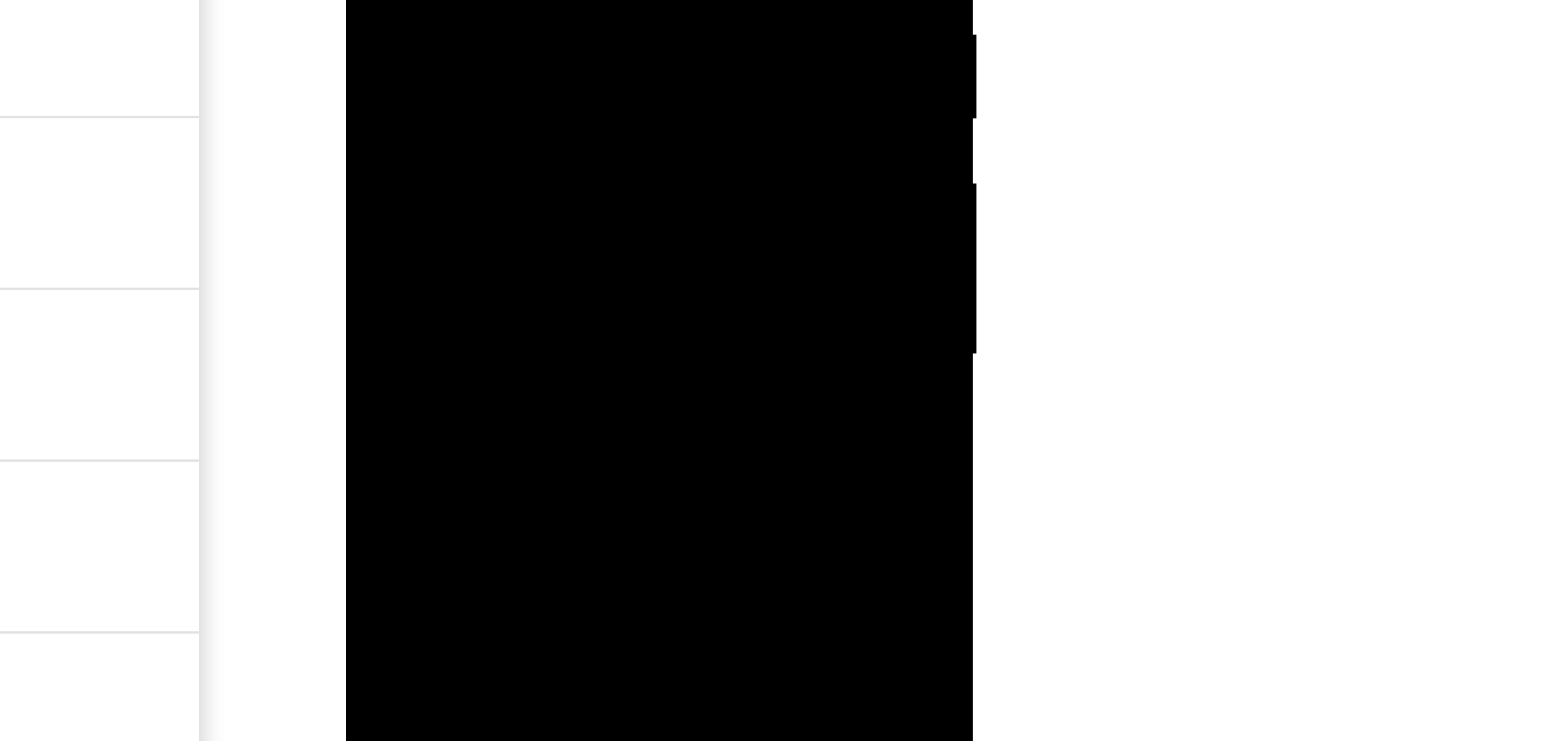
drag, startPoint x: 465, startPoint y: -139, endPoint x: 457, endPoint y: -177, distance: 39.1
drag, startPoint x: 473, startPoint y: -125, endPoint x: 472, endPoint y: -170, distance: 45.0
drag, startPoint x: 484, startPoint y: -110, endPoint x: 473, endPoint y: -151, distance: 42.4
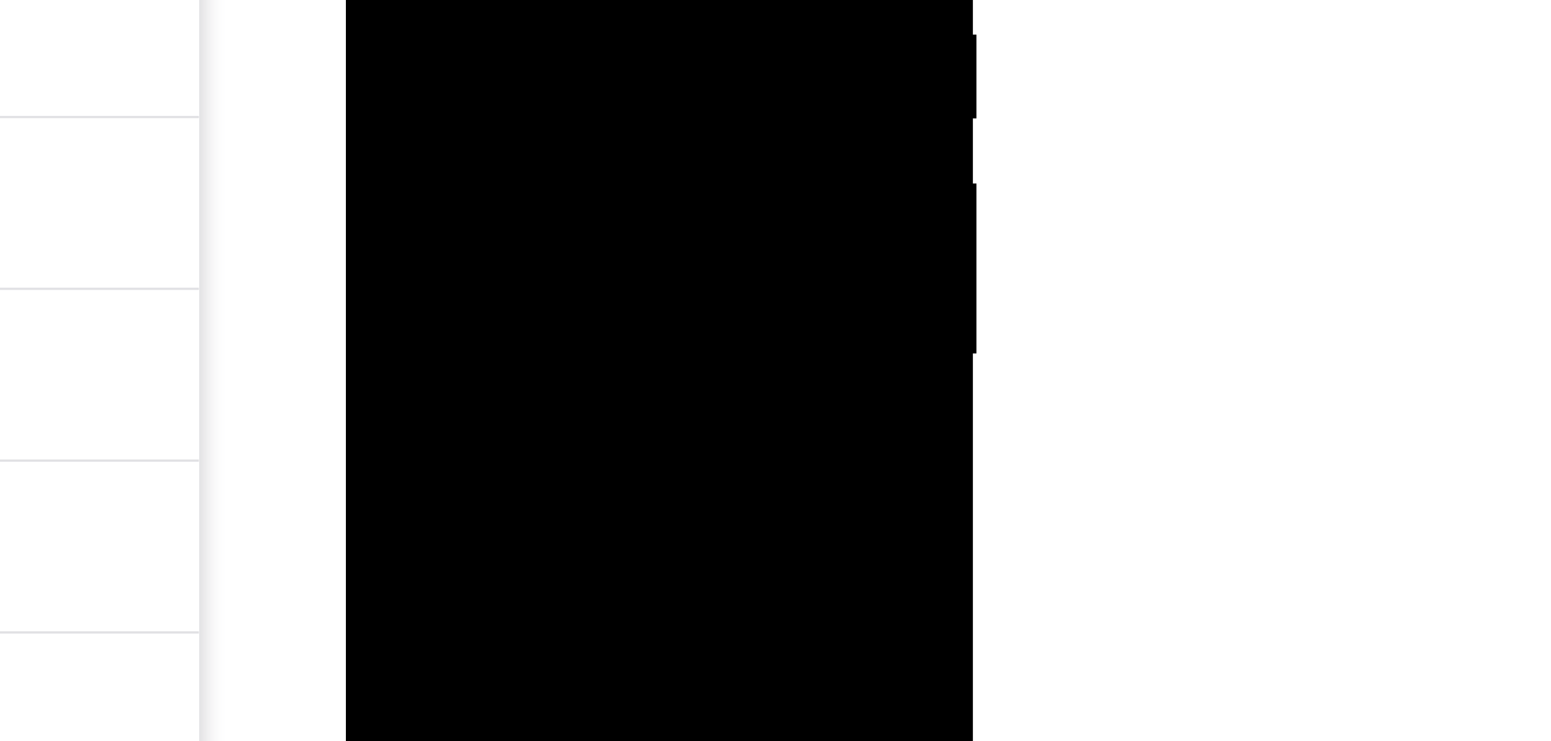
drag, startPoint x: 478, startPoint y: -109, endPoint x: 471, endPoint y: -150, distance: 42.2
drag, startPoint x: 460, startPoint y: -140, endPoint x: 470, endPoint y: -190, distance: 51.3
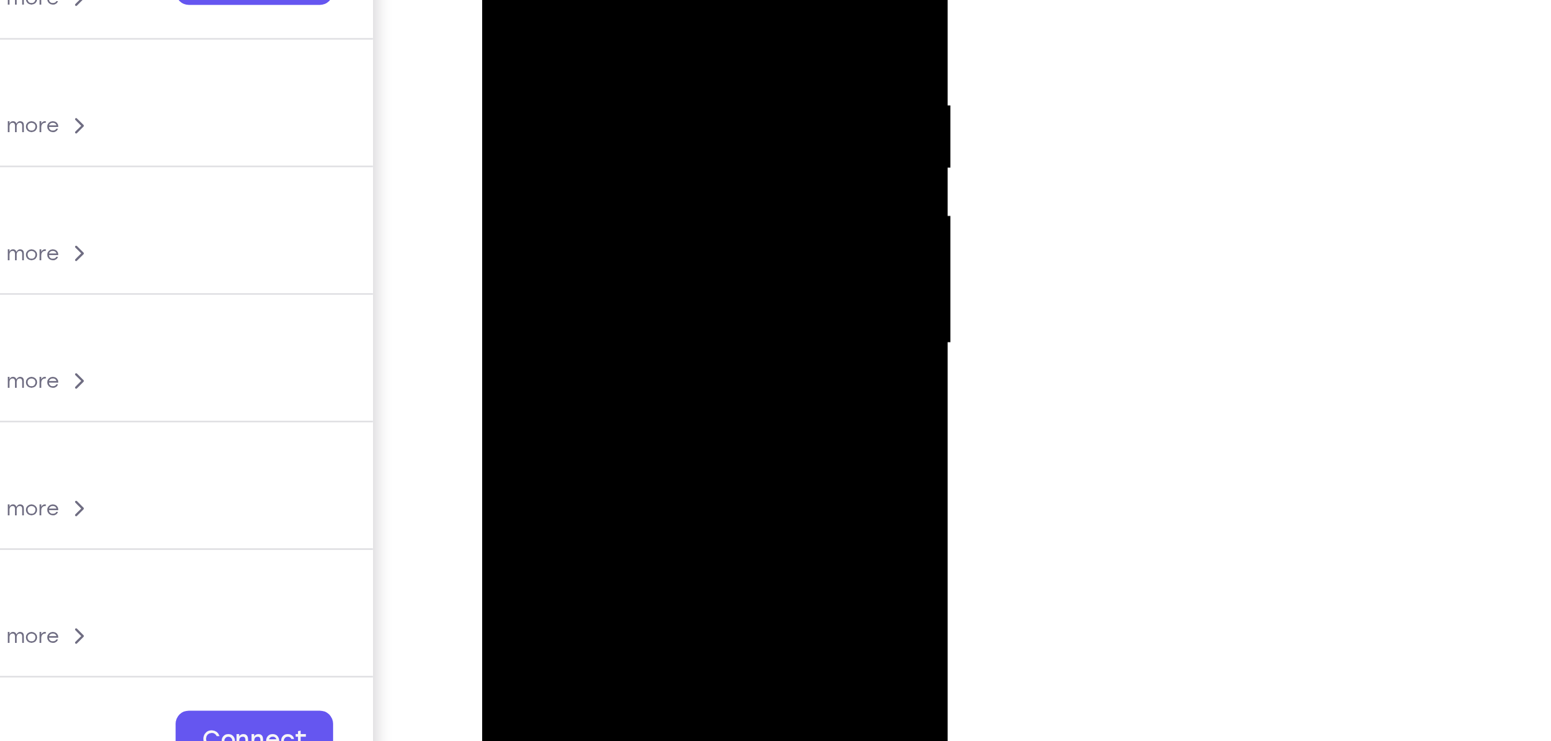
click at [499, 0] on div at bounding box center [563, 26] width 146 height 323
drag, startPoint x: 573, startPoint y: 103, endPoint x: 590, endPoint y: 19, distance: 85.3
click at [590, 19] on div at bounding box center [563, 26] width 146 height 323
click at [550, 121] on div at bounding box center [563, 26] width 146 height 323
click at [617, 56] on div at bounding box center [563, 26] width 146 height 323
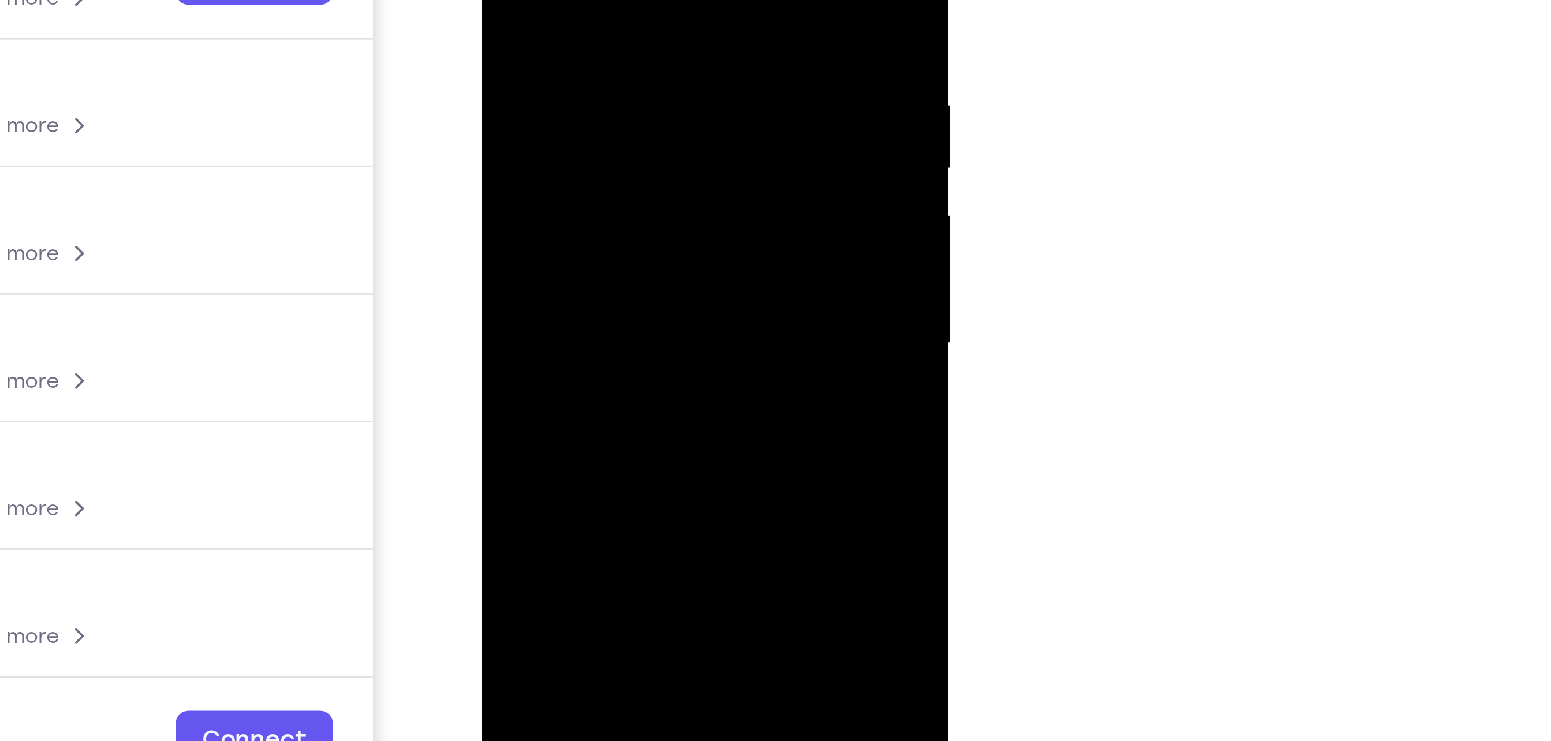
click at [499, 0] on div at bounding box center [563, 26] width 146 height 323
drag, startPoint x: 565, startPoint y: 25, endPoint x: 558, endPoint y: 141, distance: 115.7
click at [558, 141] on div at bounding box center [563, 26] width 146 height 323
click at [573, 0] on div at bounding box center [563, 26] width 146 height 323
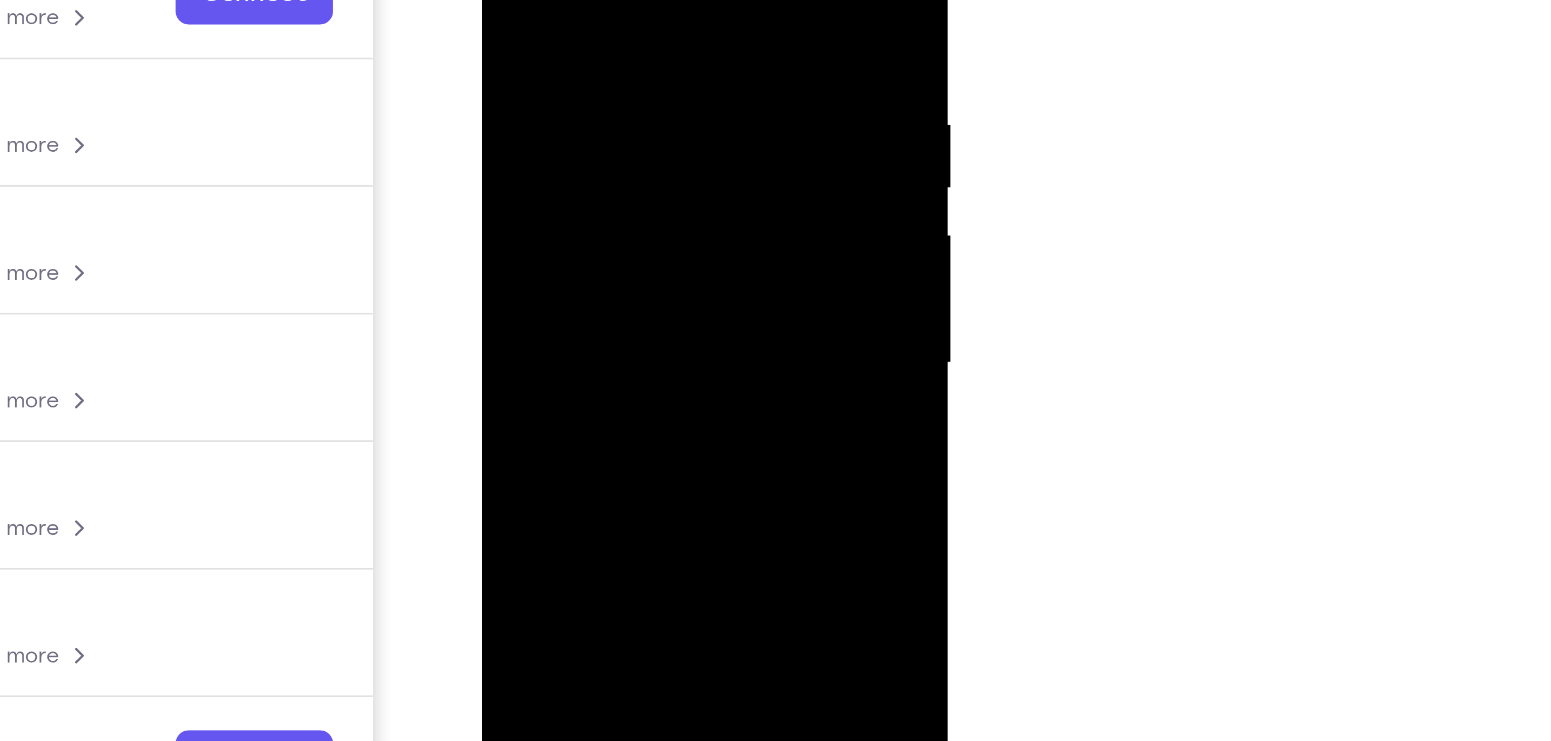
click at [499, 0] on div at bounding box center [563, 46] width 146 height 323
click at [565, 39] on div at bounding box center [563, 46] width 146 height 323
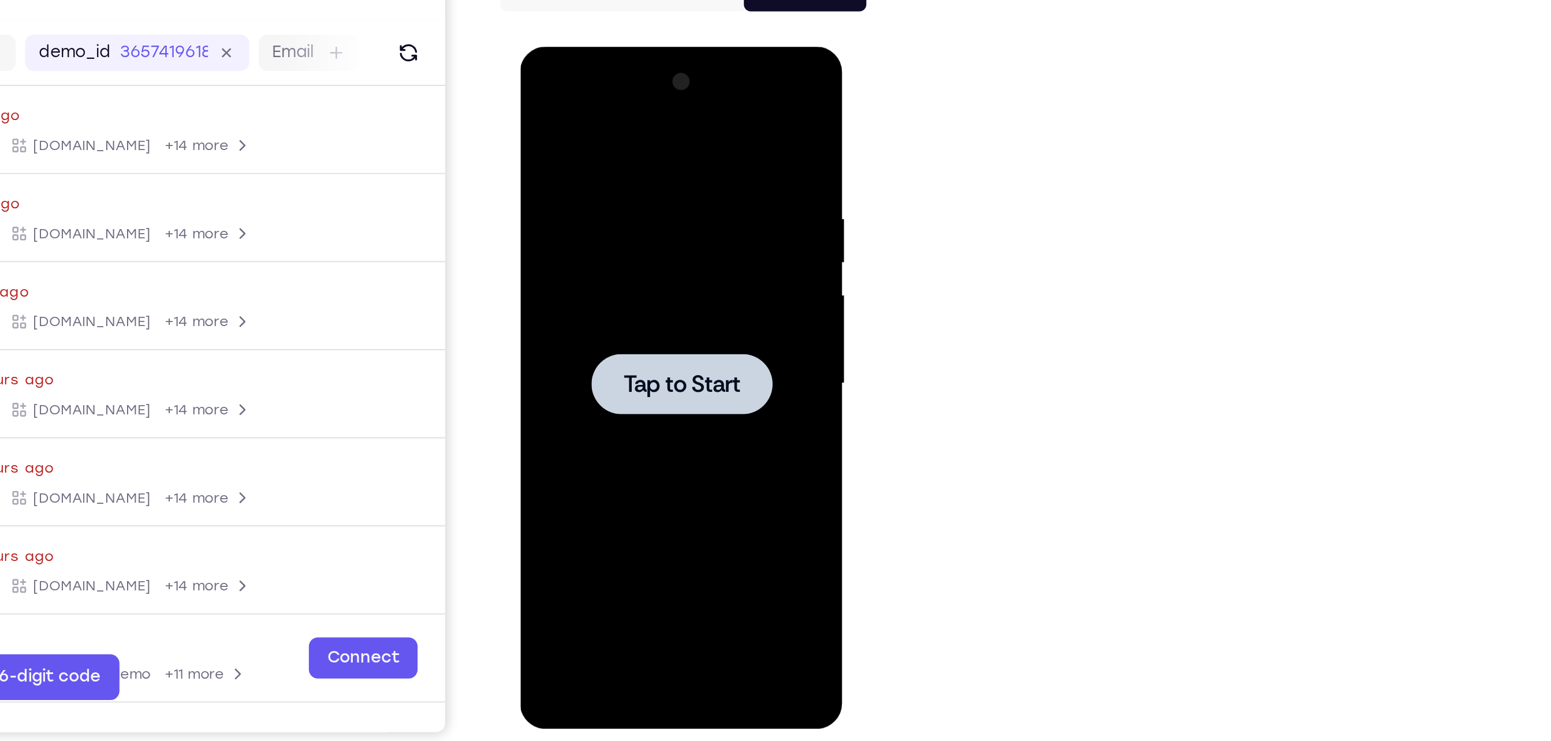
click at [606, 211] on span "Tap to Start" at bounding box center [601, 217] width 59 height 12
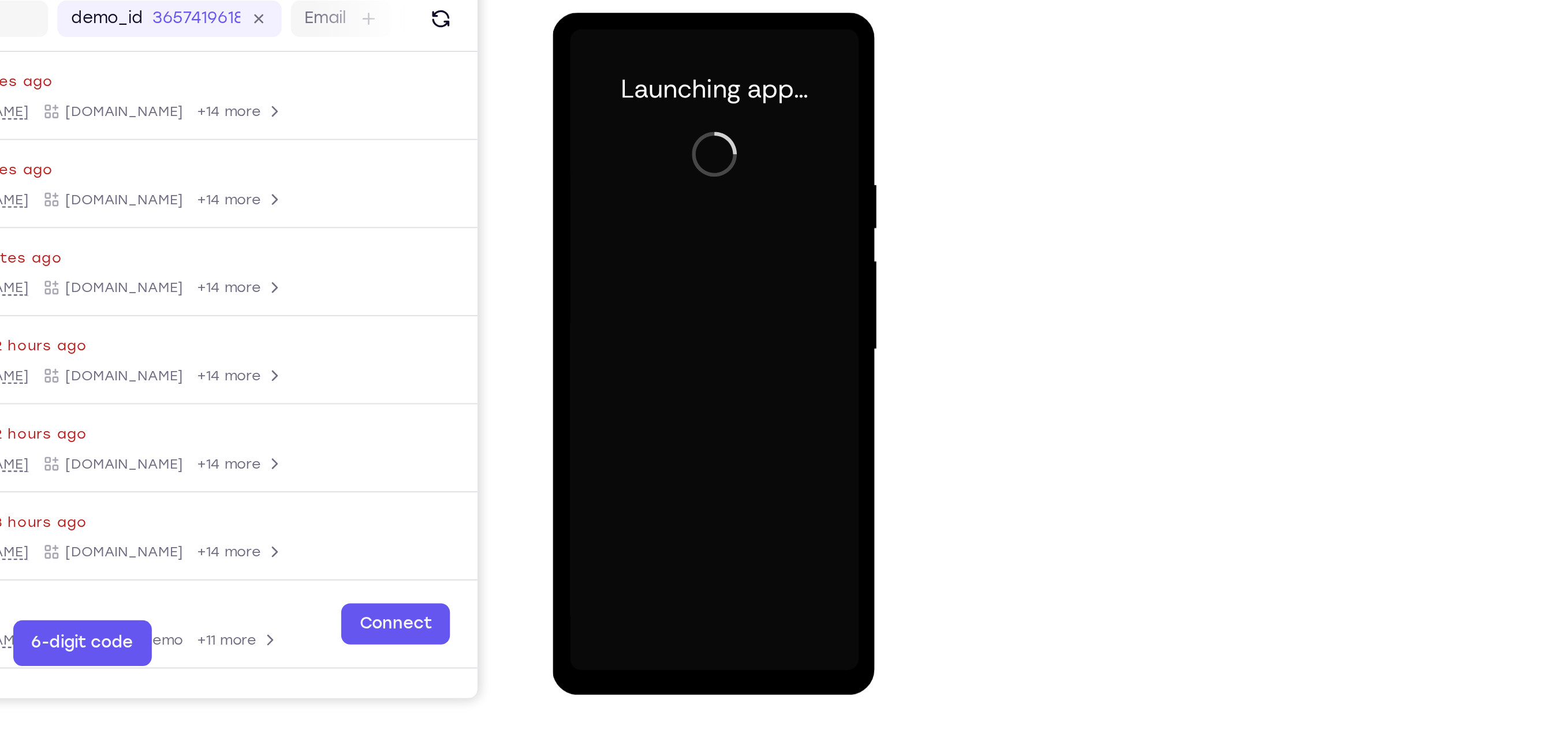
click at [628, 339] on div at bounding box center [634, 182] width 146 height 323
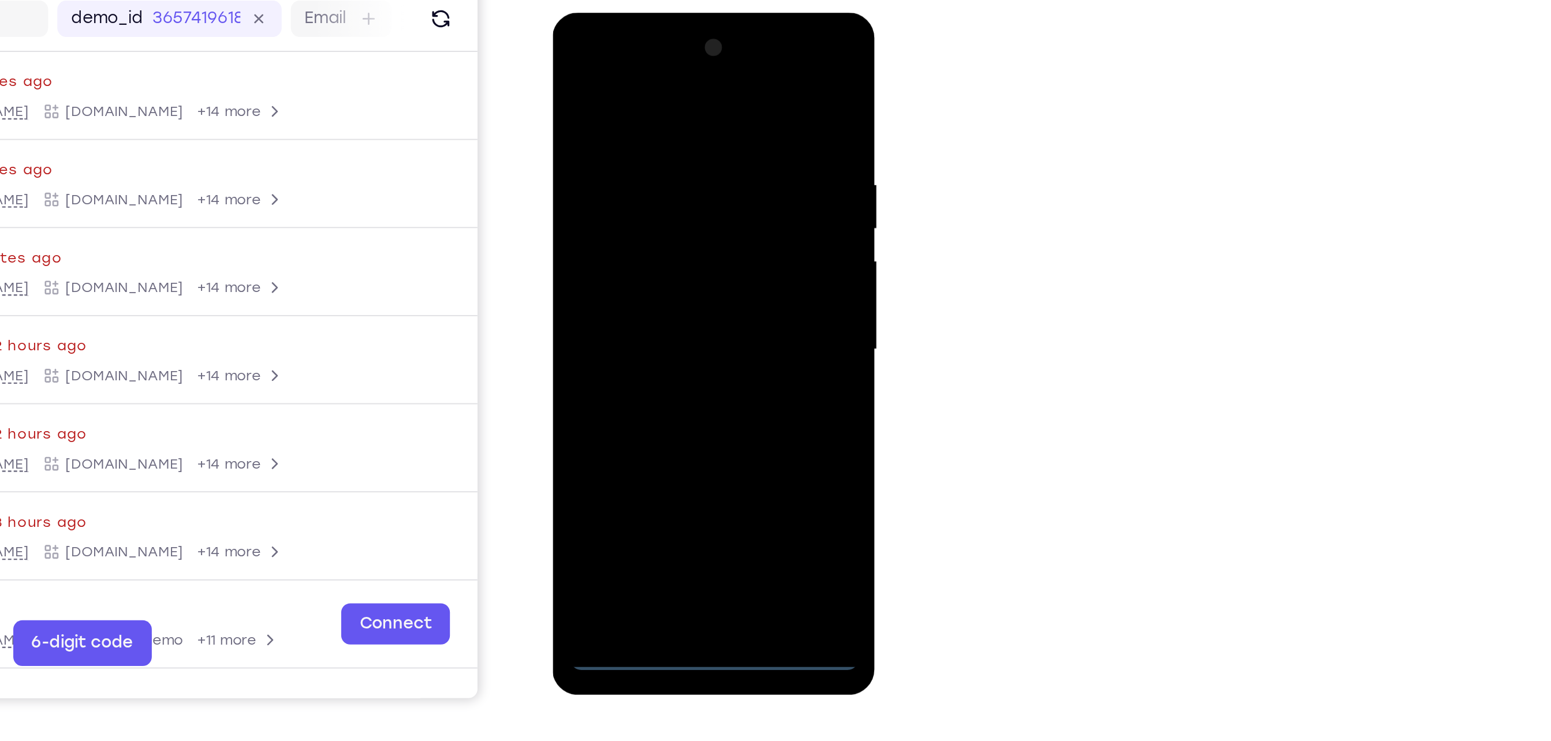
click at [628, 339] on div at bounding box center [634, 182] width 146 height 323
click at [682, 278] on div at bounding box center [634, 182] width 146 height 323
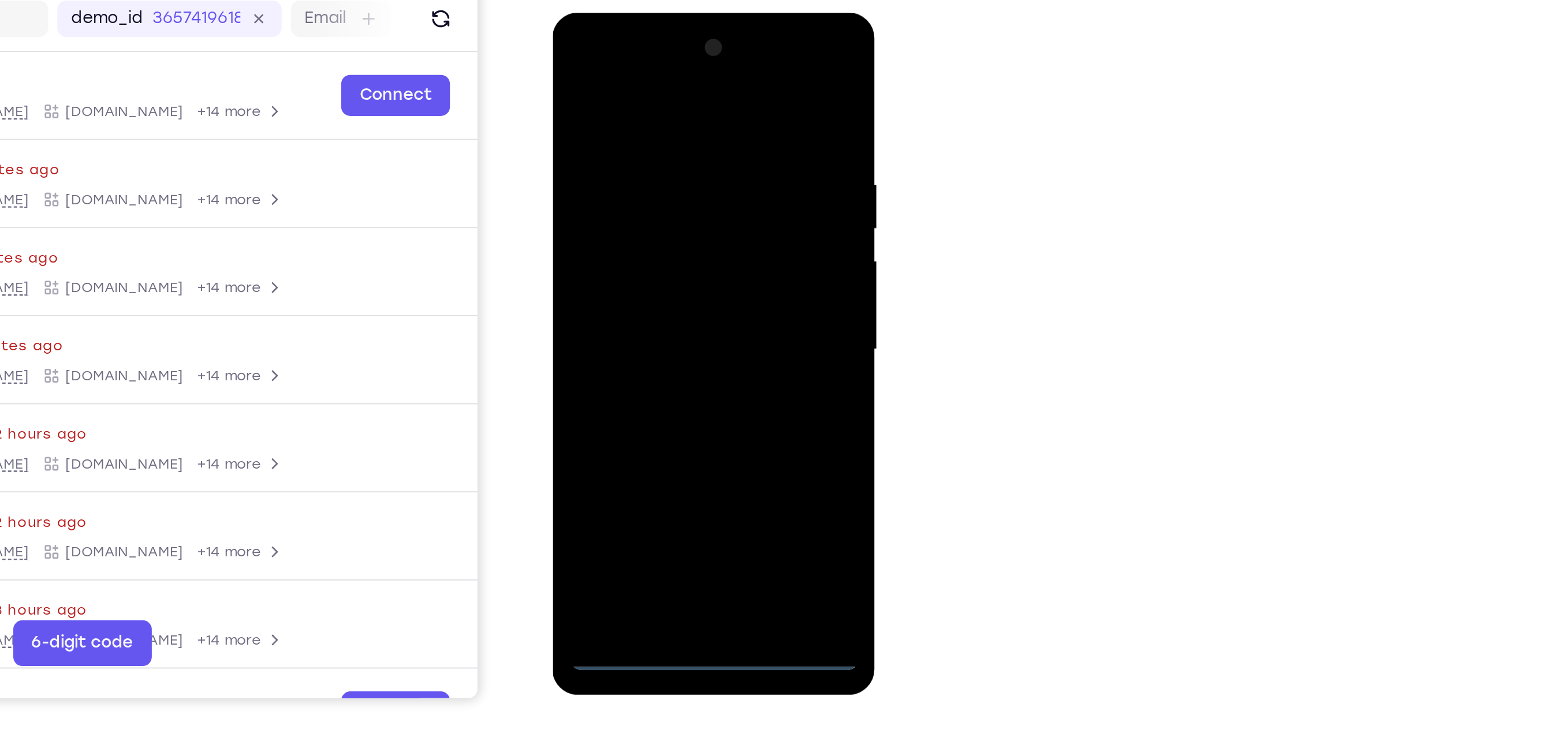
click at [611, 66] on div at bounding box center [634, 182] width 146 height 323
click at [692, 181] on div at bounding box center [634, 182] width 146 height 323
click at [623, 203] on div at bounding box center [634, 182] width 146 height 323
click at [624, 240] on div at bounding box center [634, 182] width 146 height 323
click at [644, 129] on div at bounding box center [634, 182] width 146 height 323
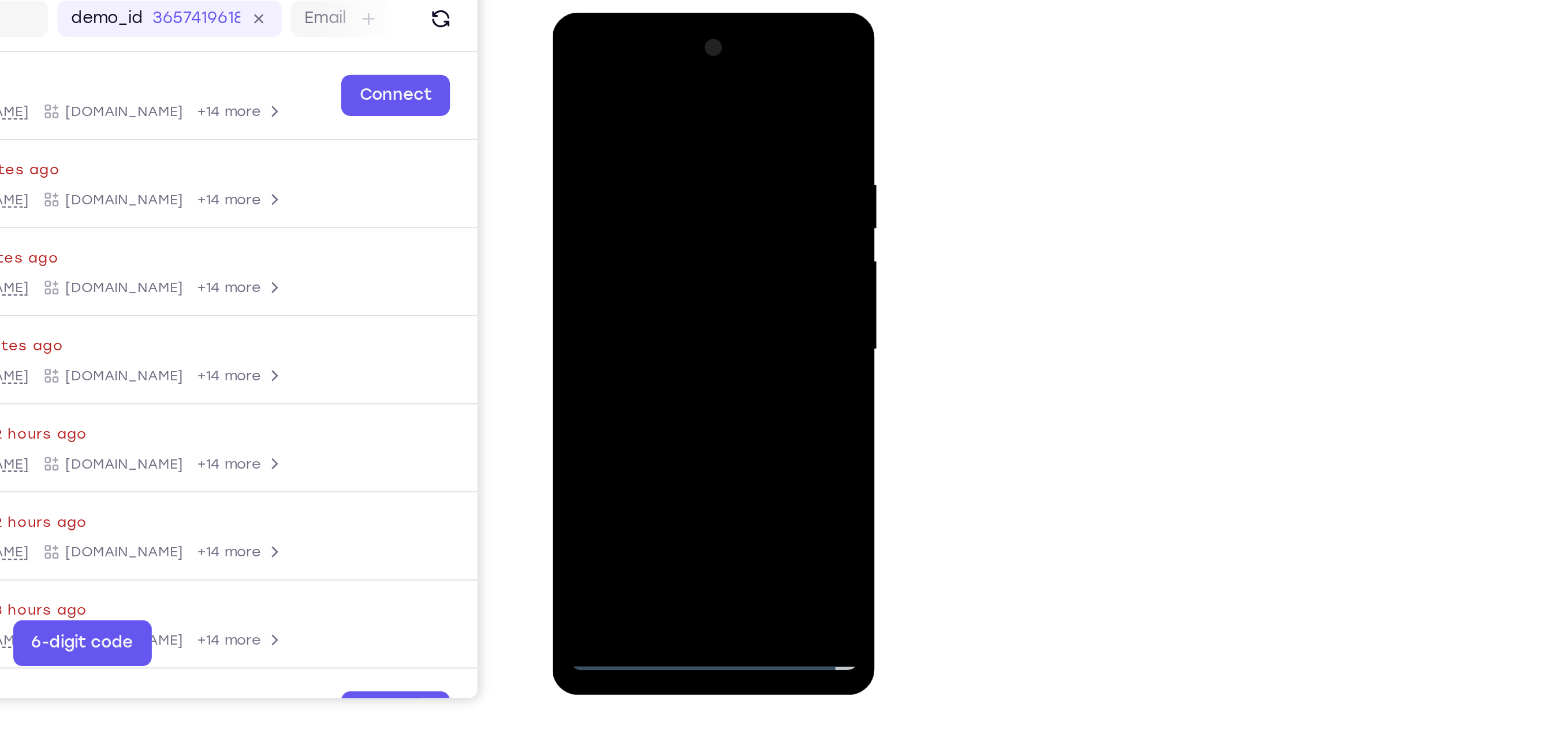
click at [666, 168] on div at bounding box center [634, 182] width 146 height 323
click at [650, 315] on div at bounding box center [634, 182] width 146 height 323
click at [628, 215] on div at bounding box center [634, 182] width 146 height 323
click at [626, 323] on div at bounding box center [634, 182] width 146 height 323
click at [617, 217] on div at bounding box center [634, 182] width 146 height 323
